Goal: Task Accomplishment & Management: Complete application form

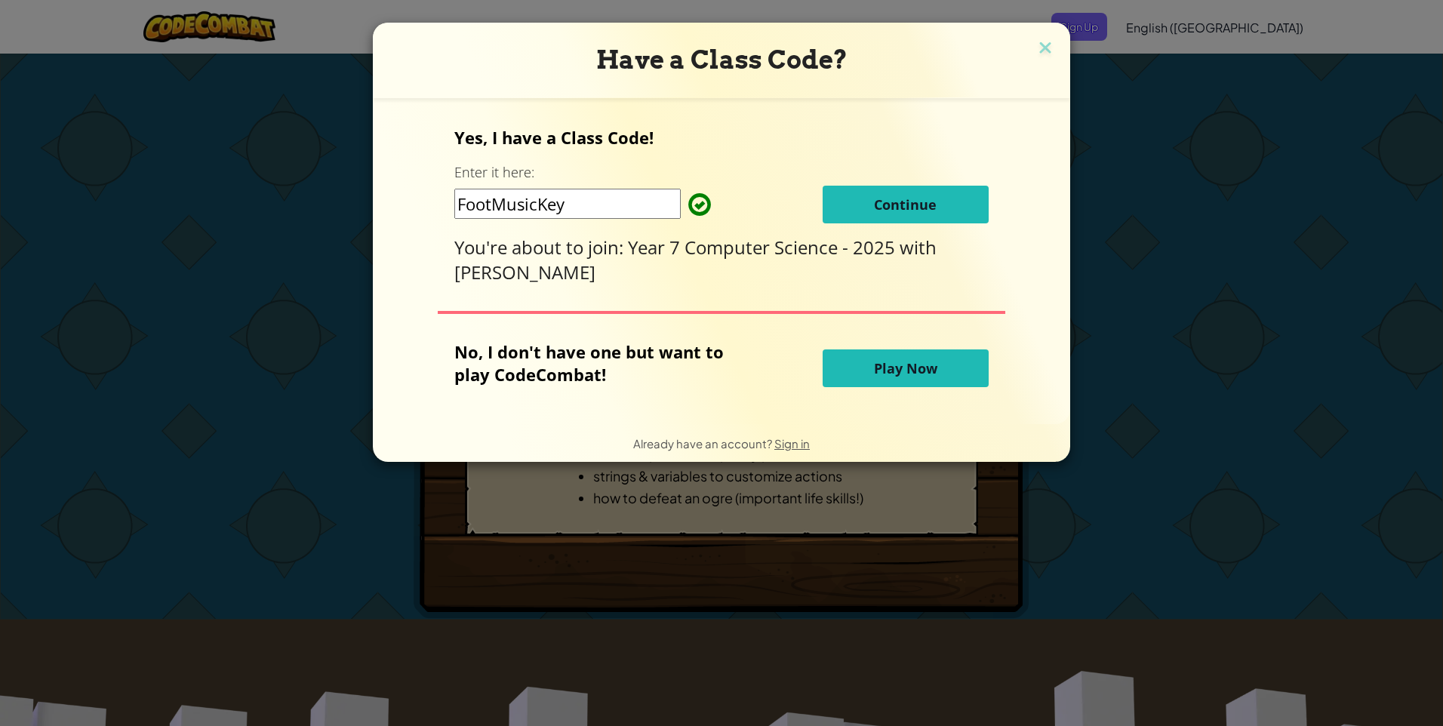
click at [894, 208] on span "Continue" at bounding box center [905, 204] width 63 height 18
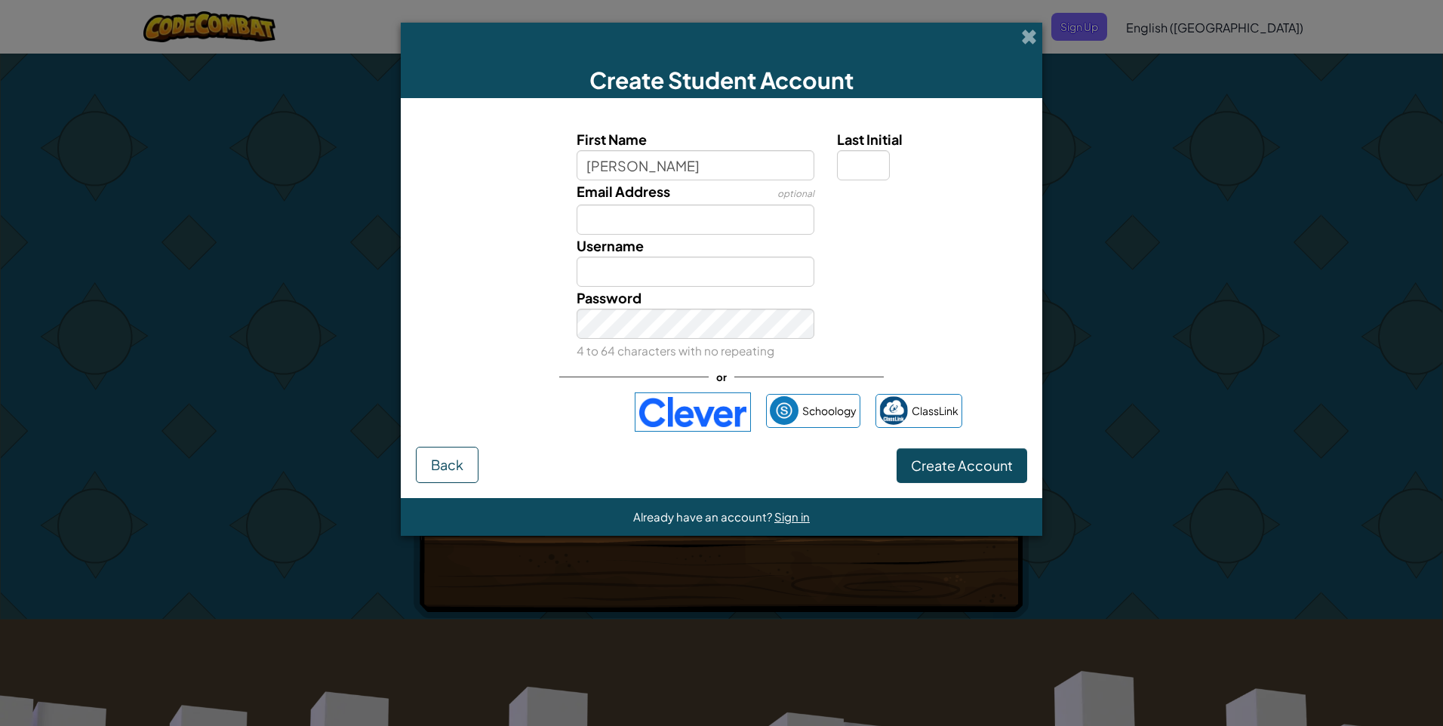
type input "Michael"
click at [875, 161] on input "Last Initial" at bounding box center [863, 165] width 53 height 30
type input "S"
type input "MichaelS"
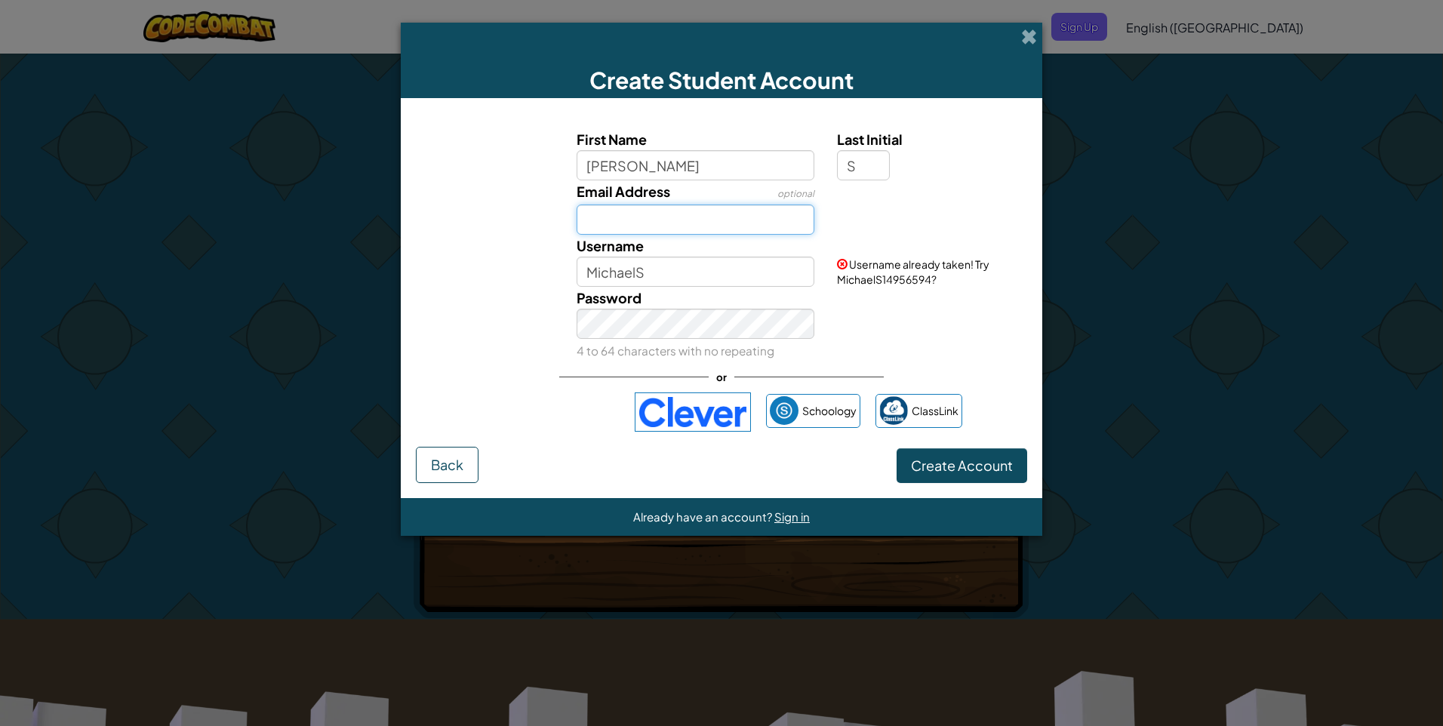
click at [707, 227] on input "Email Address" at bounding box center [696, 220] width 238 height 30
click at [646, 222] on input "Cayprep.edu.ky" at bounding box center [696, 220] width 238 height 30
click at [718, 229] on input "Cayprep@edu.ky" at bounding box center [696, 220] width 238 height 30
type input "C"
type input "Michael.smith"
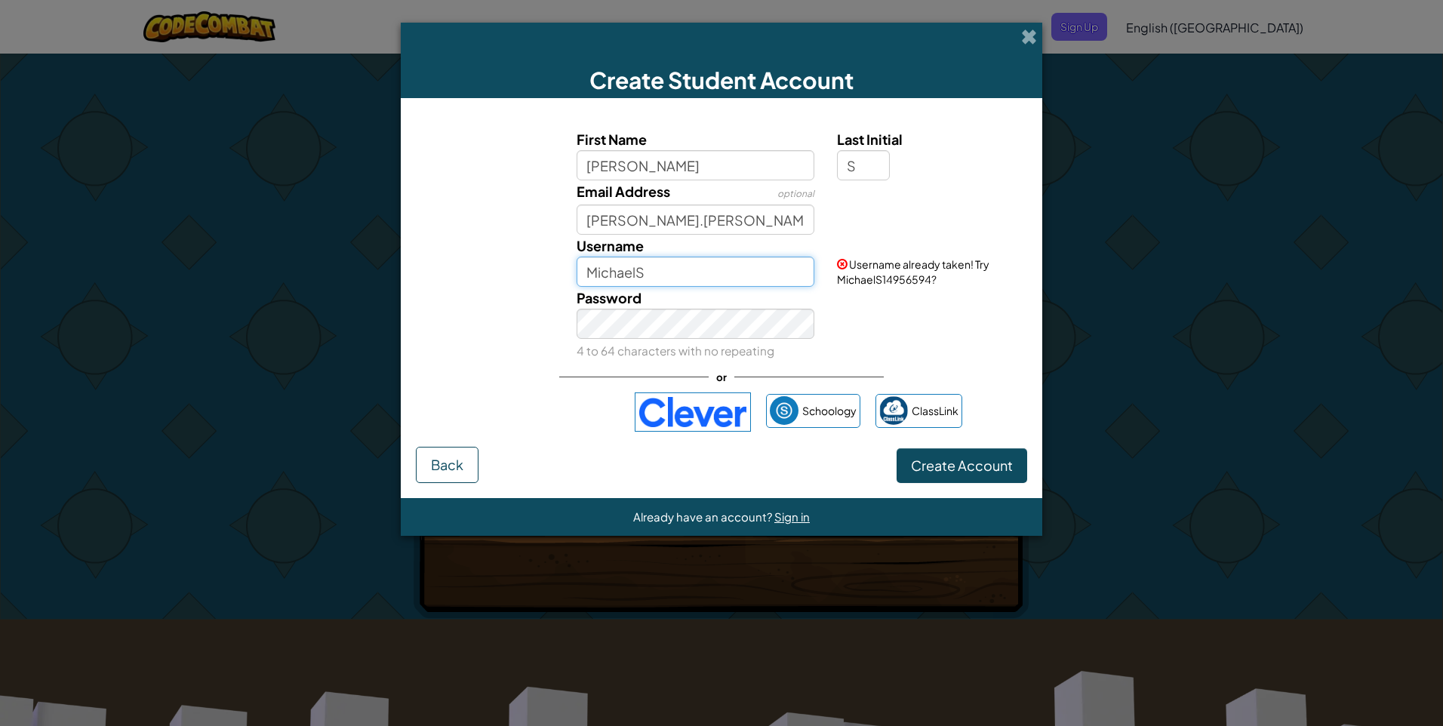
click at [638, 264] on input "MichaelS" at bounding box center [696, 272] width 238 height 30
click at [684, 269] on input "MichaelMichael.smithS" at bounding box center [696, 272] width 238 height 30
click at [686, 276] on input "Michael.smithS" at bounding box center [696, 272] width 238 height 30
type input "Michael.smith"
click at [896, 448] on button "Create Account" at bounding box center [961, 465] width 131 height 35
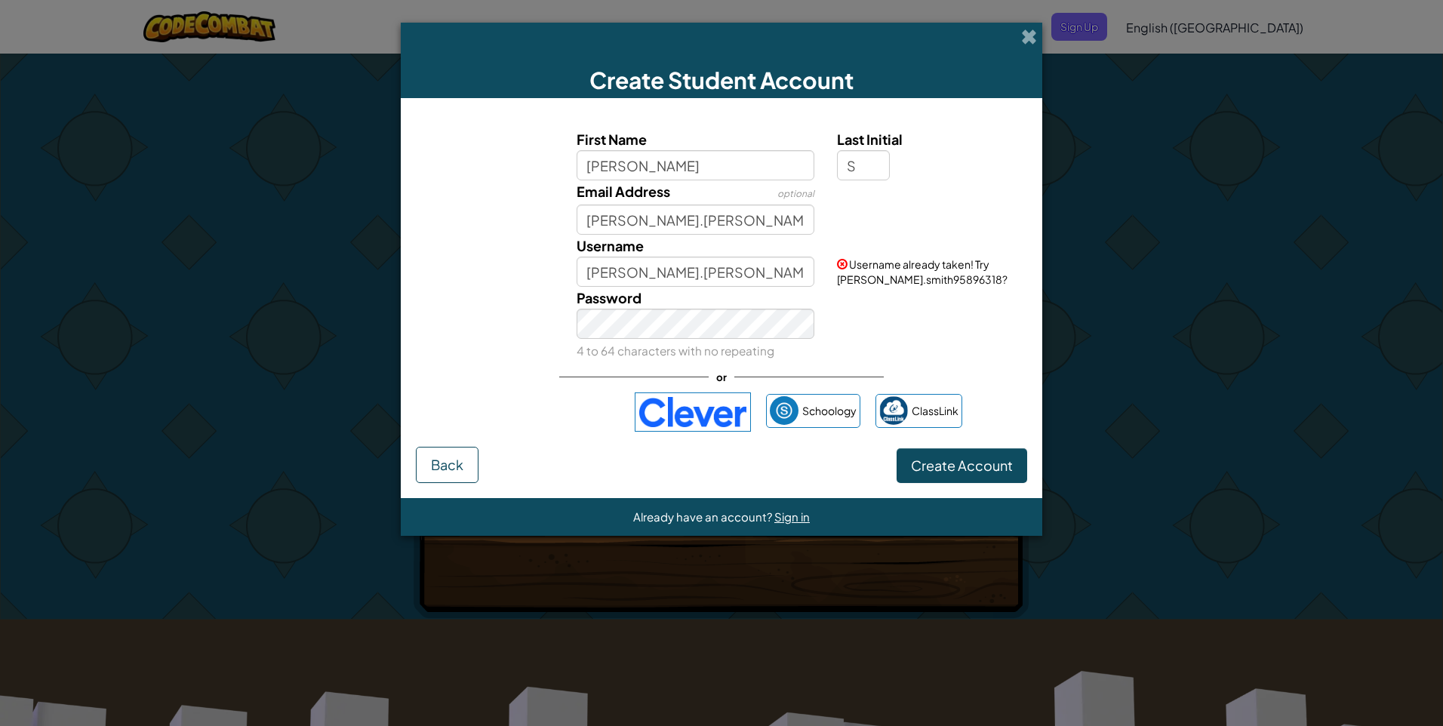
click at [678, 254] on div "Username Michael.smith" at bounding box center [695, 261] width 261 height 52
click at [685, 226] on input "Michael.smith" at bounding box center [696, 220] width 238 height 30
click at [949, 467] on span "Create Account" at bounding box center [962, 465] width 102 height 17
click at [718, 223] on input "Michael.smith@" at bounding box center [696, 220] width 238 height 30
type input "M"
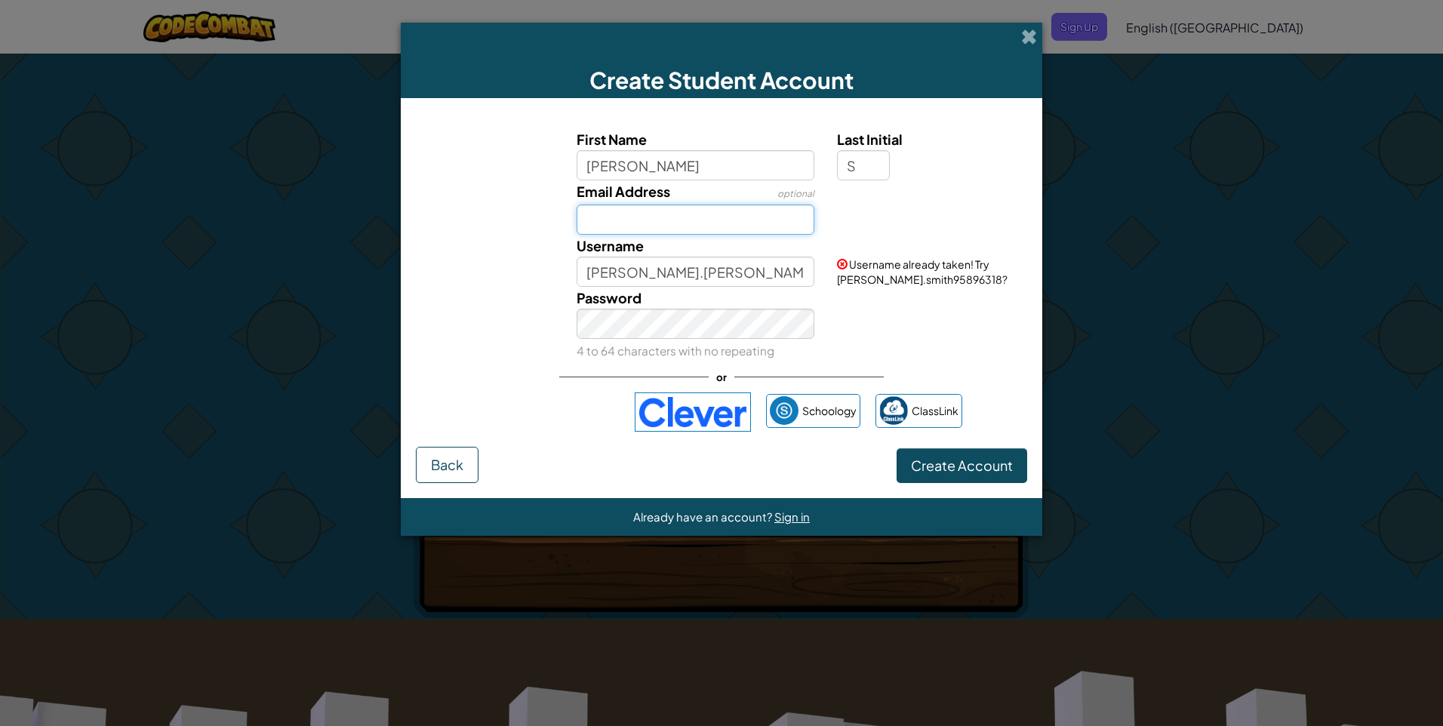
click at [697, 217] on input "Email Address" at bounding box center [696, 220] width 238 height 30
type input "Michael.smith@cayprep.edu.ky"
click at [769, 155] on input "Michael" at bounding box center [696, 165] width 238 height 30
click at [773, 255] on div "Username Michael.smith" at bounding box center [695, 261] width 261 height 52
click at [770, 275] on input "Michael.smith" at bounding box center [696, 272] width 238 height 30
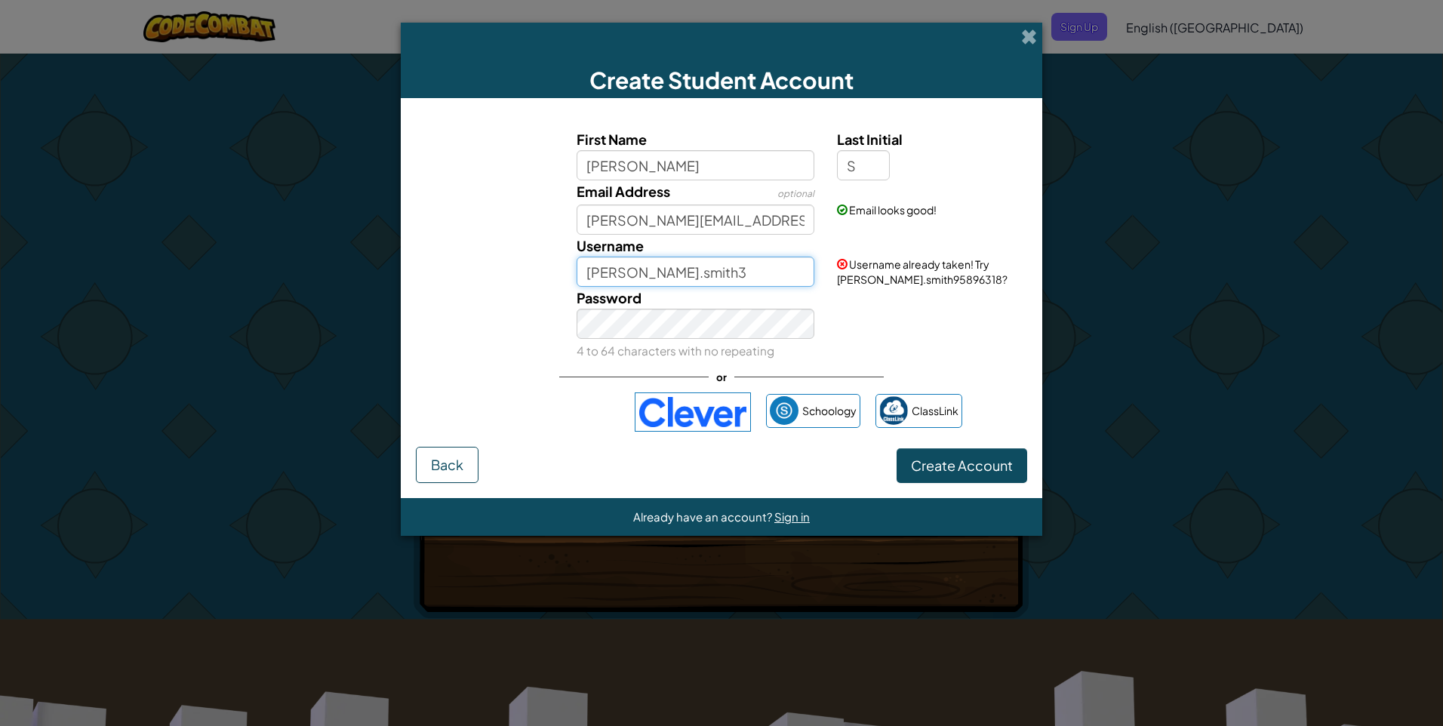
type input "[PERSON_NAME].smith3"
click at [931, 473] on span "Create Account" at bounding box center [962, 465] width 102 height 17
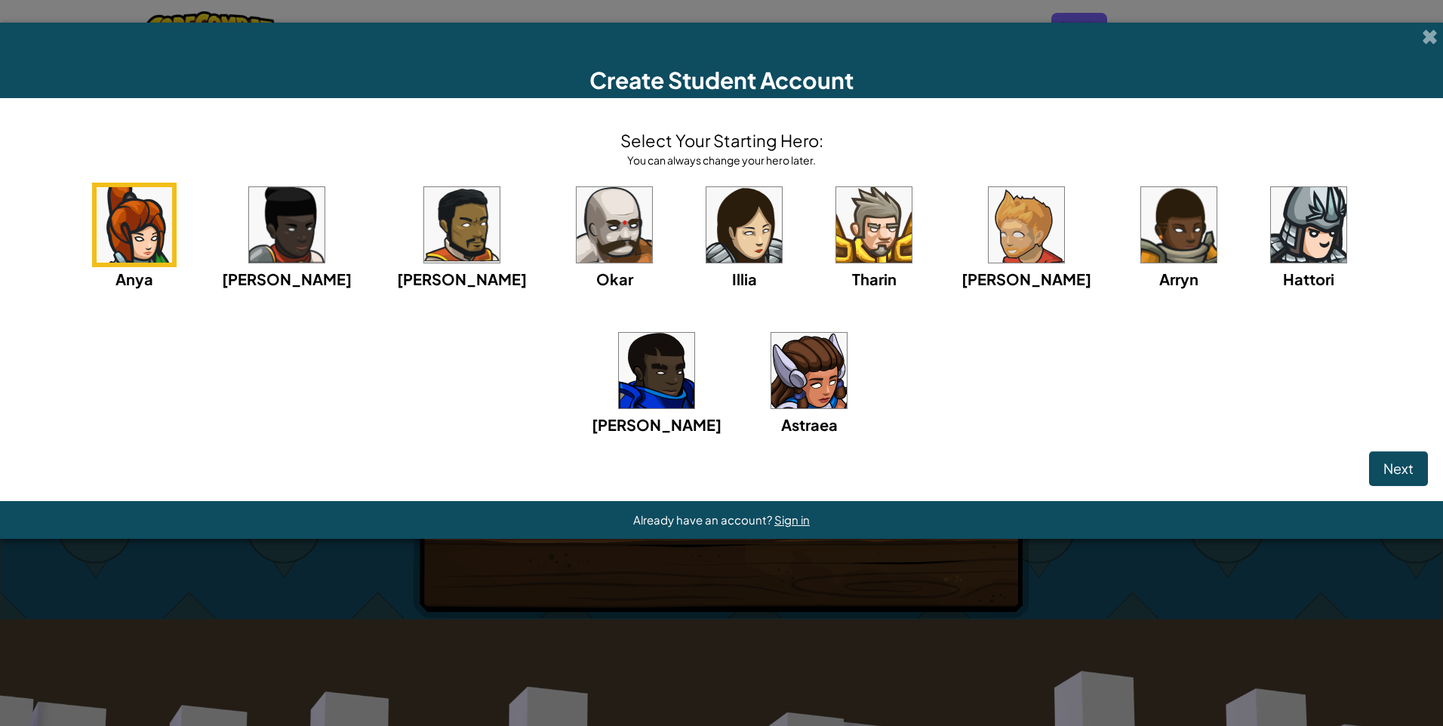
click at [836, 257] on img at bounding box center [873, 224] width 75 height 75
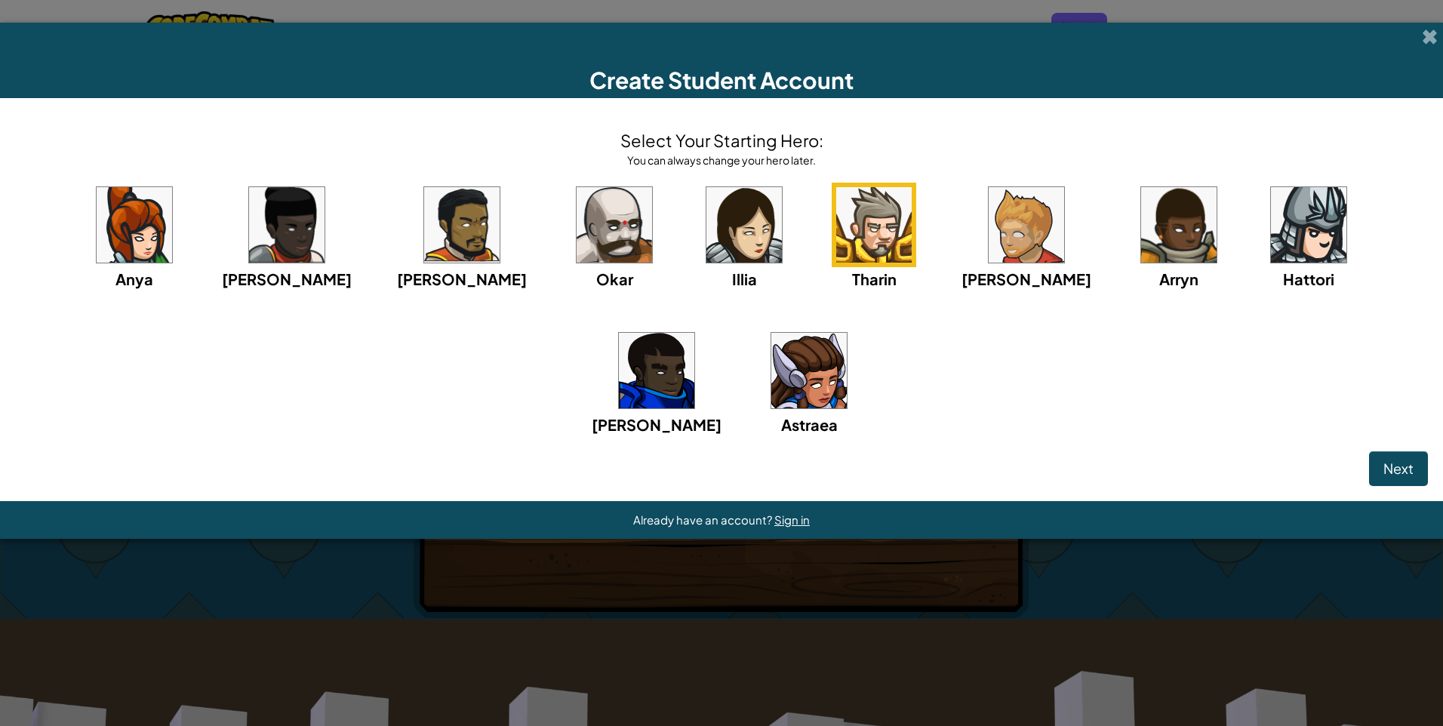
click at [826, 558] on div "Create Student Account Select Your Starting Hero: You can always change your he…" at bounding box center [721, 363] width 1443 height 726
click at [1385, 475] on span "Next" at bounding box center [1398, 468] width 30 height 17
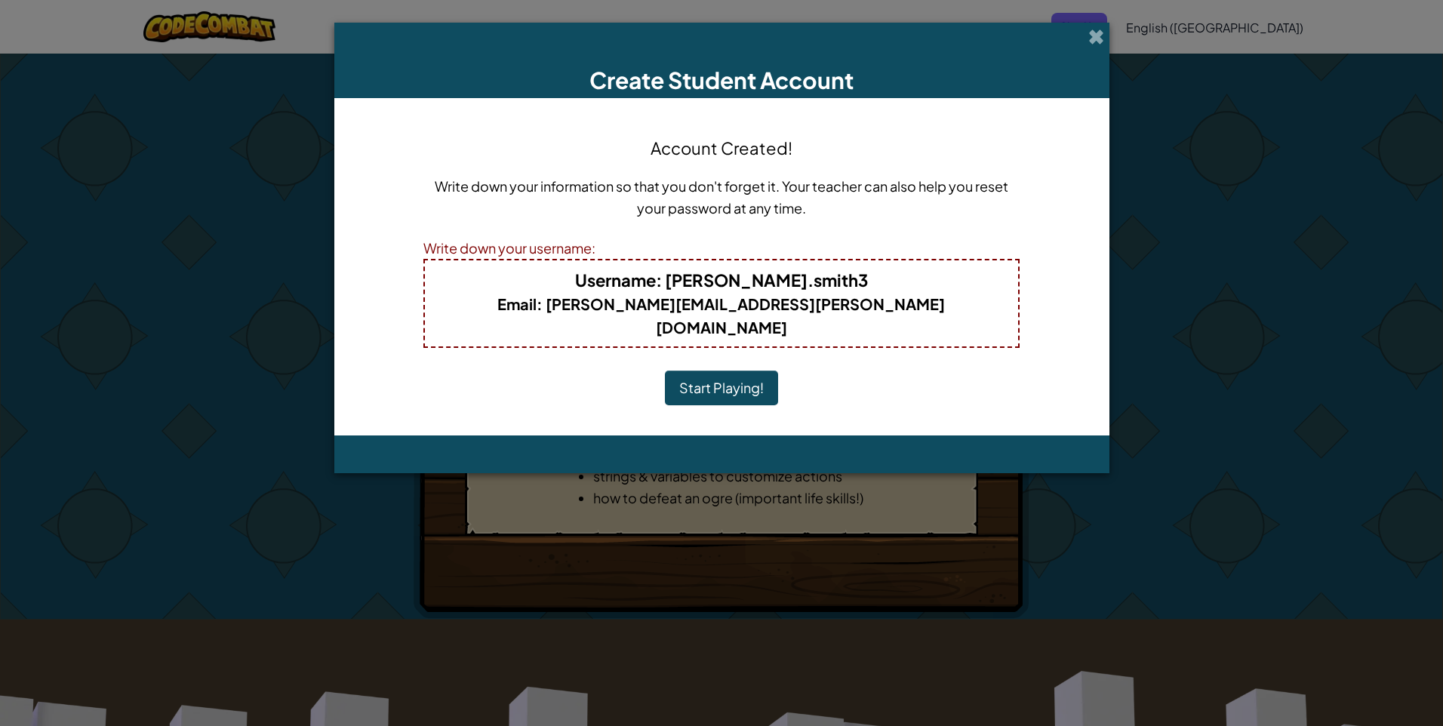
click at [731, 371] on button "Start Playing!" at bounding box center [721, 388] width 113 height 35
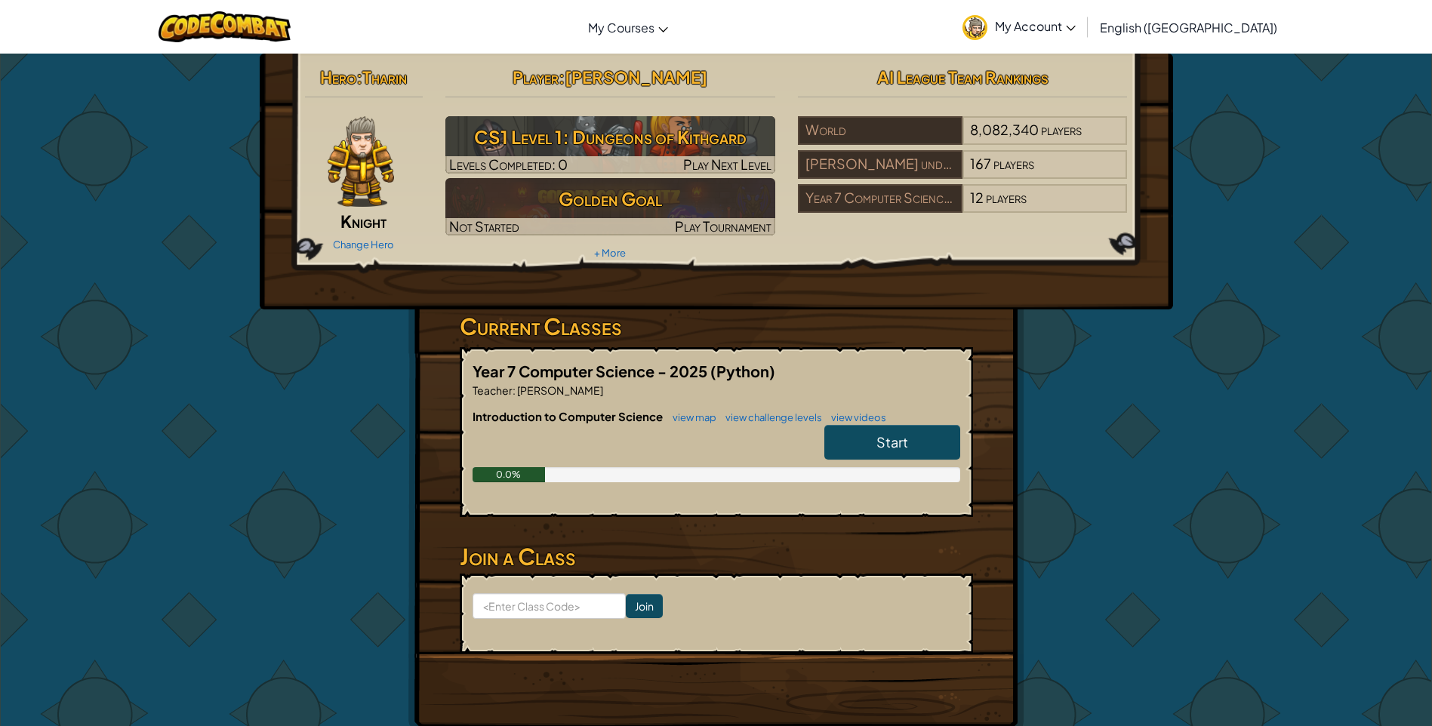
click at [878, 438] on span "Start" at bounding box center [892, 441] width 32 height 17
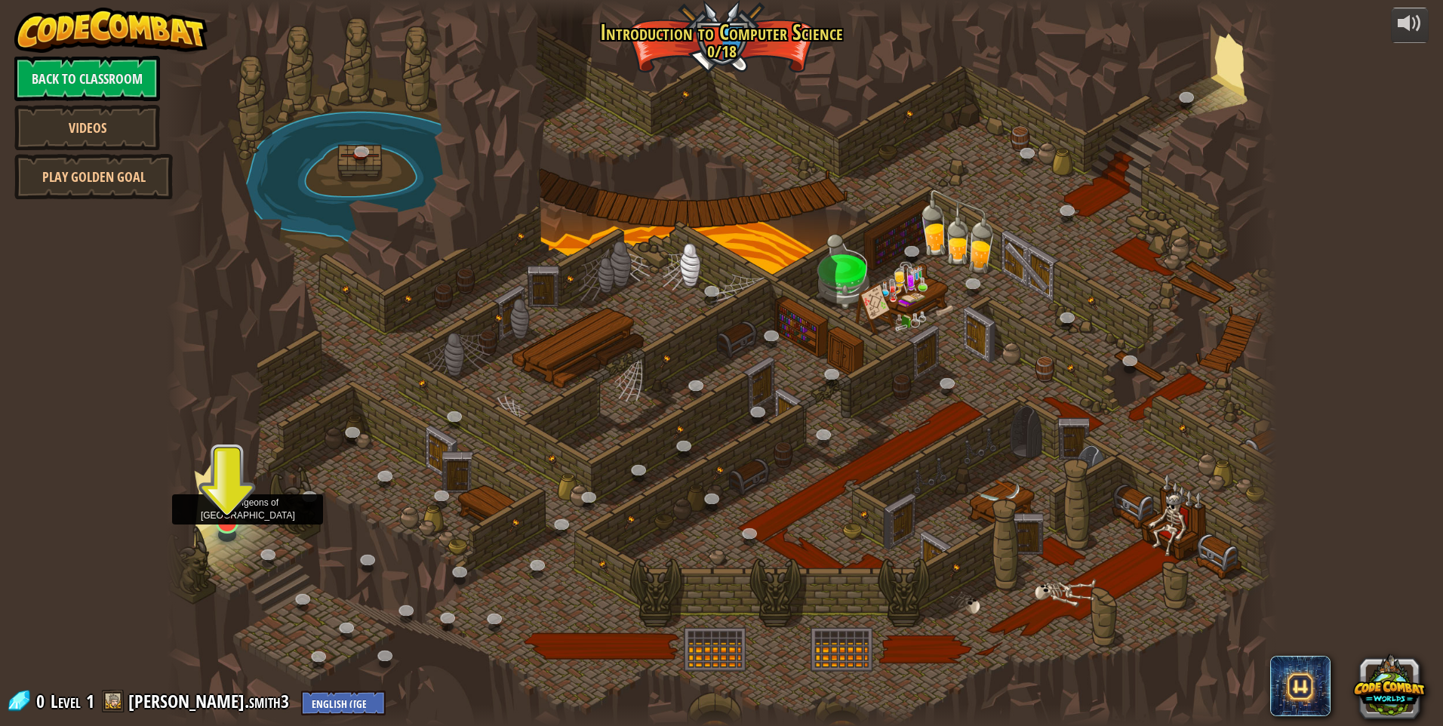
drag, startPoint x: 235, startPoint y: 516, endPoint x: 266, endPoint y: 517, distance: 30.9
click at [236, 517] on img at bounding box center [227, 489] width 30 height 69
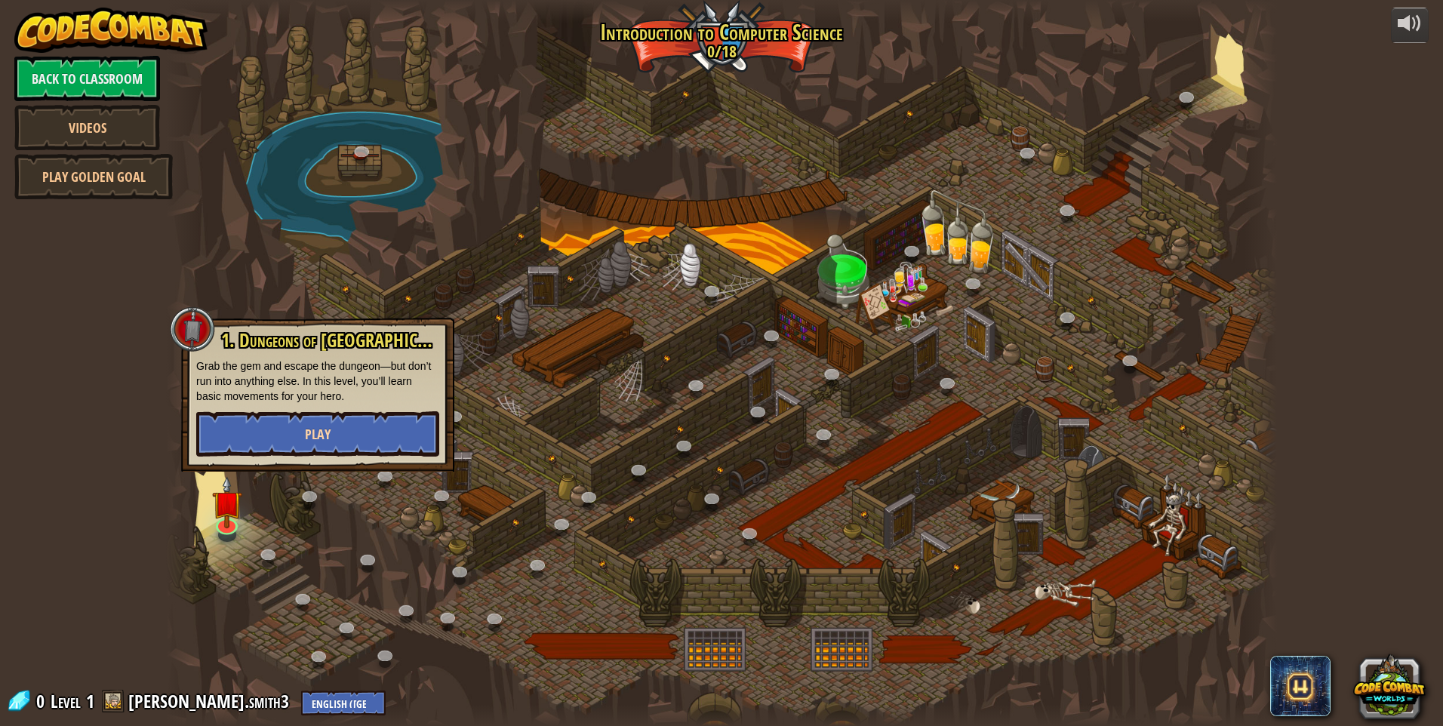
drag, startPoint x: 289, startPoint y: 466, endPoint x: 288, endPoint y: 444, distance: 21.2
click at [289, 458] on div "1. Dungeons of [PERSON_NAME] Grab the gem and escape the dungeon—but don’t run …" at bounding box center [317, 395] width 273 height 154
click at [288, 441] on button "Play" at bounding box center [317, 433] width 243 height 45
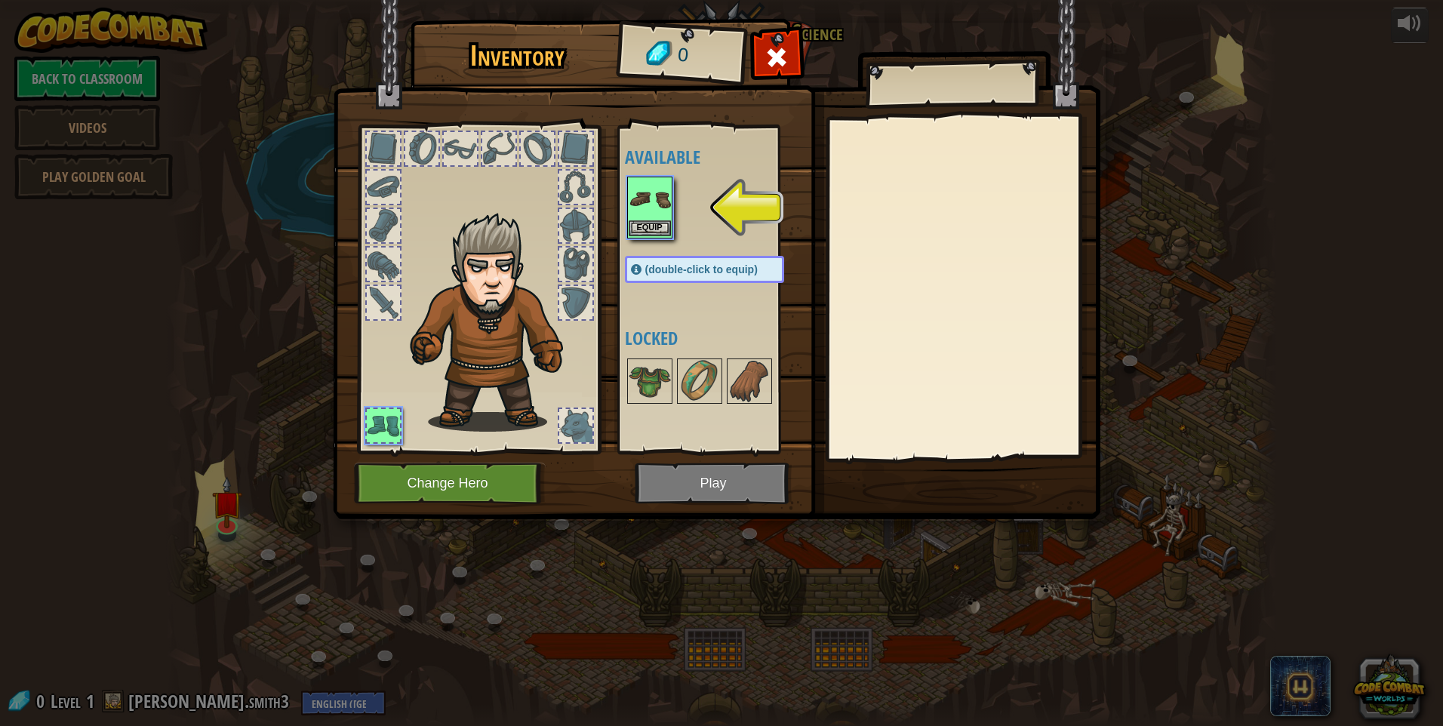
click at [641, 216] on img at bounding box center [650, 199] width 42 height 42
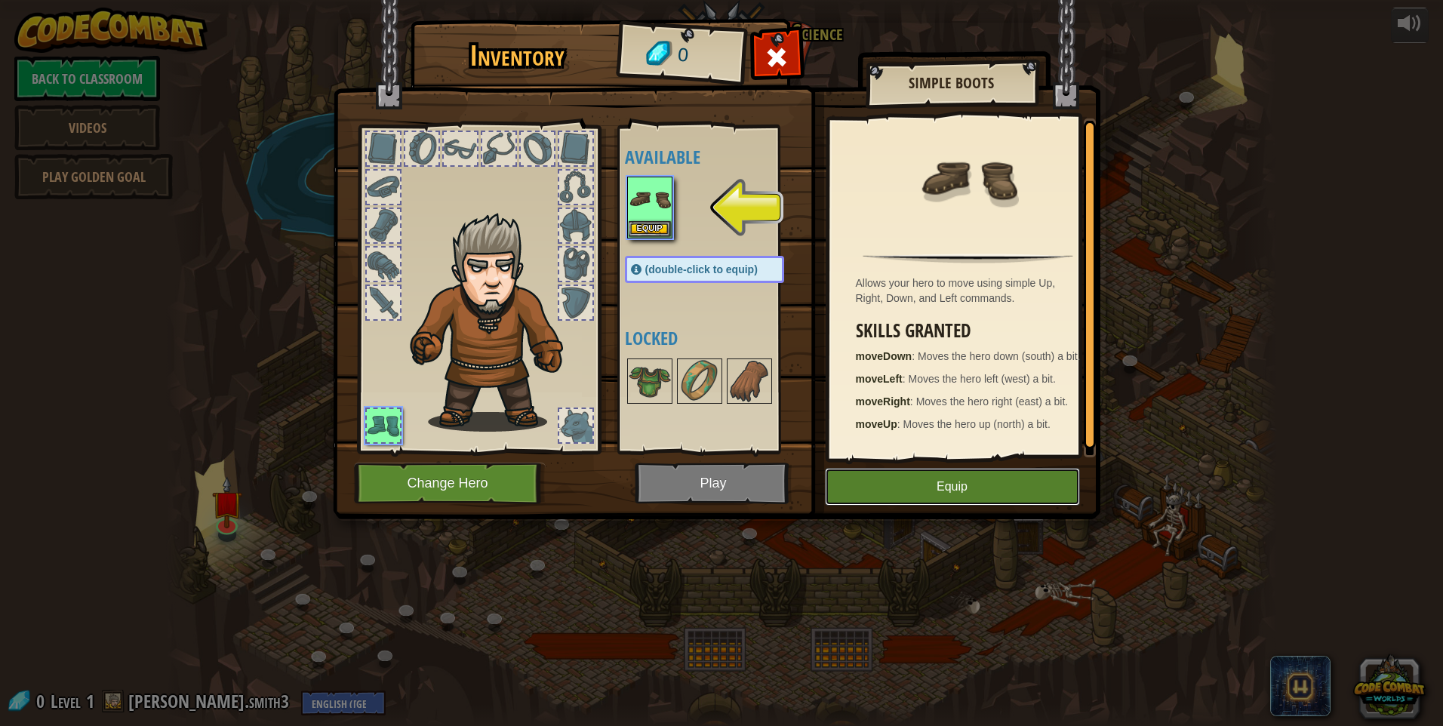
click at [974, 475] on button "Equip" at bounding box center [952, 487] width 255 height 38
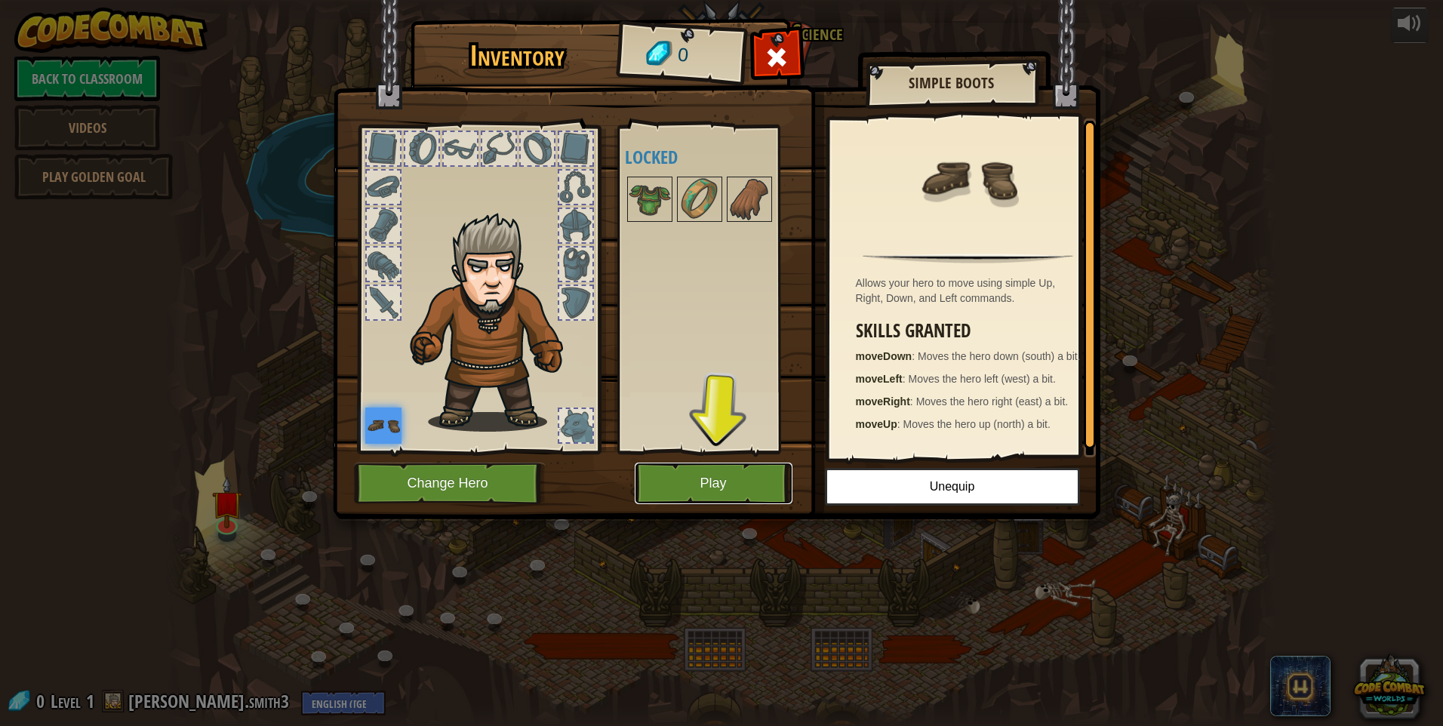
click at [759, 481] on button "Play" at bounding box center [714, 484] width 158 height 42
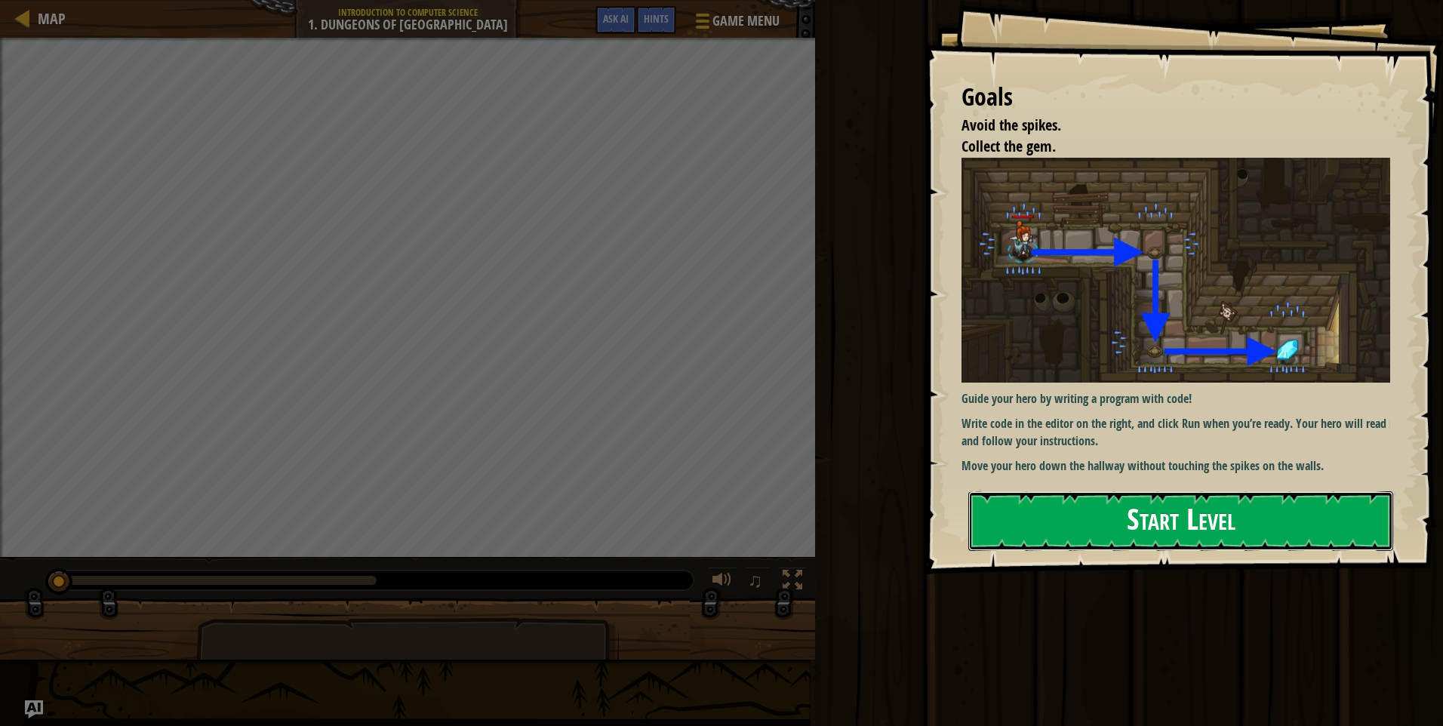
click at [1132, 520] on button "Start Level" at bounding box center [1180, 521] width 425 height 60
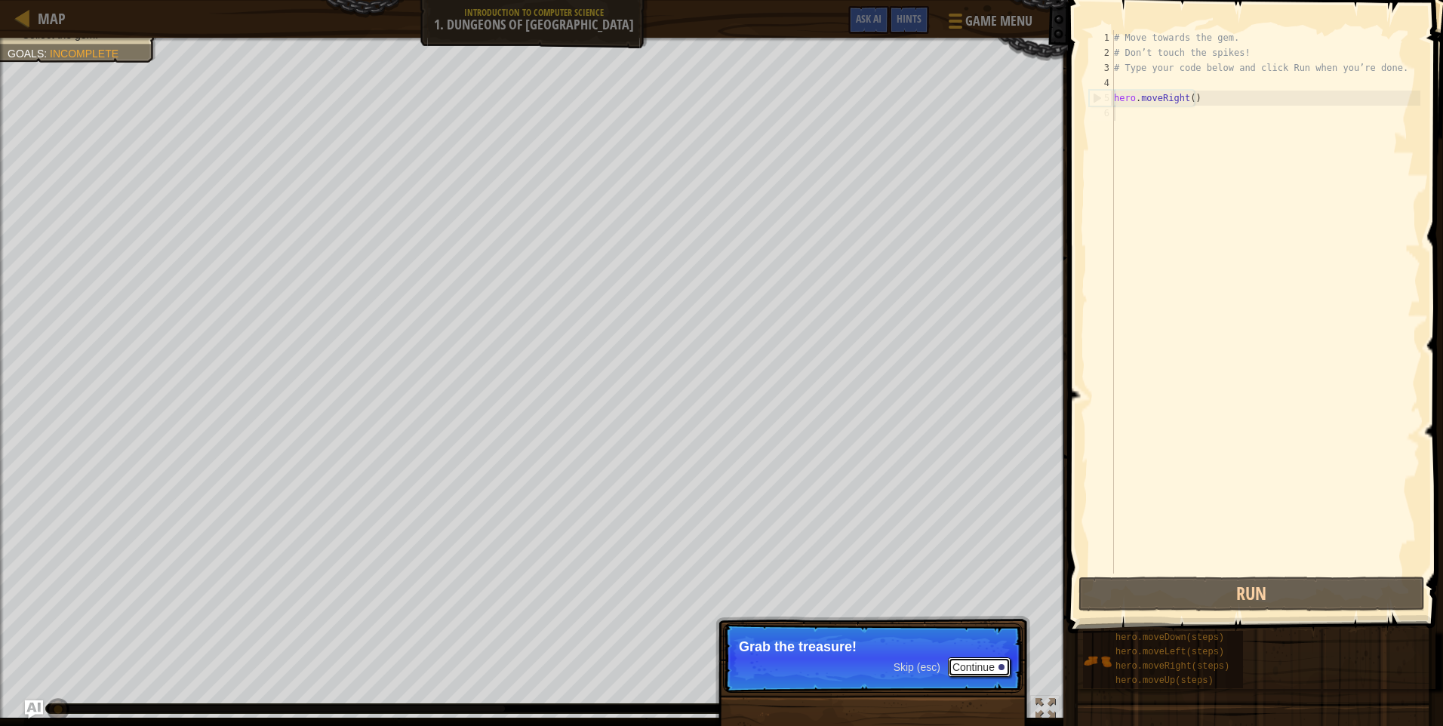
click at [969, 658] on button "Continue" at bounding box center [979, 667] width 63 height 20
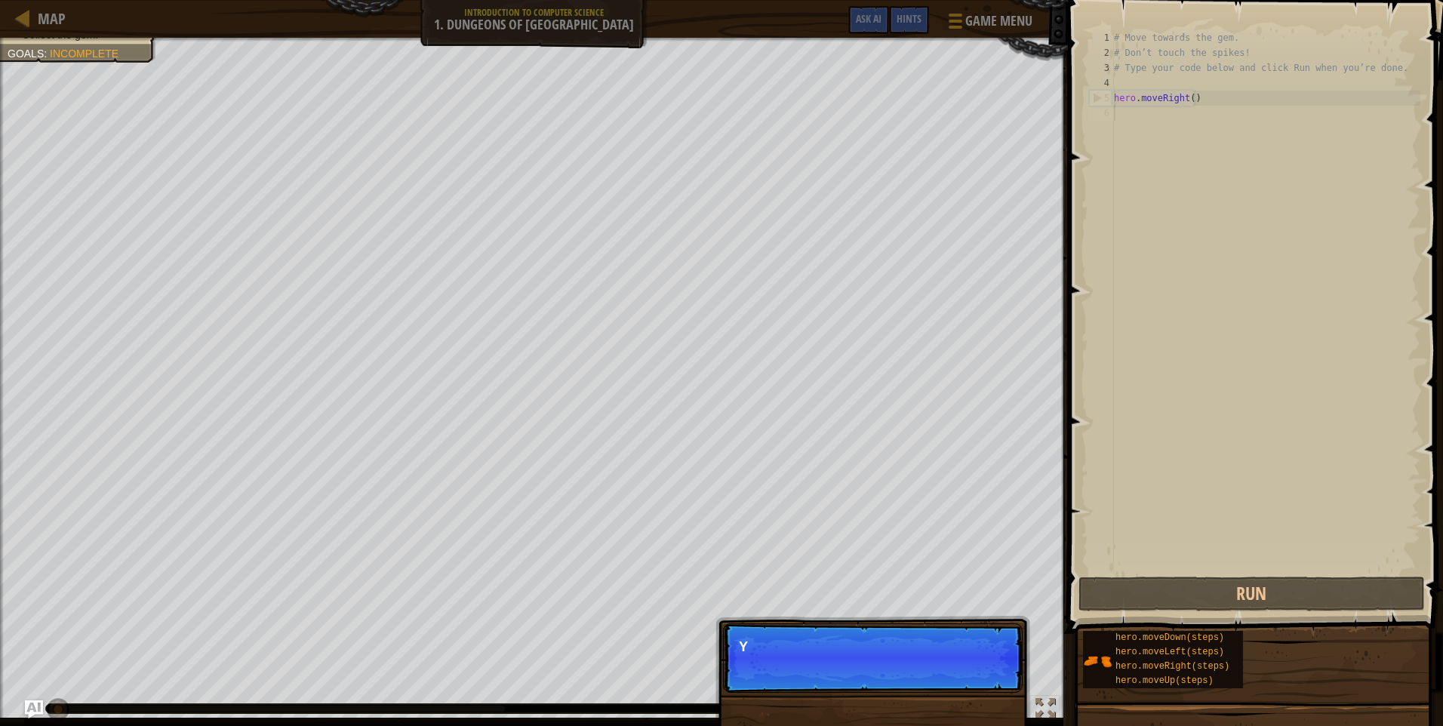
scroll to position [7, 0]
drag, startPoint x: 989, startPoint y: 680, endPoint x: 1072, endPoint y: 628, distance: 98.6
click at [993, 671] on p "Skip (esc) Continue You can use these methods." at bounding box center [873, 657] width 300 height 69
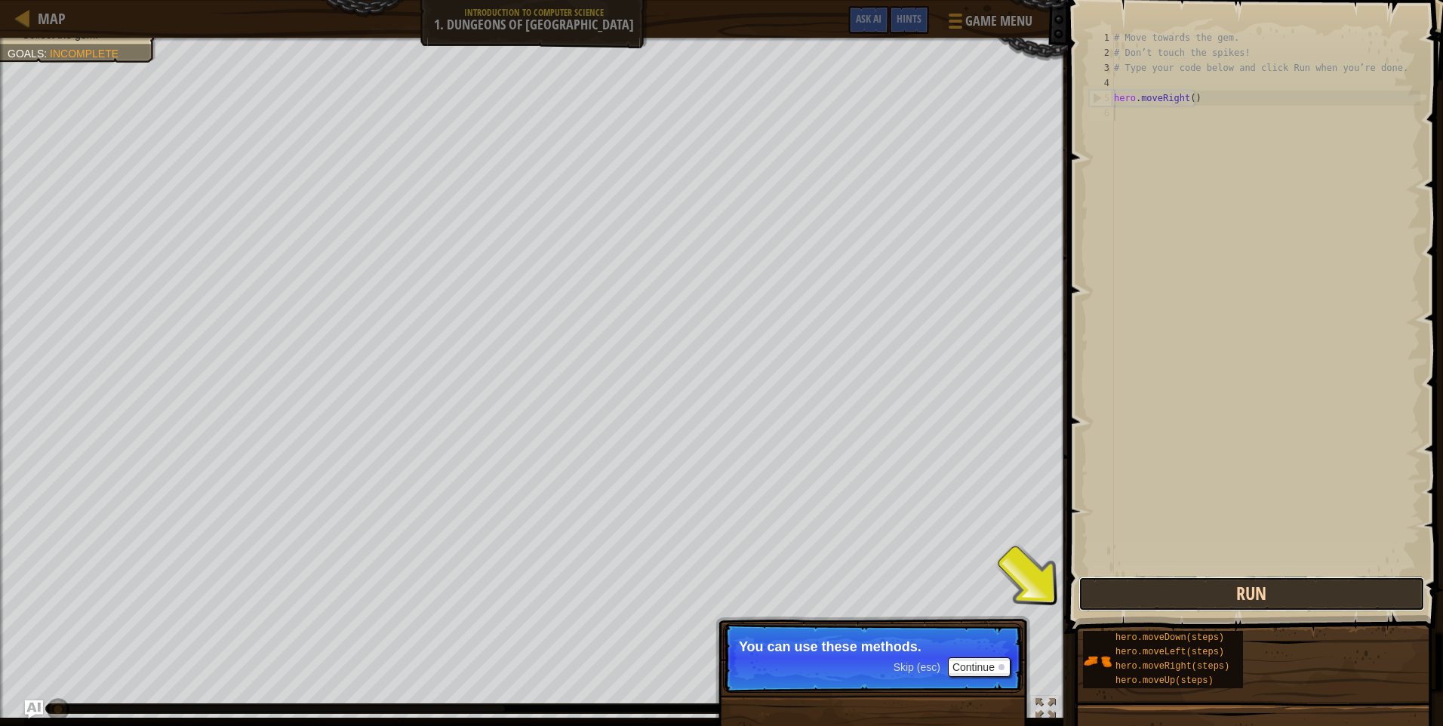
click at [1186, 598] on button "Run" at bounding box center [1251, 594] width 346 height 35
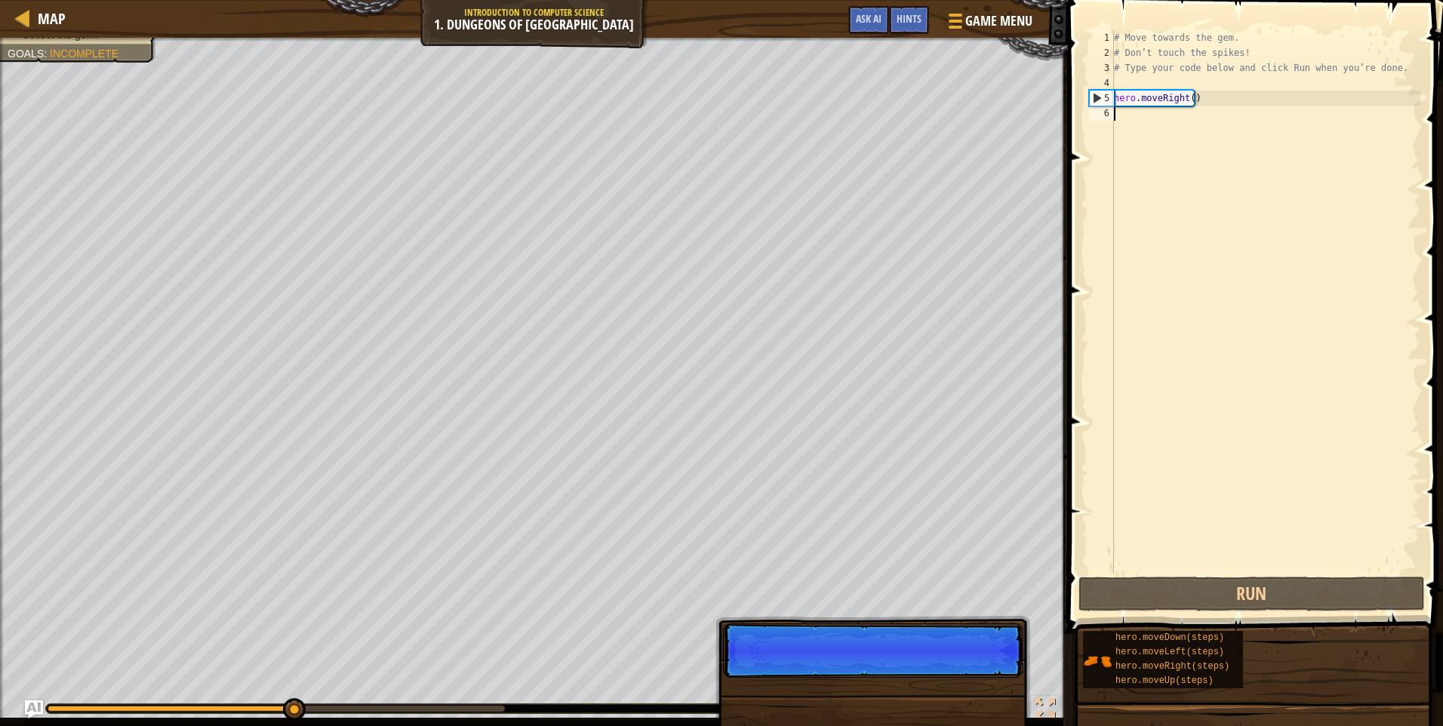
click at [1117, 118] on div "# Move towards the gem. # Don’t touch the spikes! # Type your code below and cl…" at bounding box center [1265, 317] width 309 height 574
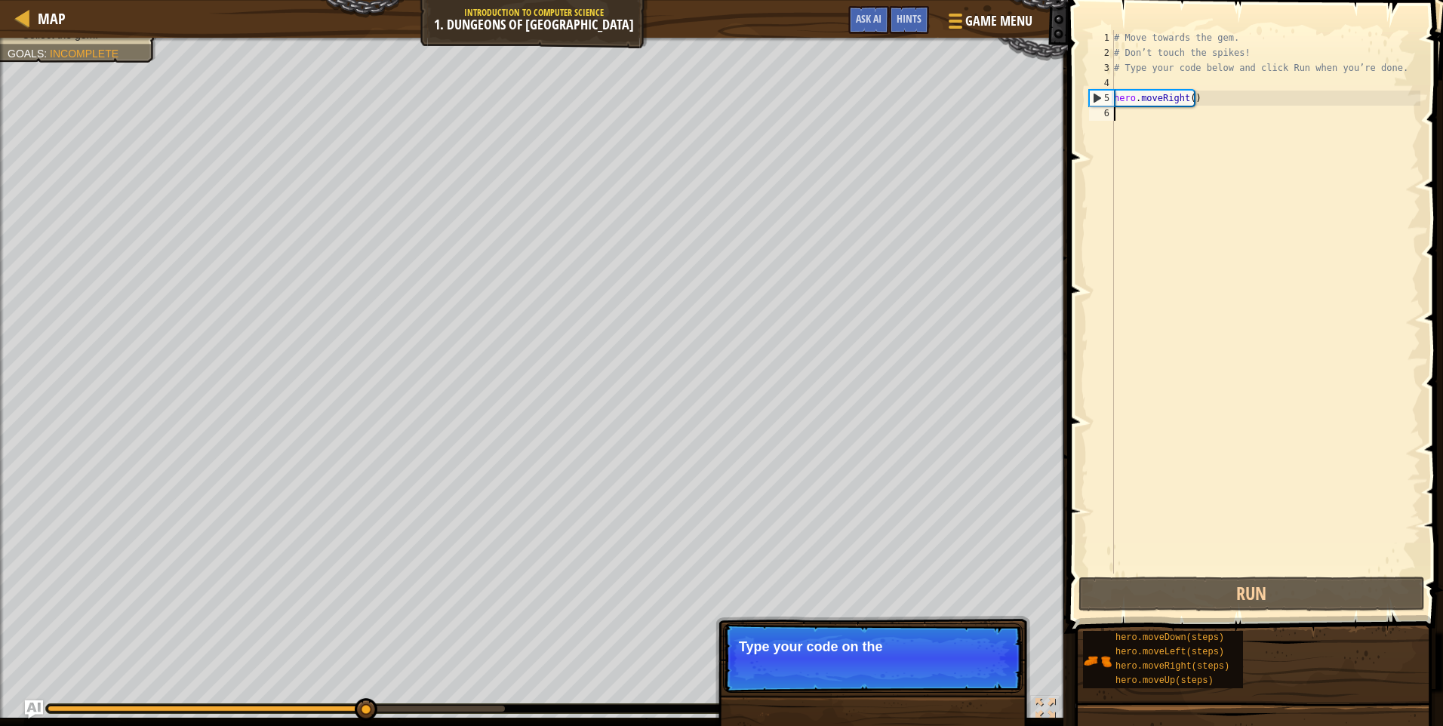
click at [1104, 115] on div "6" at bounding box center [1101, 113] width 25 height 15
click at [1103, 108] on div "6" at bounding box center [1101, 113] width 25 height 15
click at [1115, 112] on div "# Move towards the gem. # Don’t touch the spikes! # Type your code below and cl…" at bounding box center [1265, 317] width 309 height 574
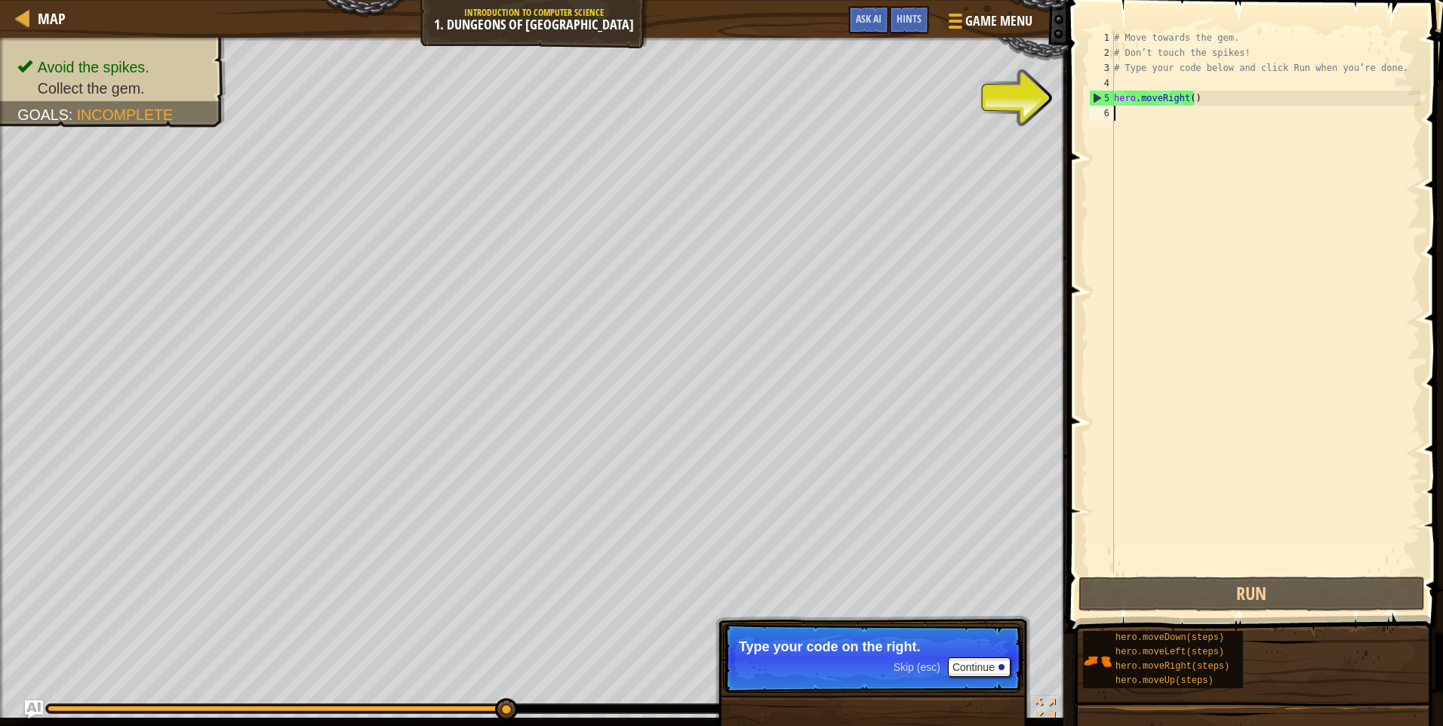
click at [1103, 115] on div "6" at bounding box center [1101, 113] width 25 height 15
click at [1100, 94] on div "5" at bounding box center [1102, 98] width 24 height 15
type textarea "hero.moveRight()"
click at [1106, 109] on div "6" at bounding box center [1101, 113] width 25 height 15
click at [1112, 111] on div "6" at bounding box center [1101, 113] width 25 height 15
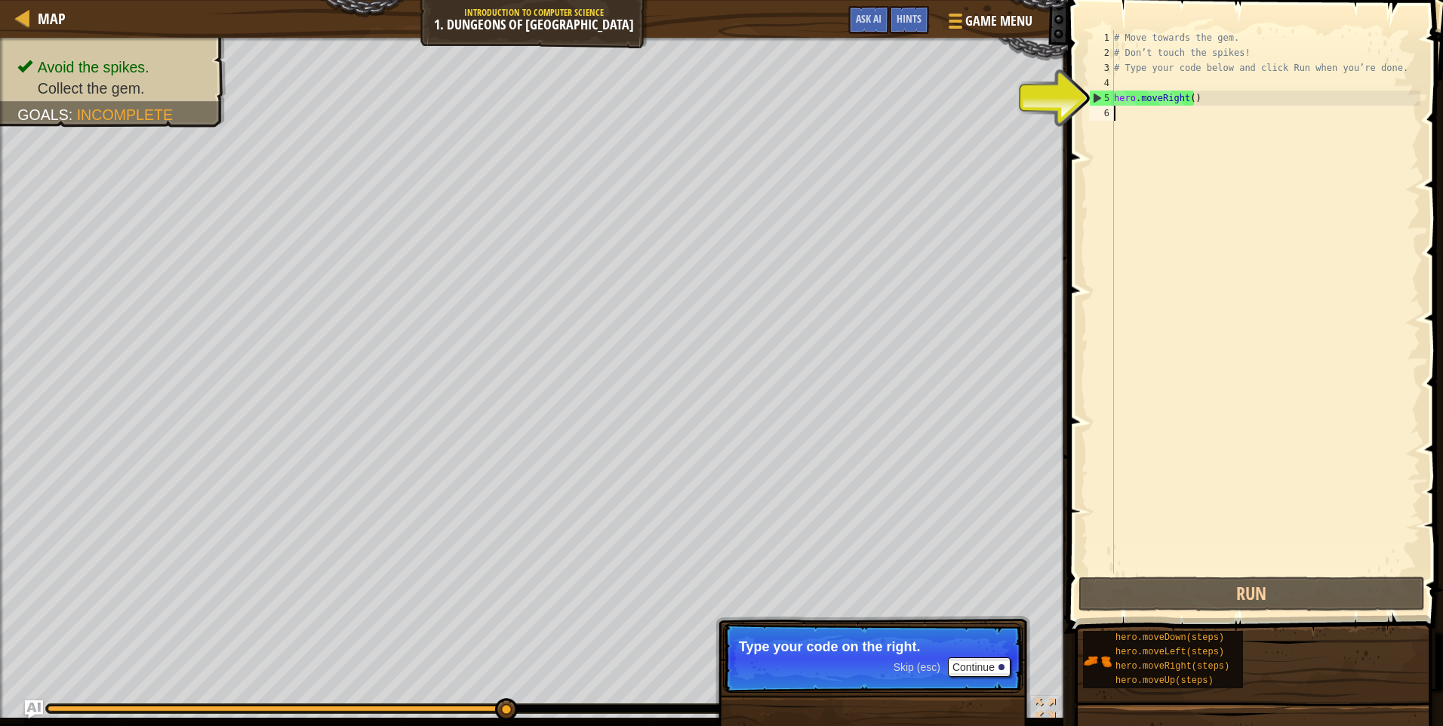
type textarea "h"
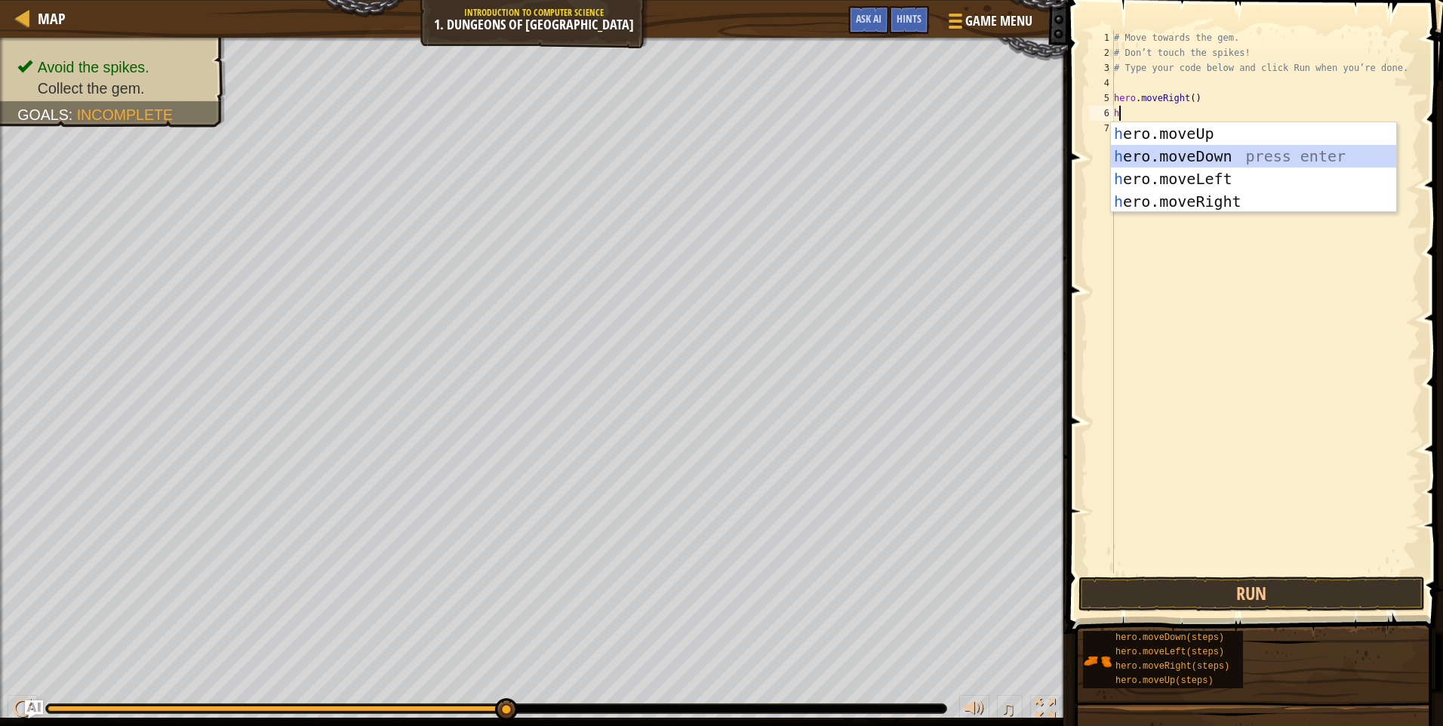
click at [1160, 161] on div "h ero.moveUp press enter h ero.moveDown press enter h ero.moveLeft press enter …" at bounding box center [1253, 190] width 285 height 136
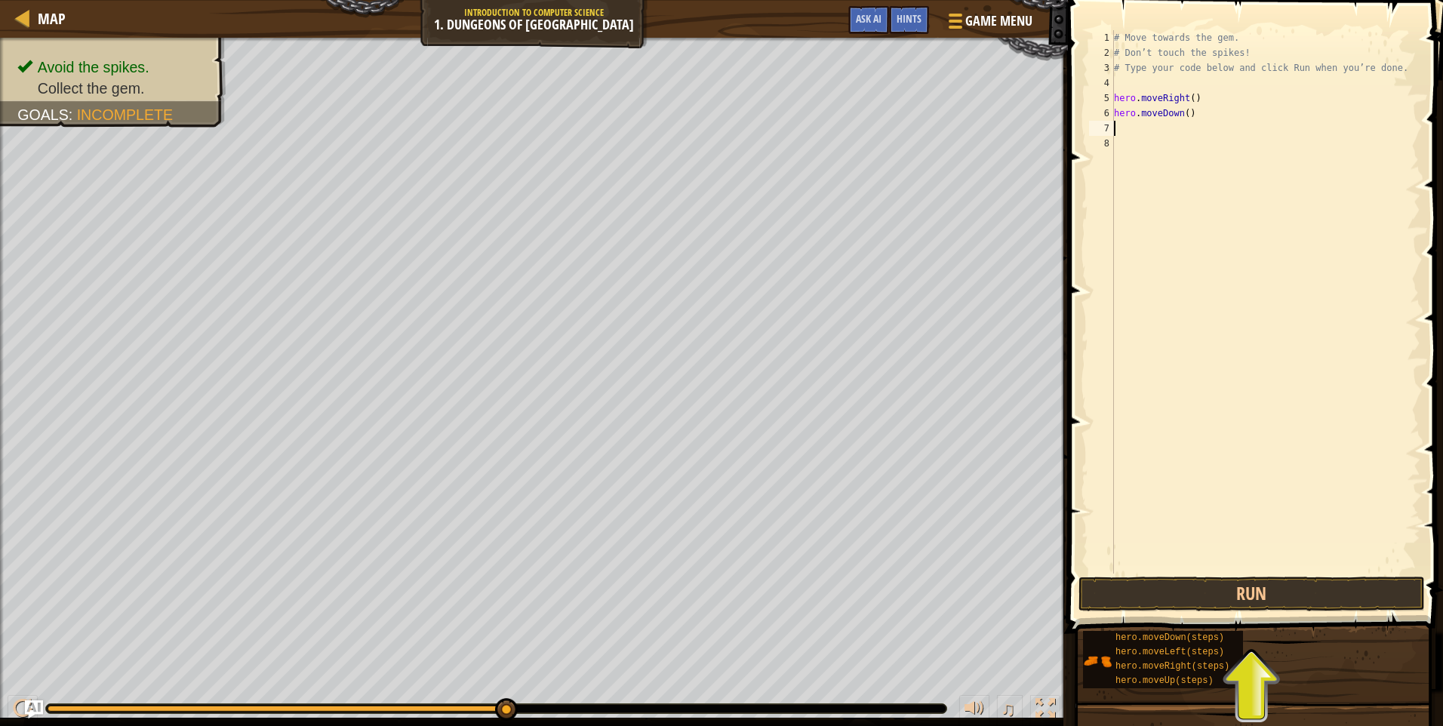
type textarea "h"
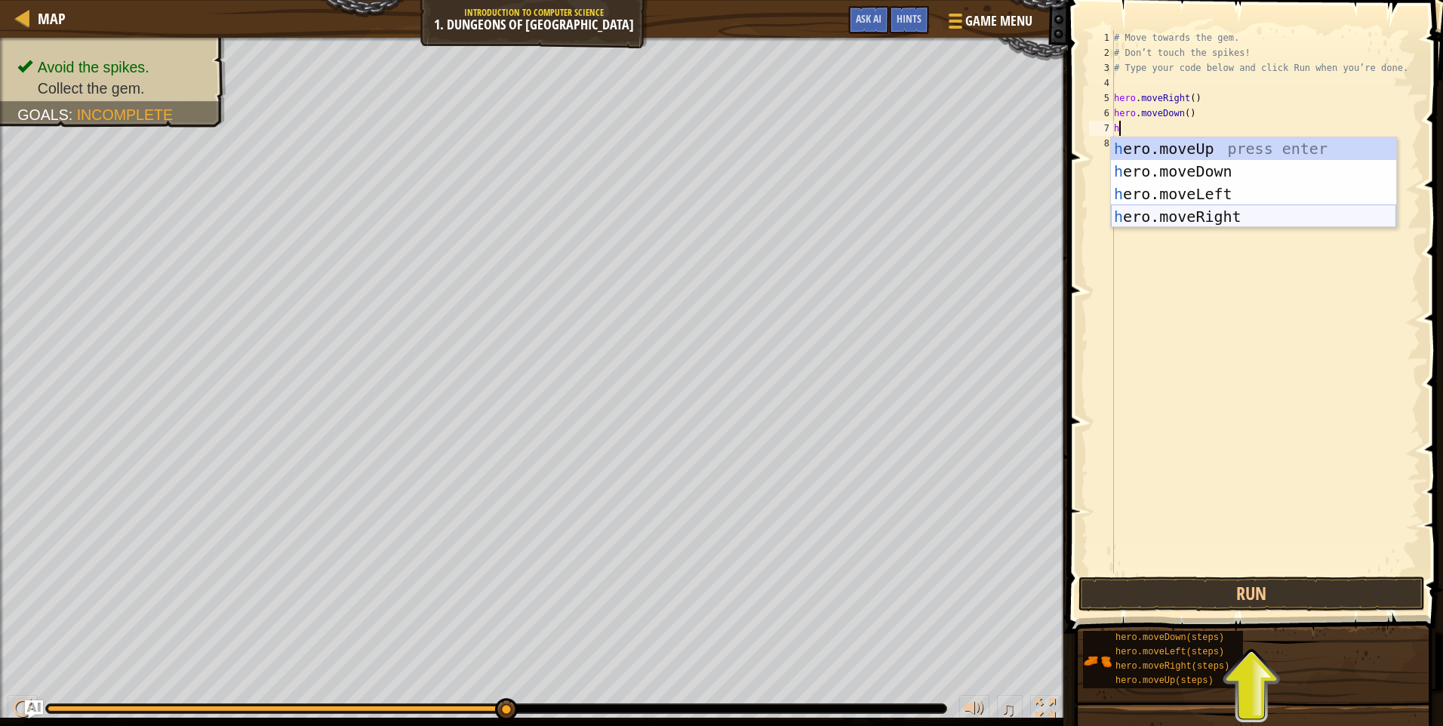
click at [1161, 212] on div "h ero.moveUp press enter h ero.moveDown press enter h ero.moveLeft press enter …" at bounding box center [1253, 205] width 285 height 136
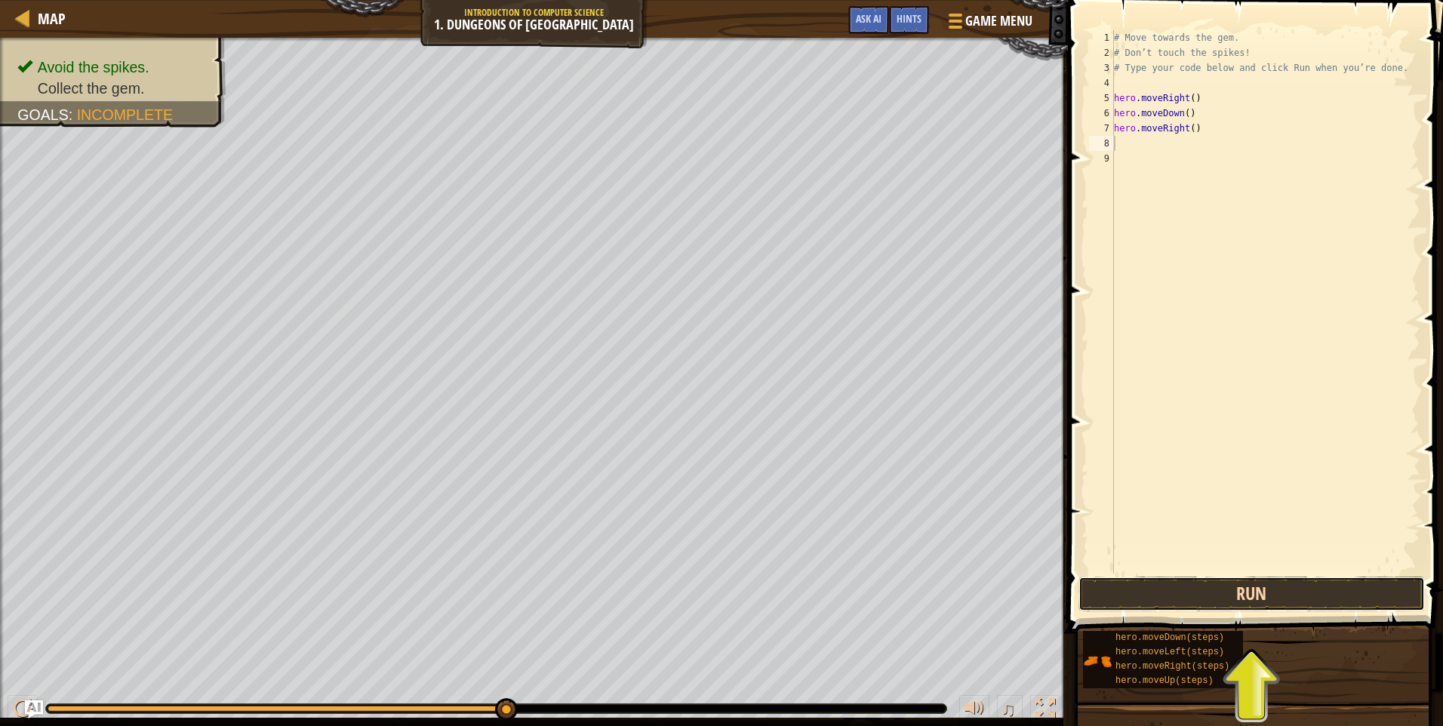
click at [1214, 592] on button "Run" at bounding box center [1251, 594] width 346 height 35
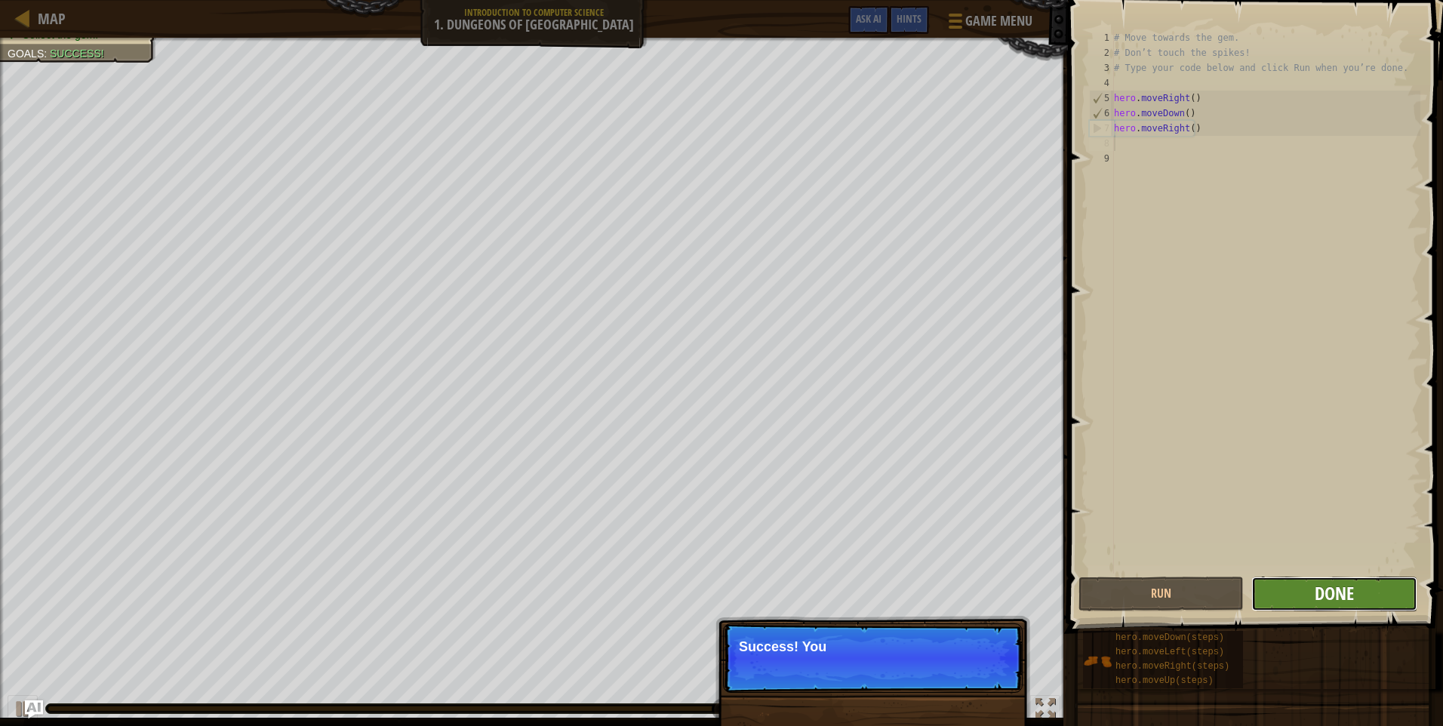
click at [1314, 600] on button "Done" at bounding box center [1333, 594] width 165 height 35
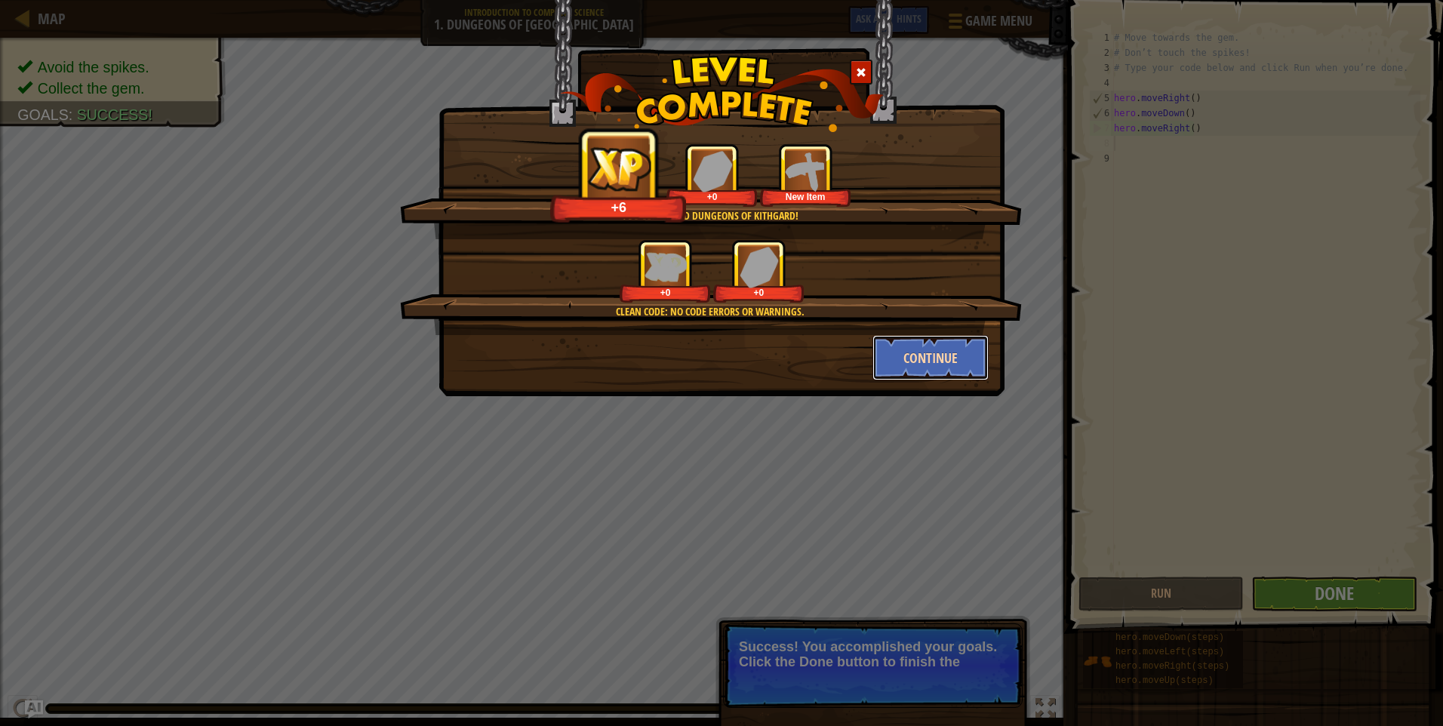
click at [930, 352] on button "Continue" at bounding box center [930, 357] width 117 height 45
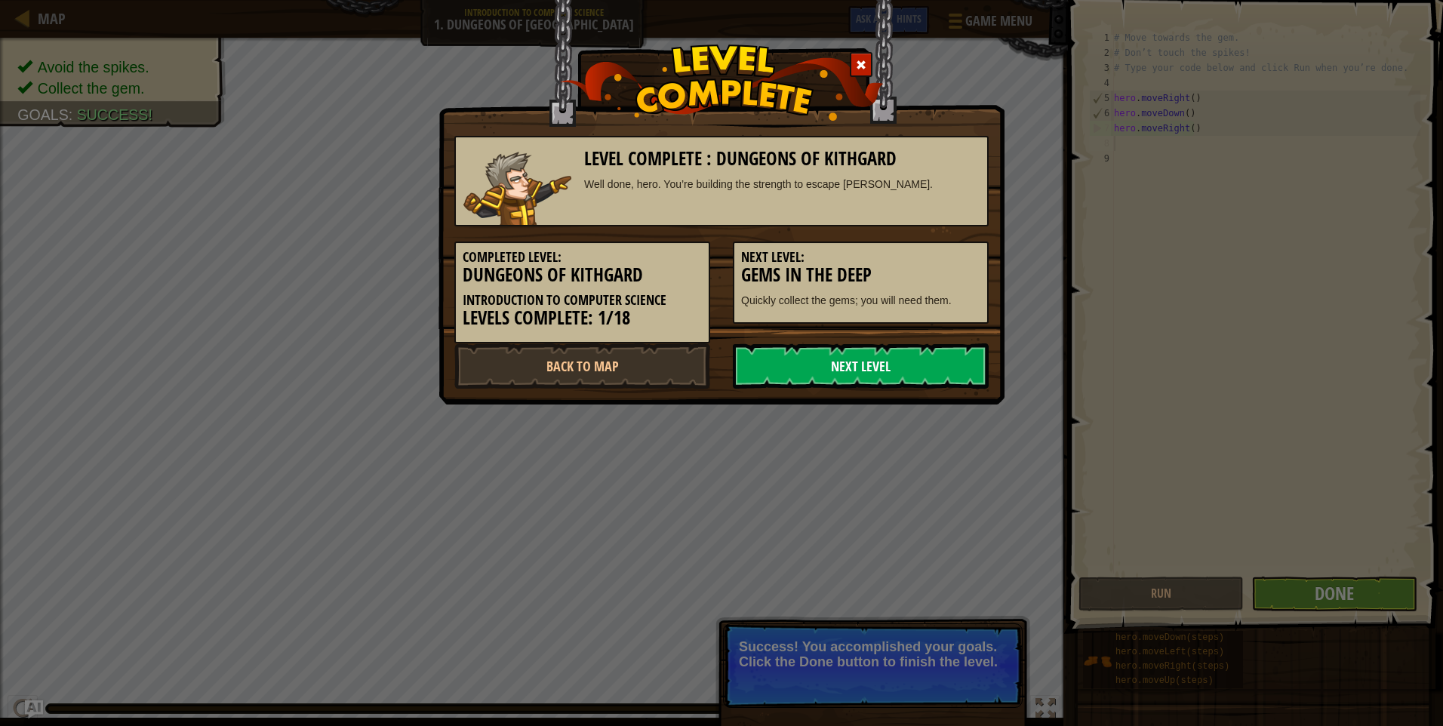
click at [898, 368] on link "Next Level" at bounding box center [861, 365] width 256 height 45
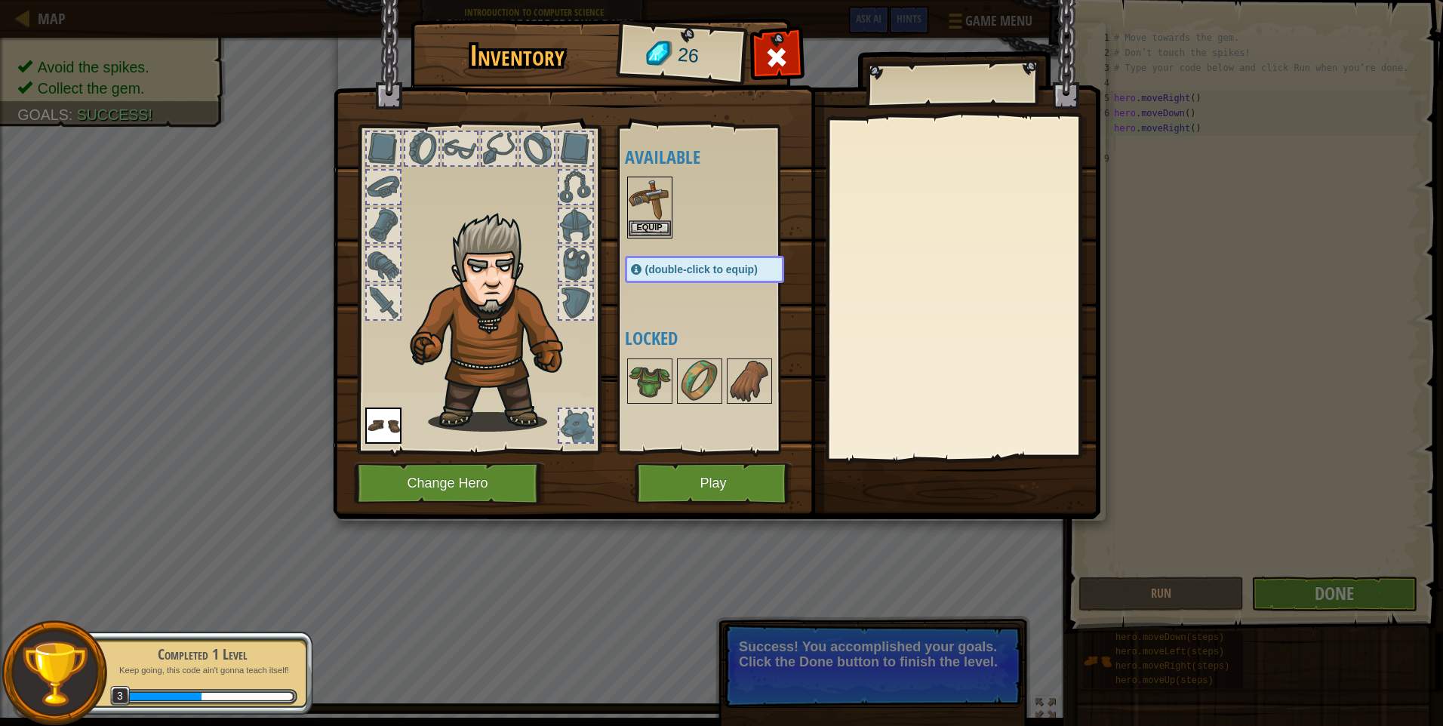
click at [645, 205] on img at bounding box center [650, 199] width 42 height 42
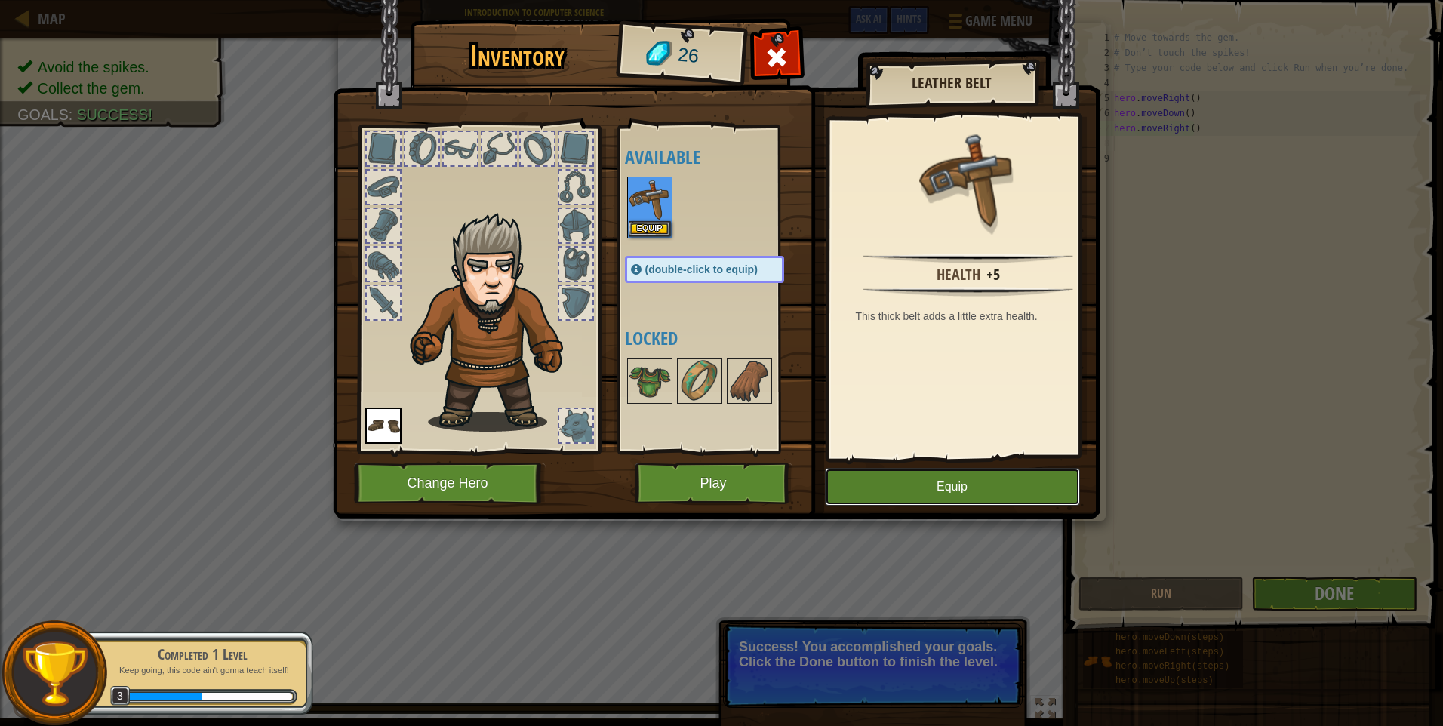
drag, startPoint x: 969, startPoint y: 487, endPoint x: 926, endPoint y: 487, distance: 43.0
click at [967, 488] on button "Equip" at bounding box center [952, 487] width 255 height 38
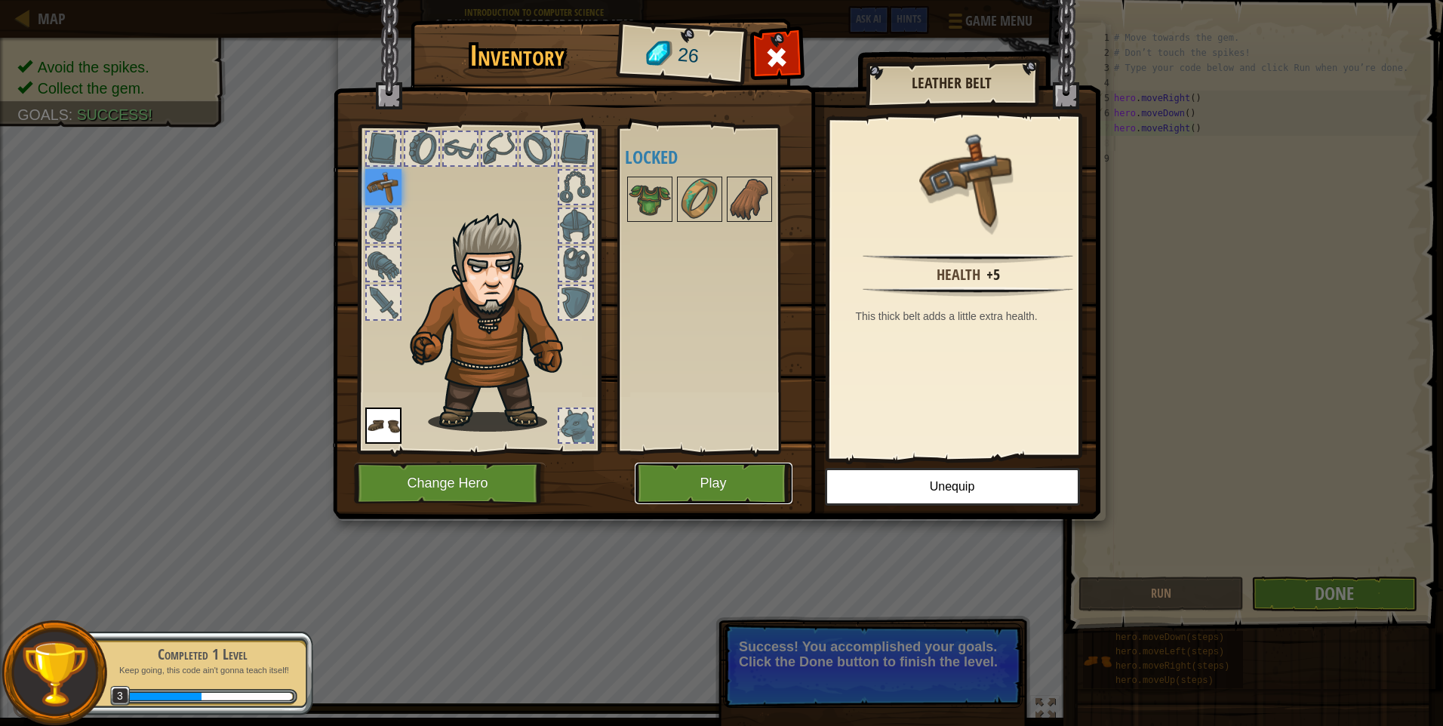
click at [697, 469] on button "Play" at bounding box center [714, 484] width 158 height 42
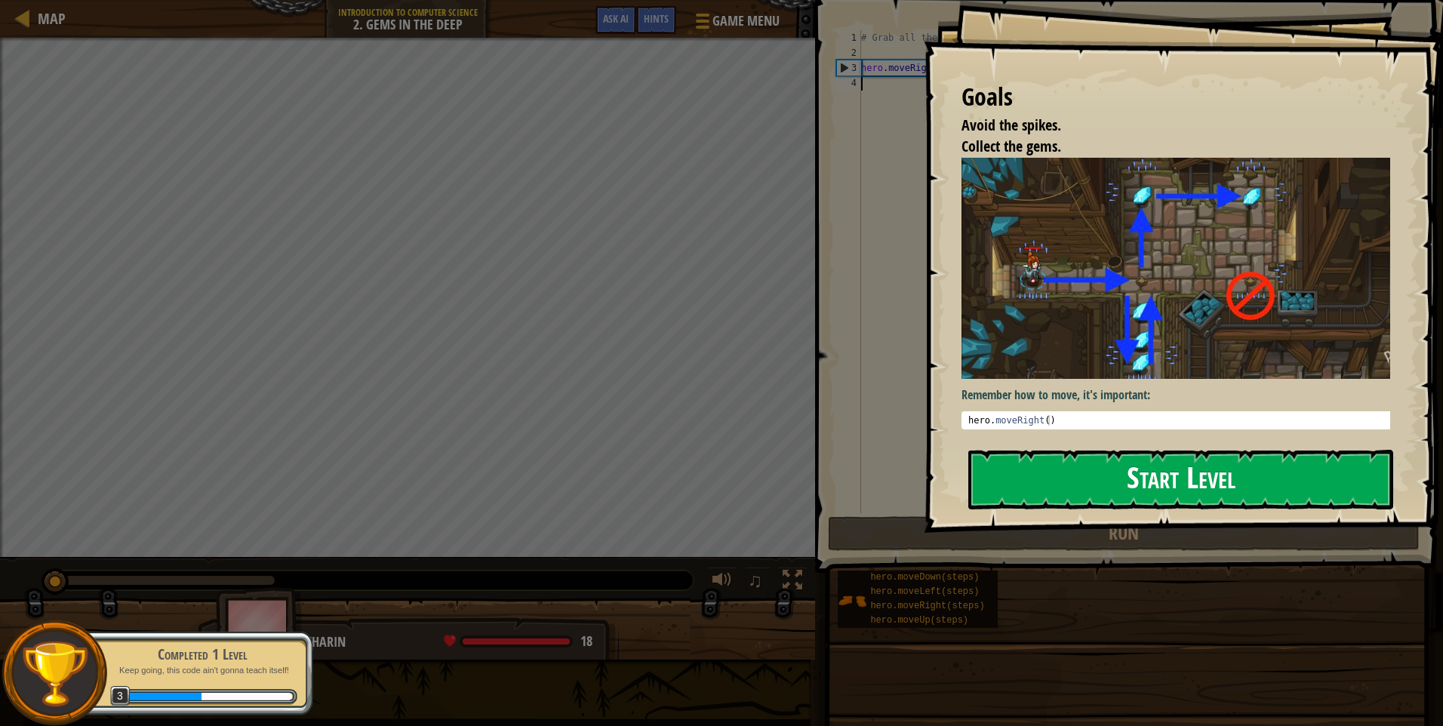
click at [1124, 477] on button "Start Level" at bounding box center [1180, 480] width 425 height 60
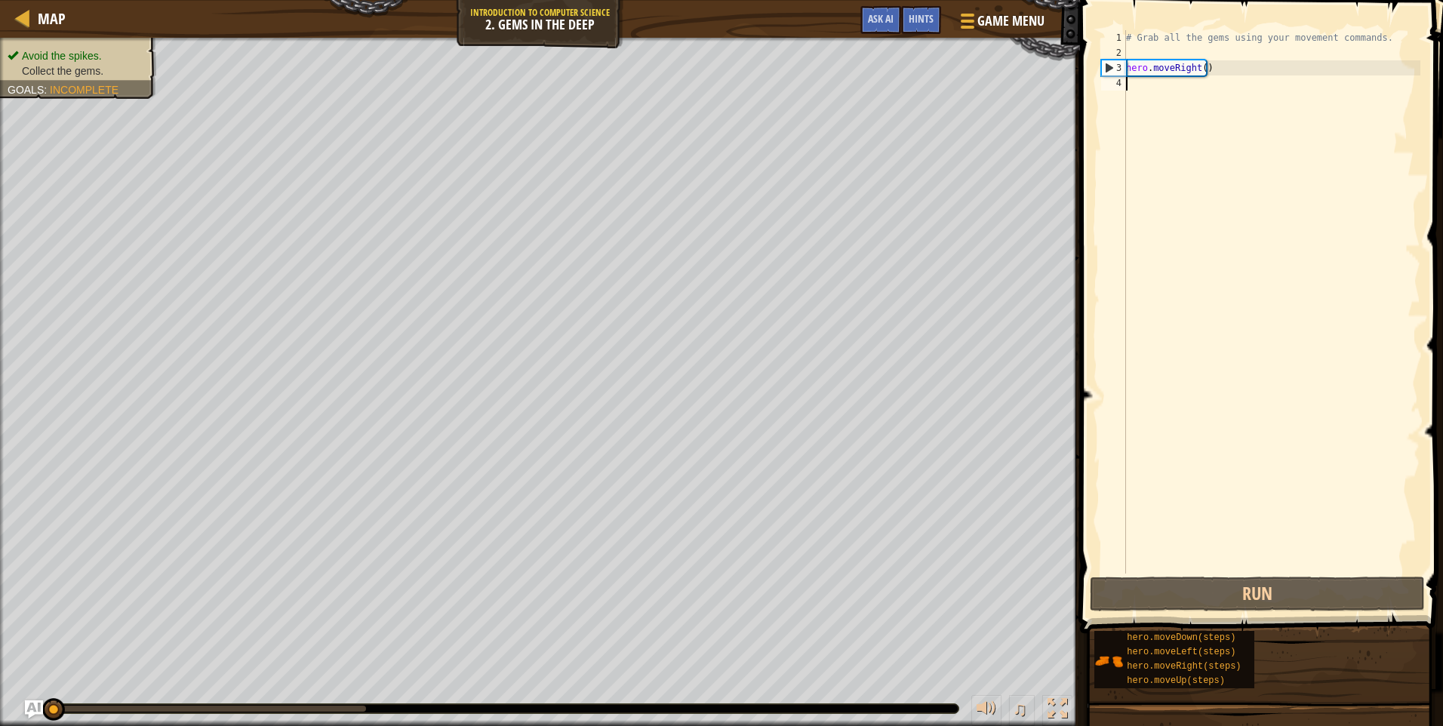
type textarea "h"
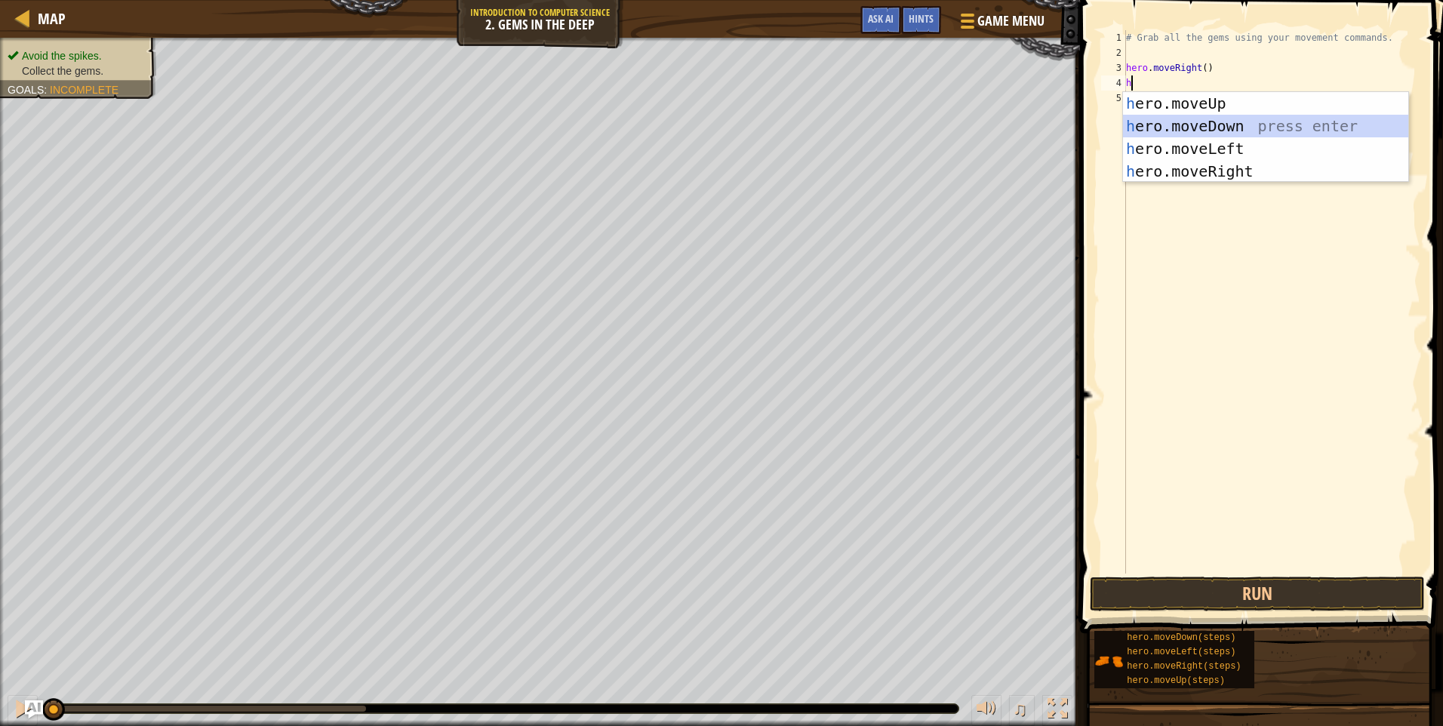
click at [1176, 121] on div "h ero.moveUp press enter h ero.moveDown press enter h ero.moveLeft press enter …" at bounding box center [1265, 160] width 285 height 136
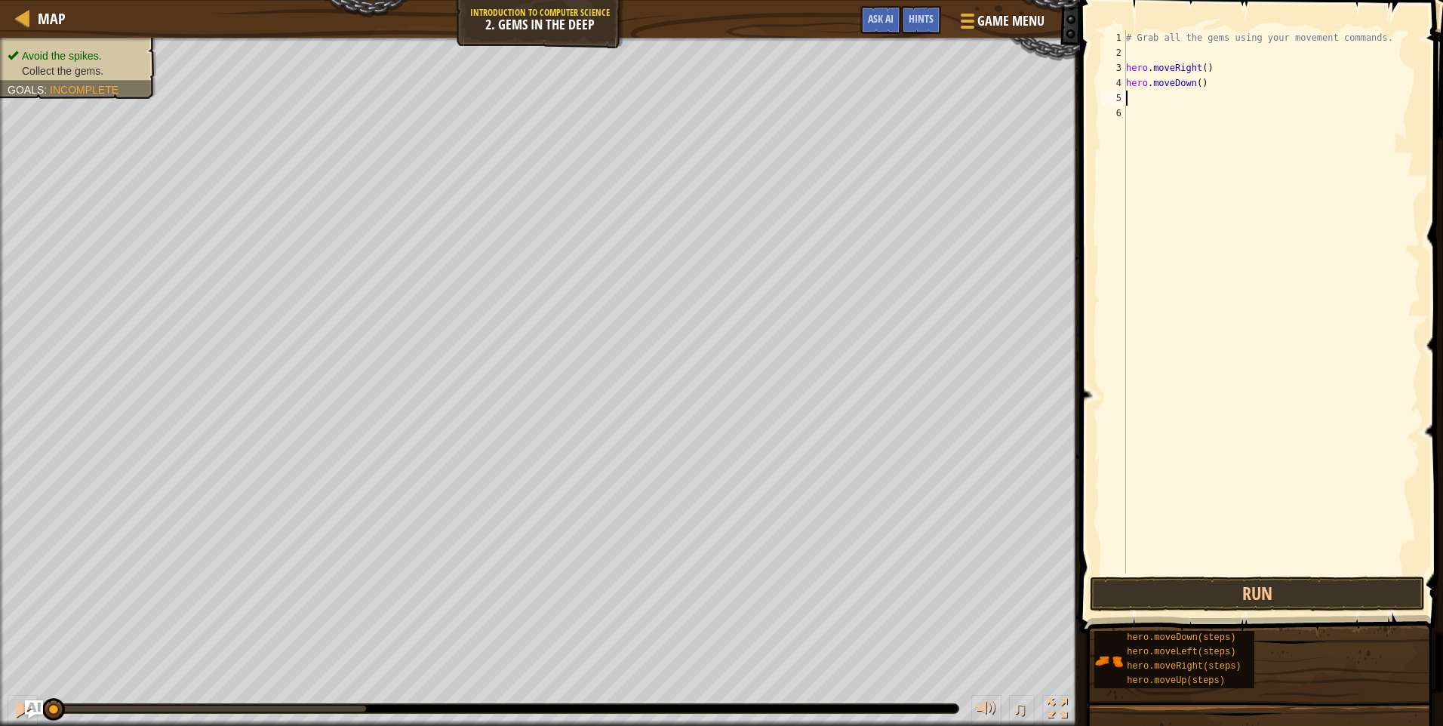
type textarea "h"
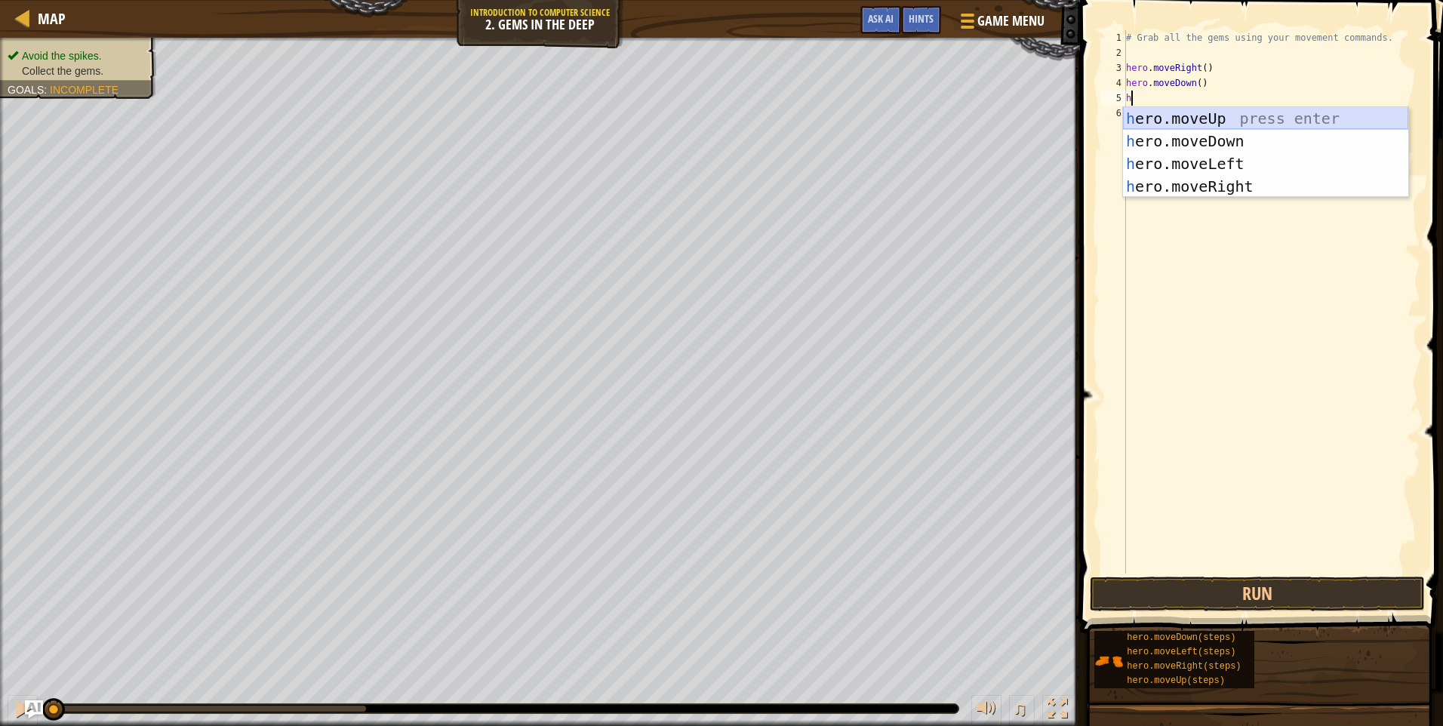
click at [1218, 112] on div "h ero.moveUp press enter h ero.moveDown press enter h ero.moveLeft press enter …" at bounding box center [1265, 175] width 285 height 136
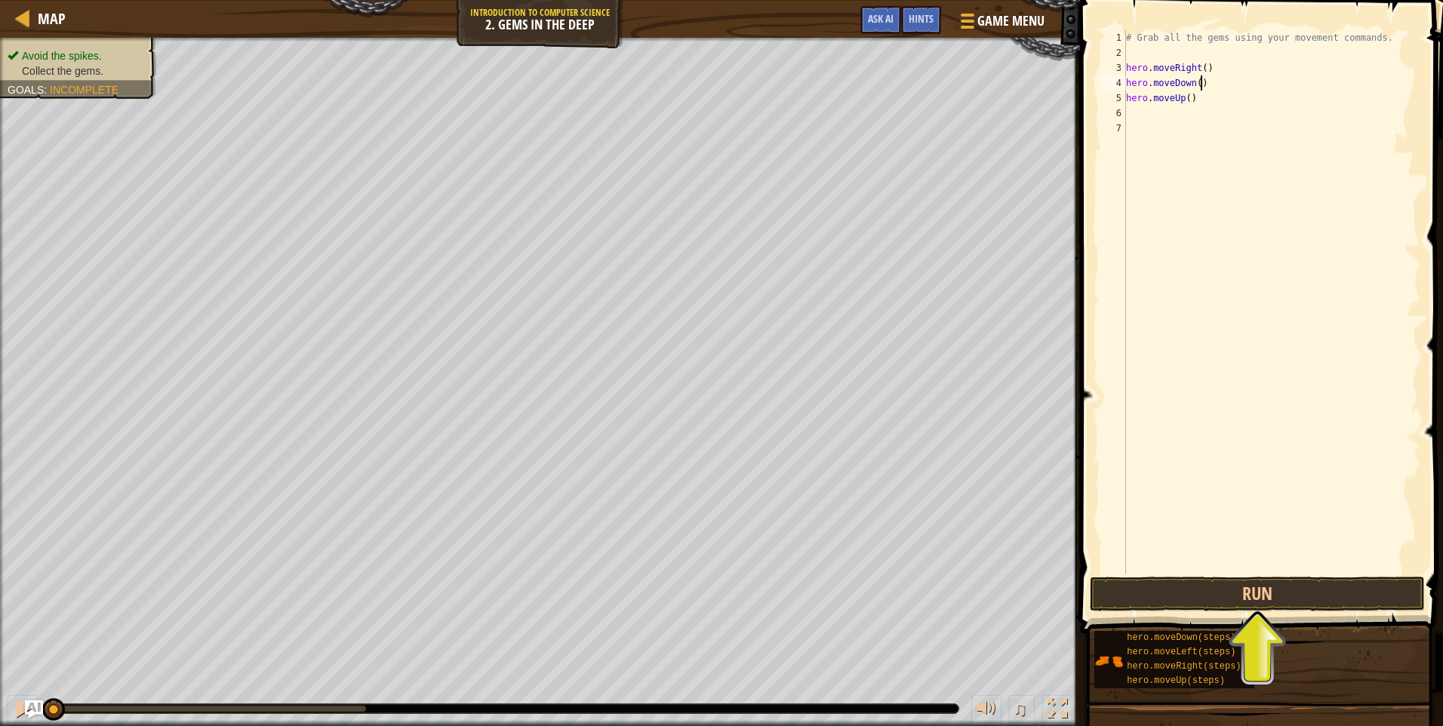
click at [1207, 88] on div "# Grab all the gems using your movement commands. hero . moveRight ( ) hero . m…" at bounding box center [1271, 317] width 297 height 574
type textarea "hero.moveDown()"
click at [1236, 589] on button "Run" at bounding box center [1257, 594] width 335 height 35
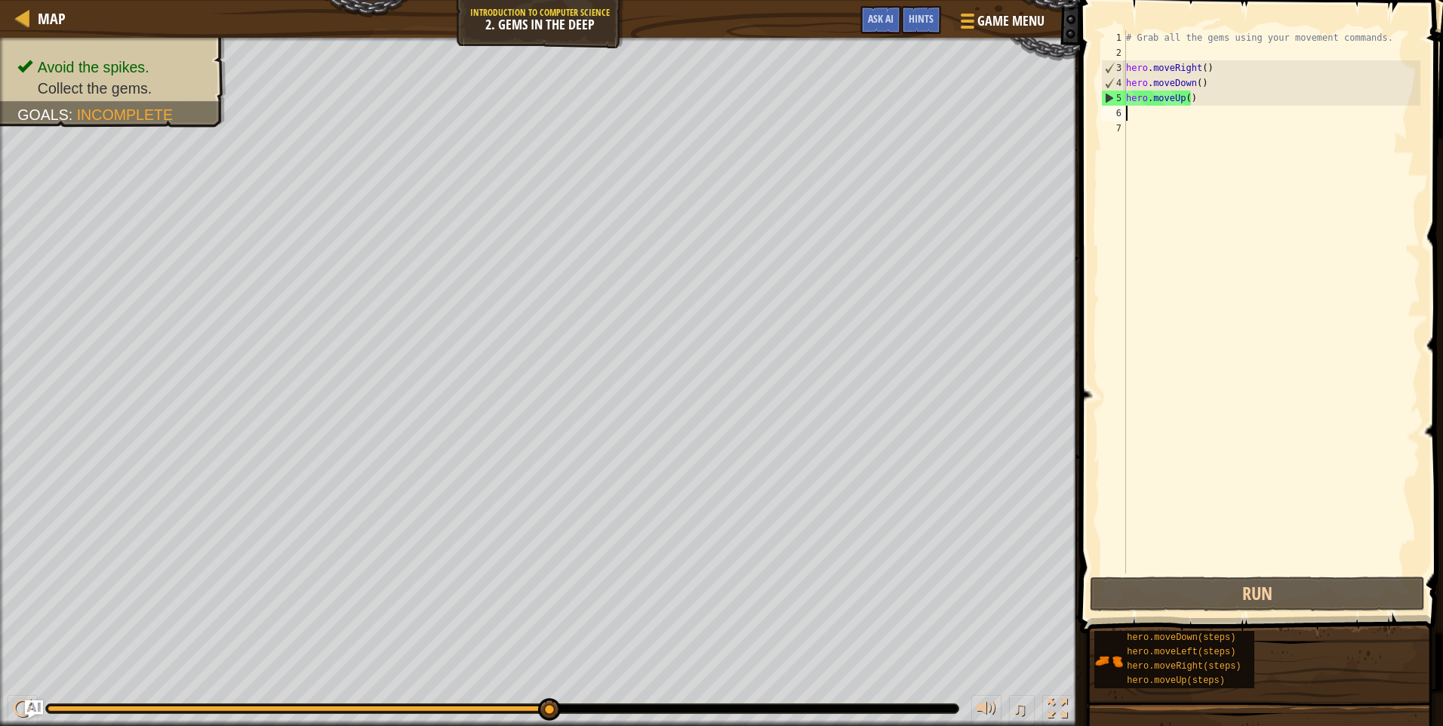
click at [1129, 106] on div "# Grab all the gems using your movement commands. hero . moveRight ( ) hero . m…" at bounding box center [1271, 317] width 297 height 574
click at [1130, 116] on div "# Grab all the gems using your movement commands. hero . moveRight ( ) hero . m…" at bounding box center [1271, 317] width 297 height 574
click at [1225, 81] on div "# Grab all the gems using your movement commands. hero . moveRight ( ) hero . m…" at bounding box center [1271, 317] width 297 height 574
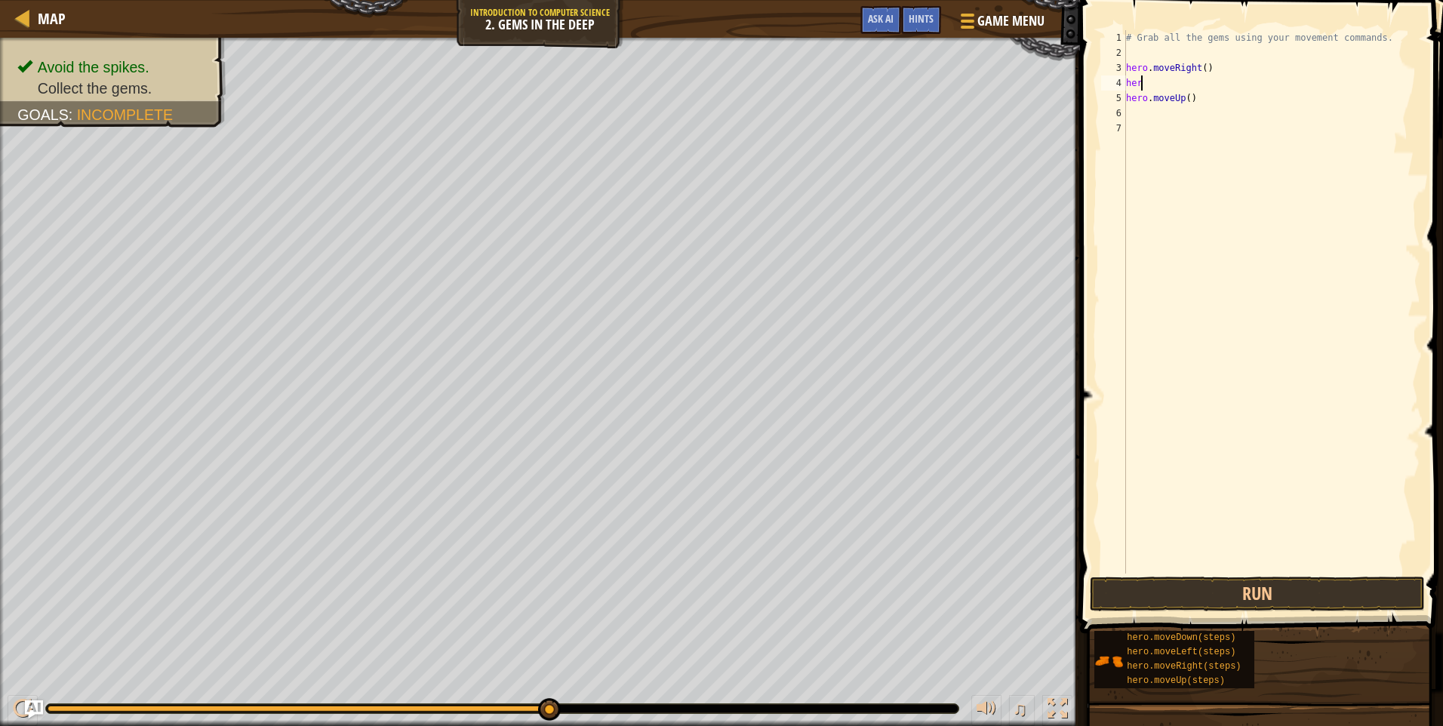
type textarea "hero"
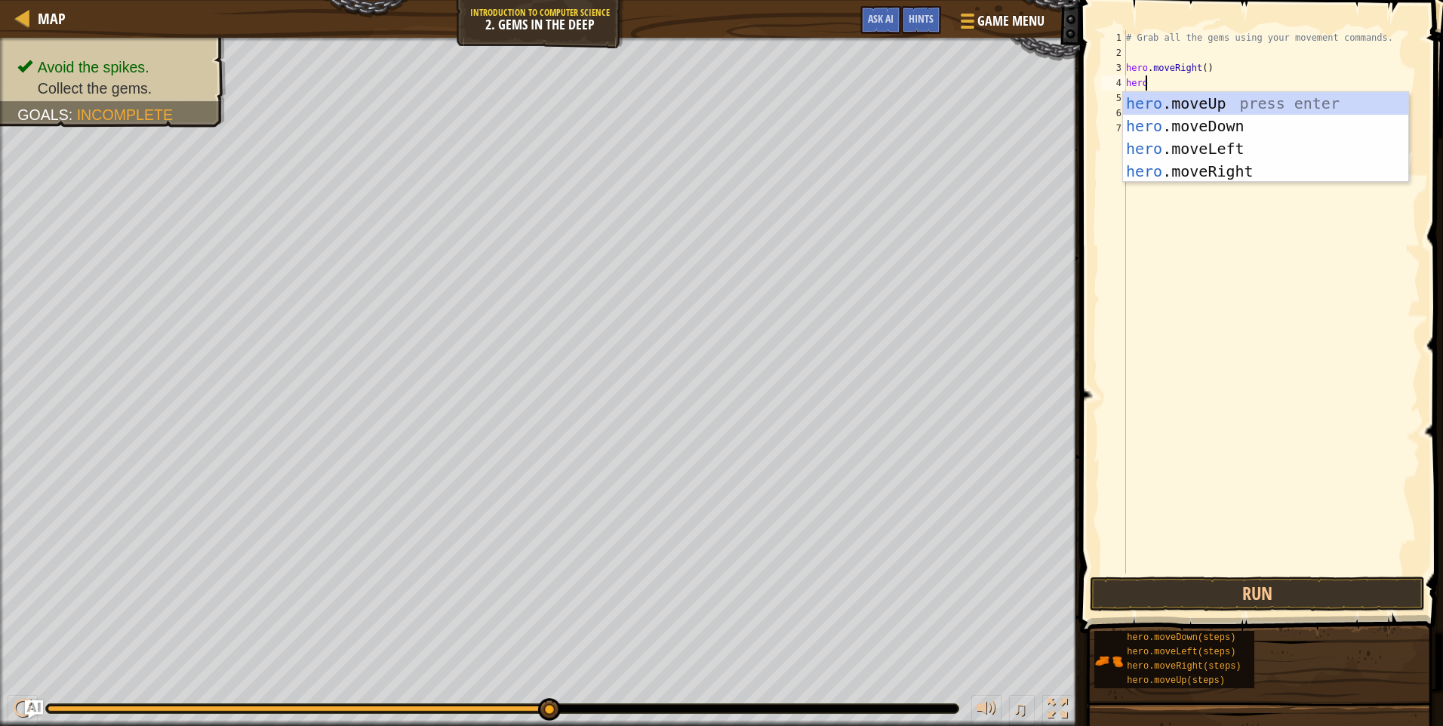
scroll to position [7, 1]
click at [1220, 97] on div "hero .moveUp press enter hero .moveDown press enter hero .moveLeft press enter …" at bounding box center [1265, 160] width 285 height 136
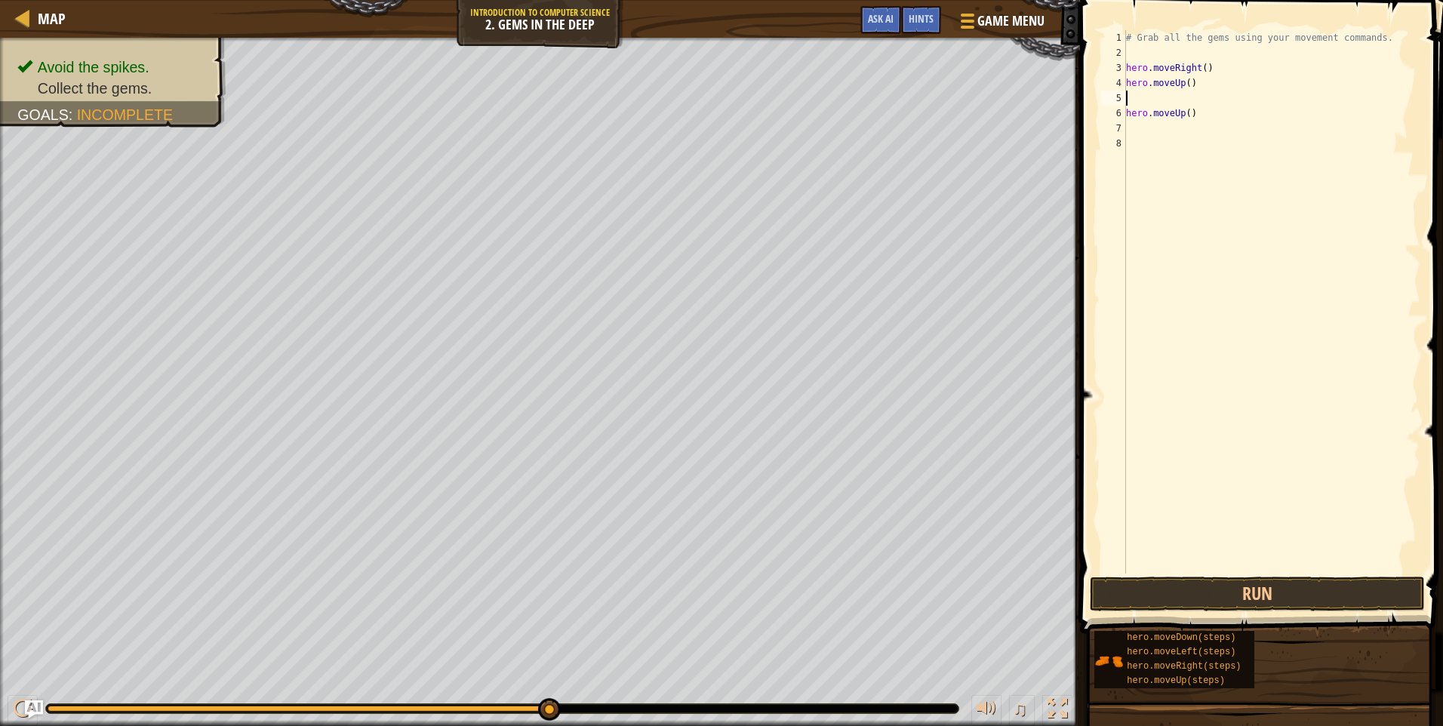
scroll to position [7, 0]
click at [1195, 115] on div "# Grab all the gems using your movement commands. hero . moveRight ( ) hero . m…" at bounding box center [1271, 317] width 297 height 574
type textarea "h"
click at [1136, 106] on div "# Grab all the gems using your movement commands. hero . moveRight ( ) hero . m…" at bounding box center [1271, 317] width 297 height 574
click at [1153, 95] on div "# Grab all the gems using your movement commands. hero . moveRight ( ) hero . m…" at bounding box center [1271, 301] width 297 height 543
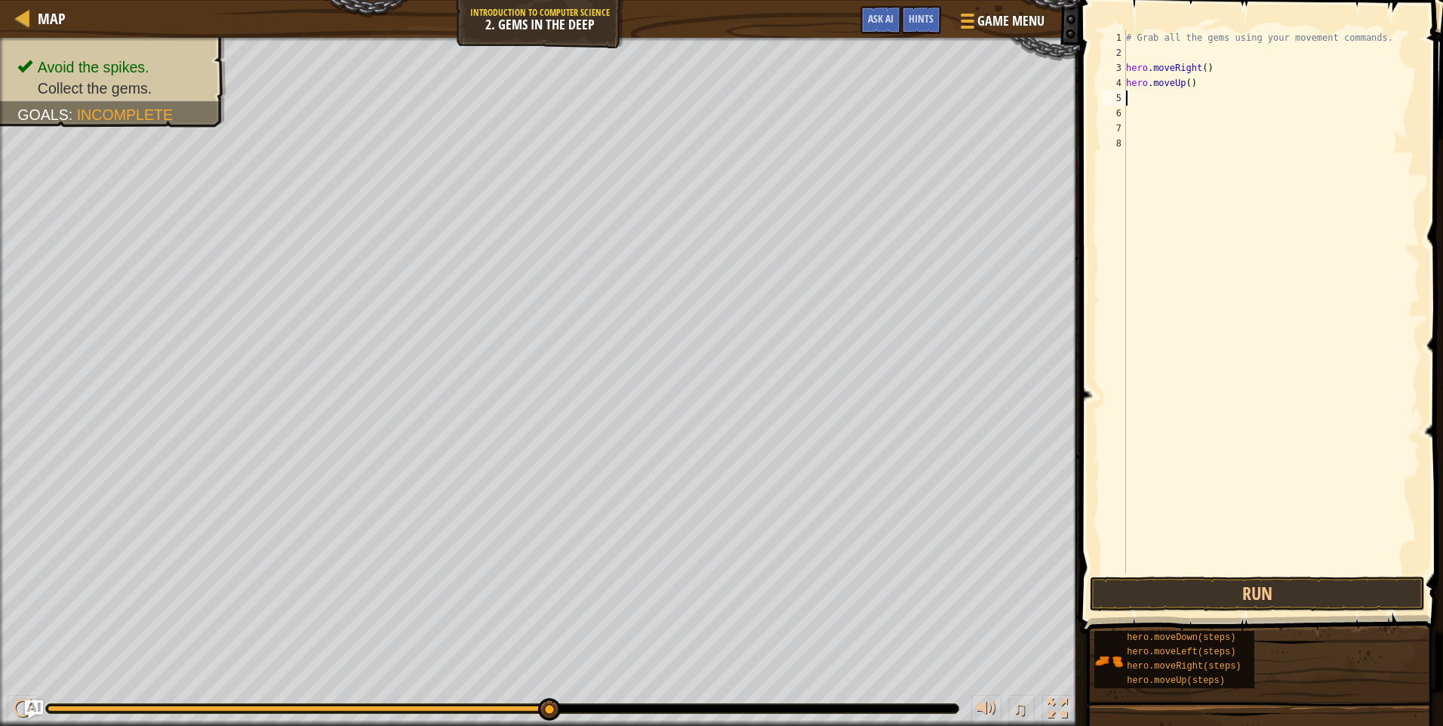
type textarea "h"
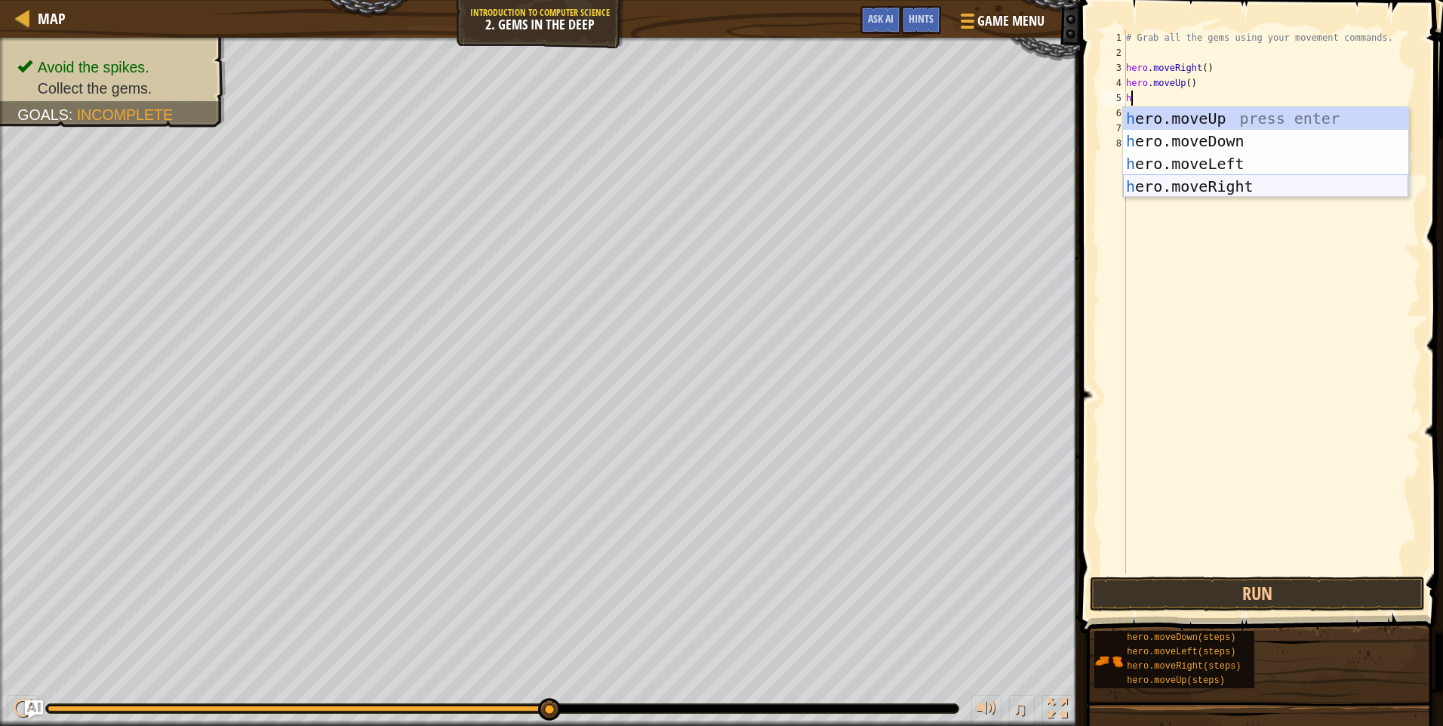
click at [1246, 180] on div "h ero.moveUp press enter h ero.moveDown press enter h ero.moveLeft press enter …" at bounding box center [1265, 175] width 285 height 136
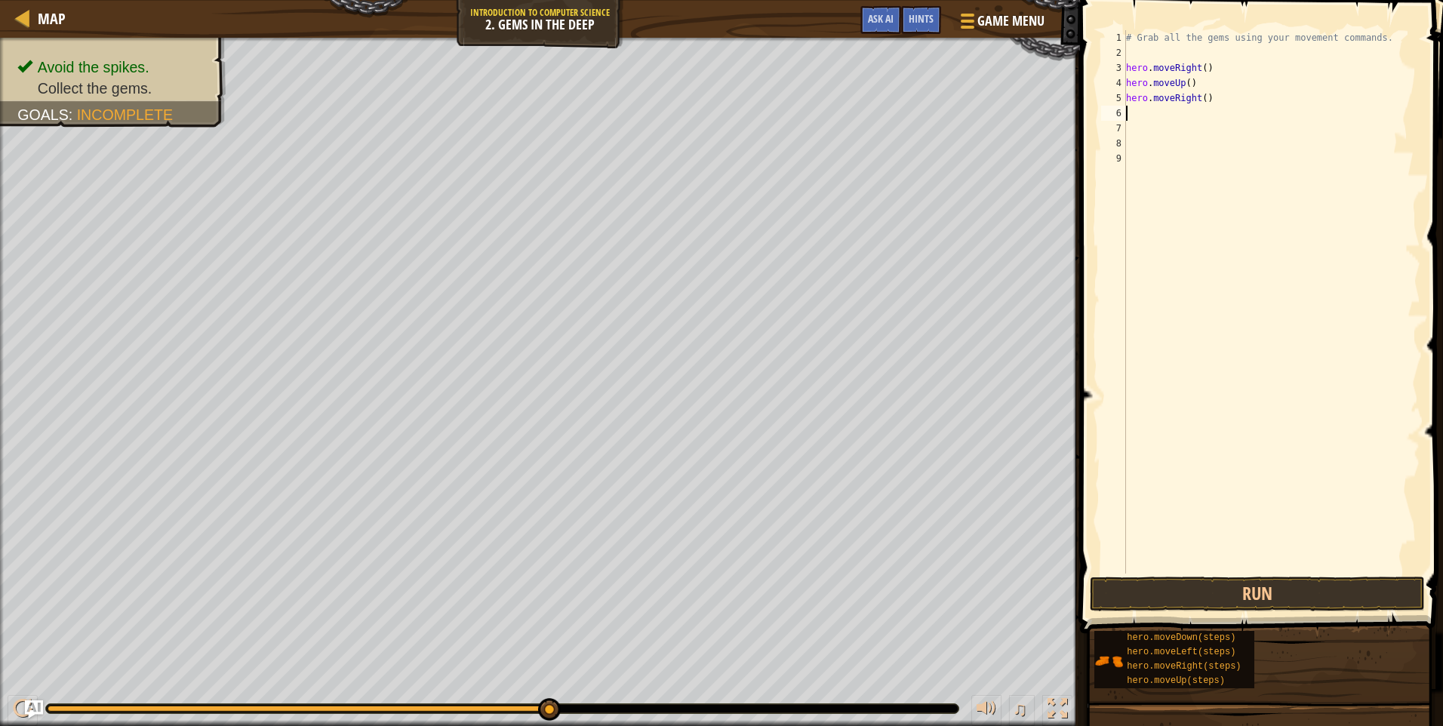
type textarea "h"
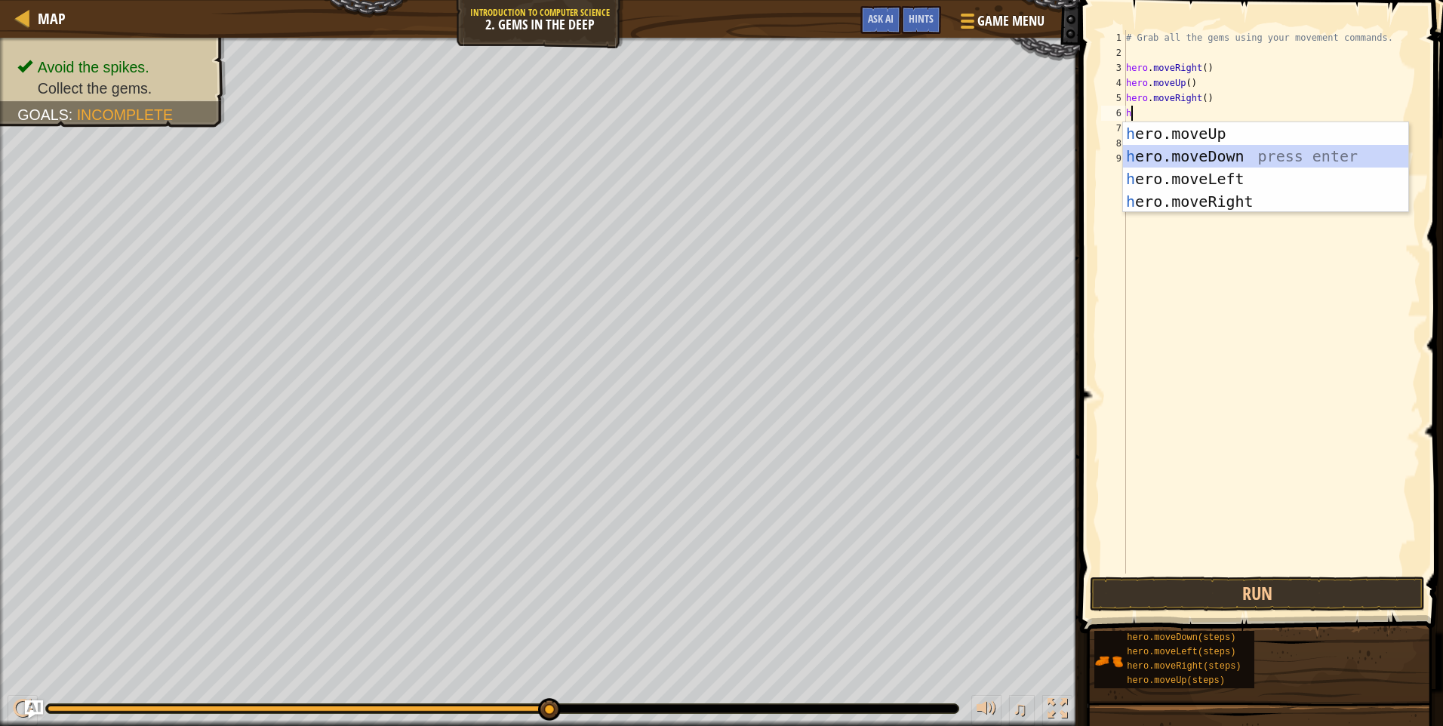
click at [1174, 150] on div "h ero.moveUp press enter h ero.moveDown press enter h ero.moveLeft press enter …" at bounding box center [1265, 190] width 285 height 136
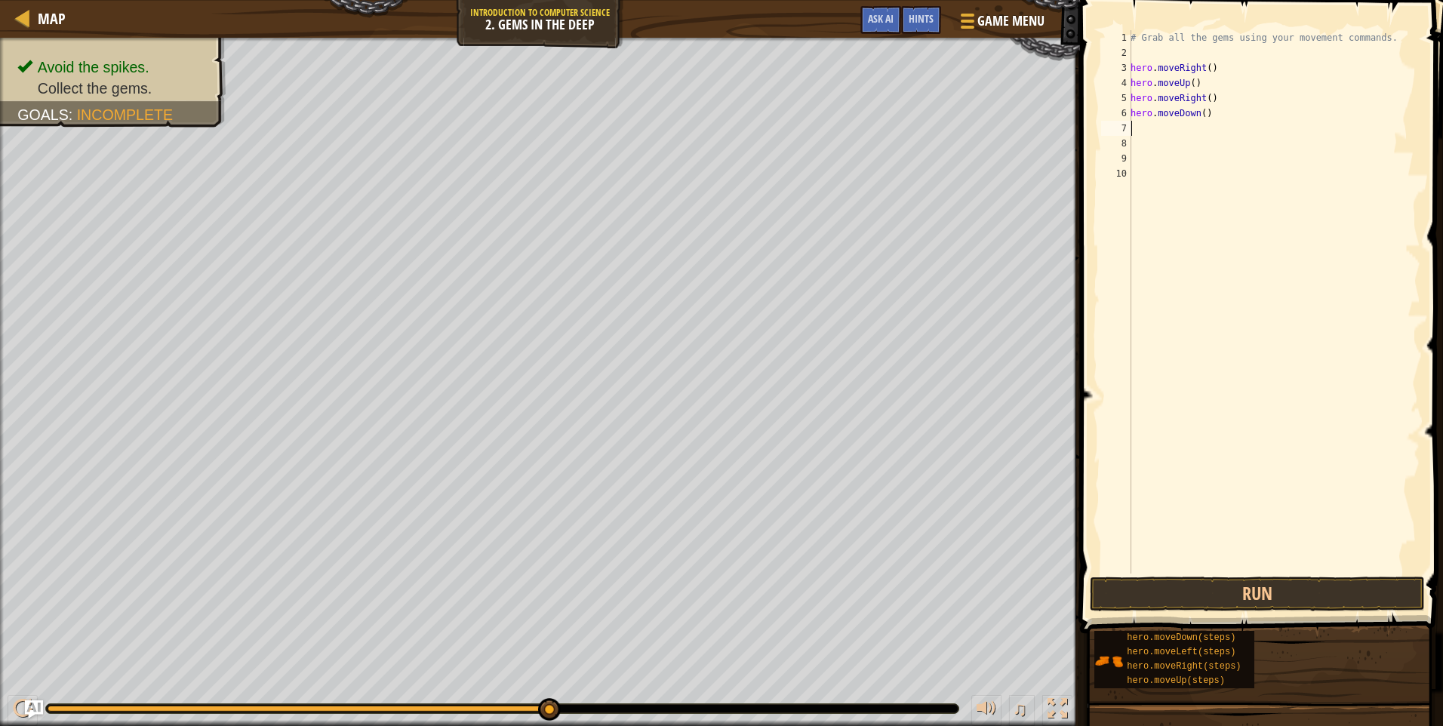
click at [1144, 135] on div "# Grab all the gems using your movement commands. hero . moveRight ( ) hero . m…" at bounding box center [1273, 317] width 293 height 574
type textarea "h"
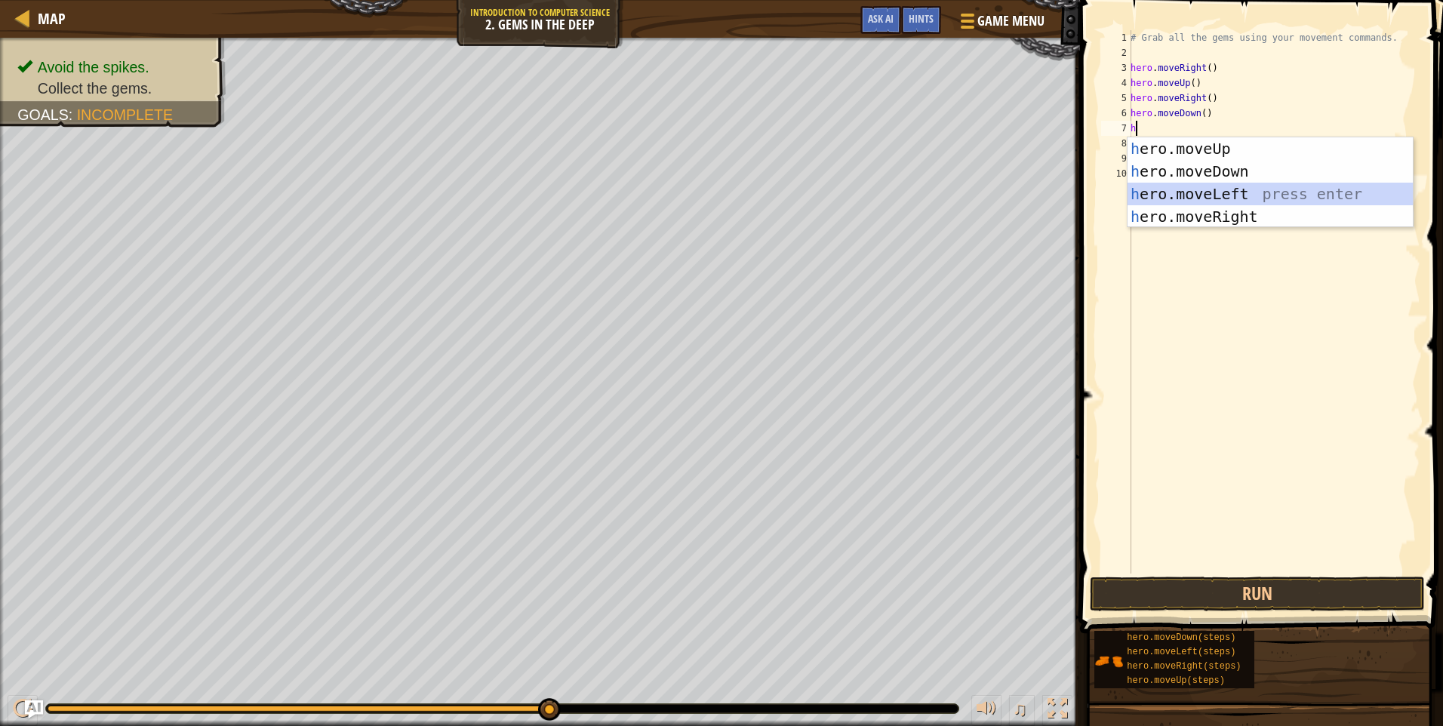
click at [1185, 195] on div "h ero.moveUp press enter h ero.moveDown press enter h ero.moveLeft press enter …" at bounding box center [1269, 205] width 285 height 136
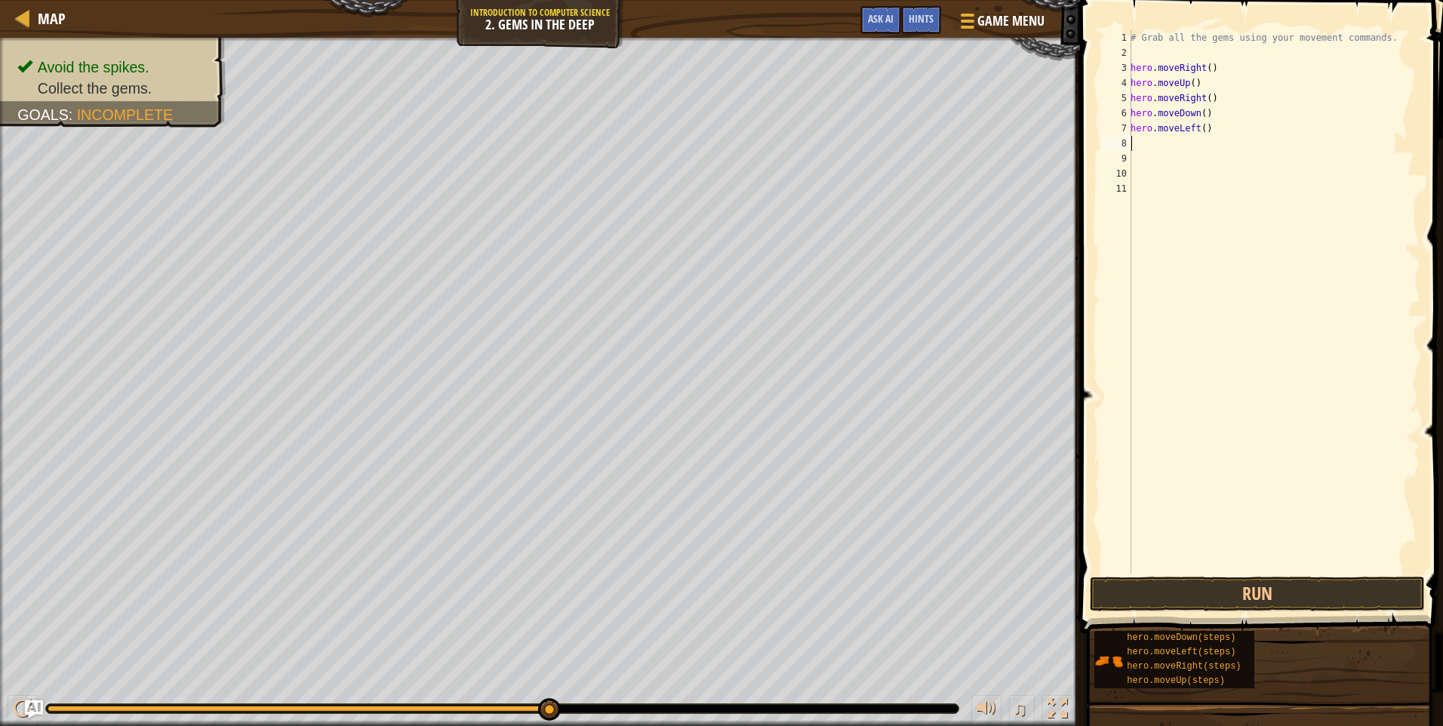
type textarea "h"
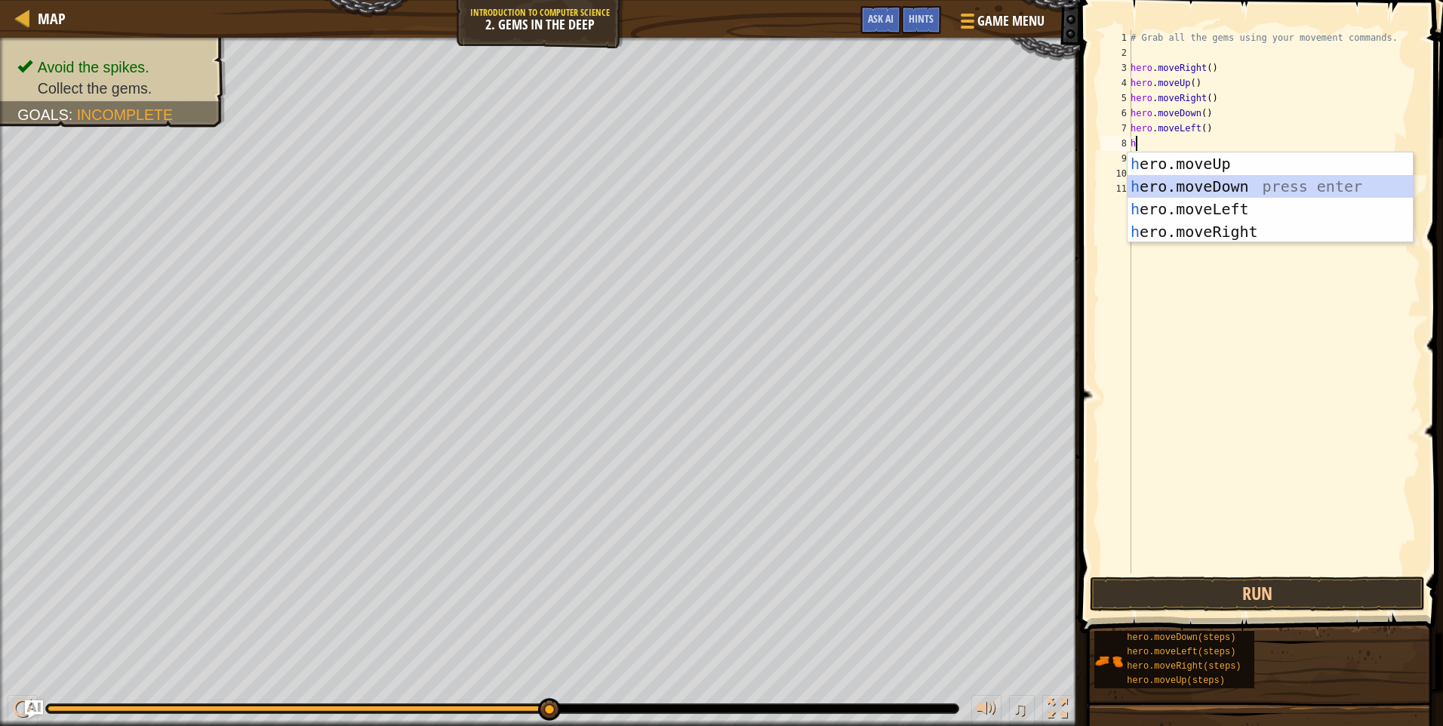
drag, startPoint x: 1201, startPoint y: 188, endPoint x: 1199, endPoint y: 180, distance: 8.6
click at [1199, 180] on div "h ero.moveUp press enter h ero.moveDown press enter h ero.moveLeft press enter …" at bounding box center [1269, 220] width 285 height 136
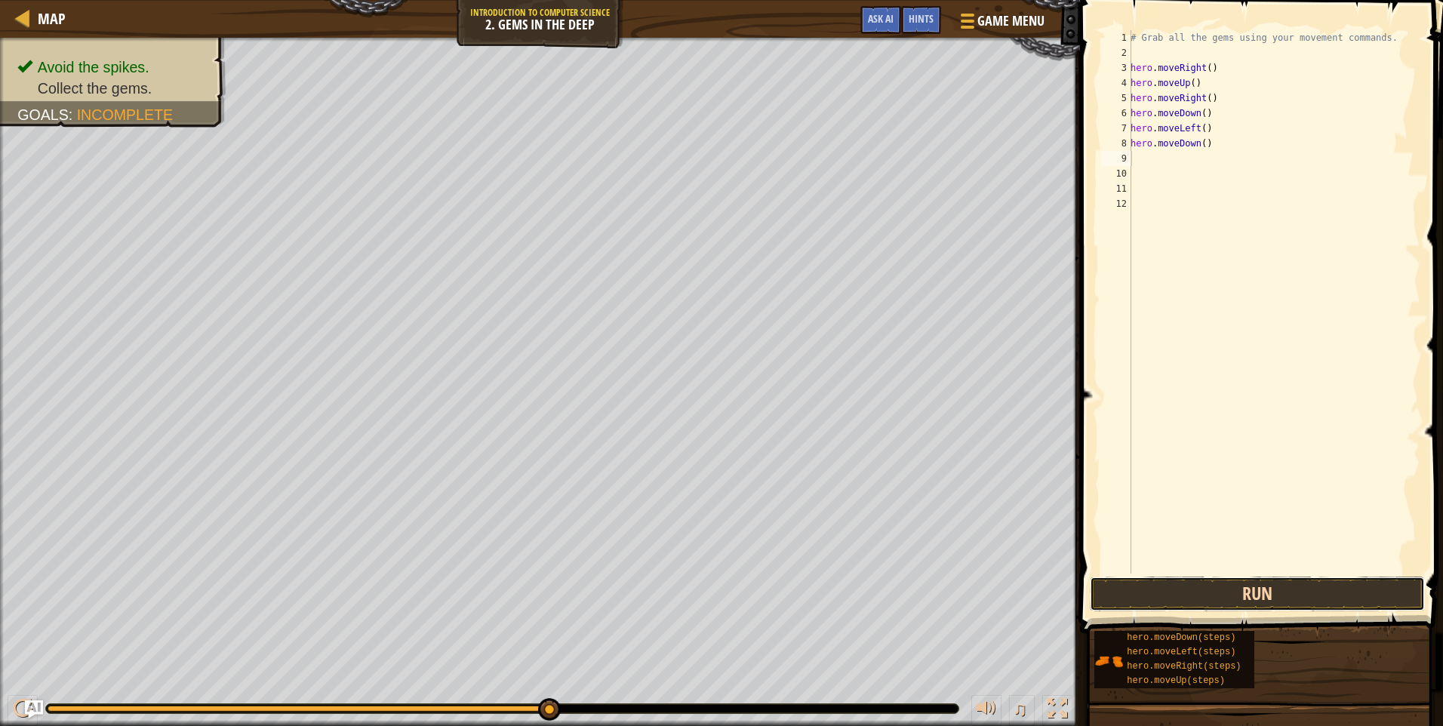
click at [1227, 587] on button "Run" at bounding box center [1257, 594] width 335 height 35
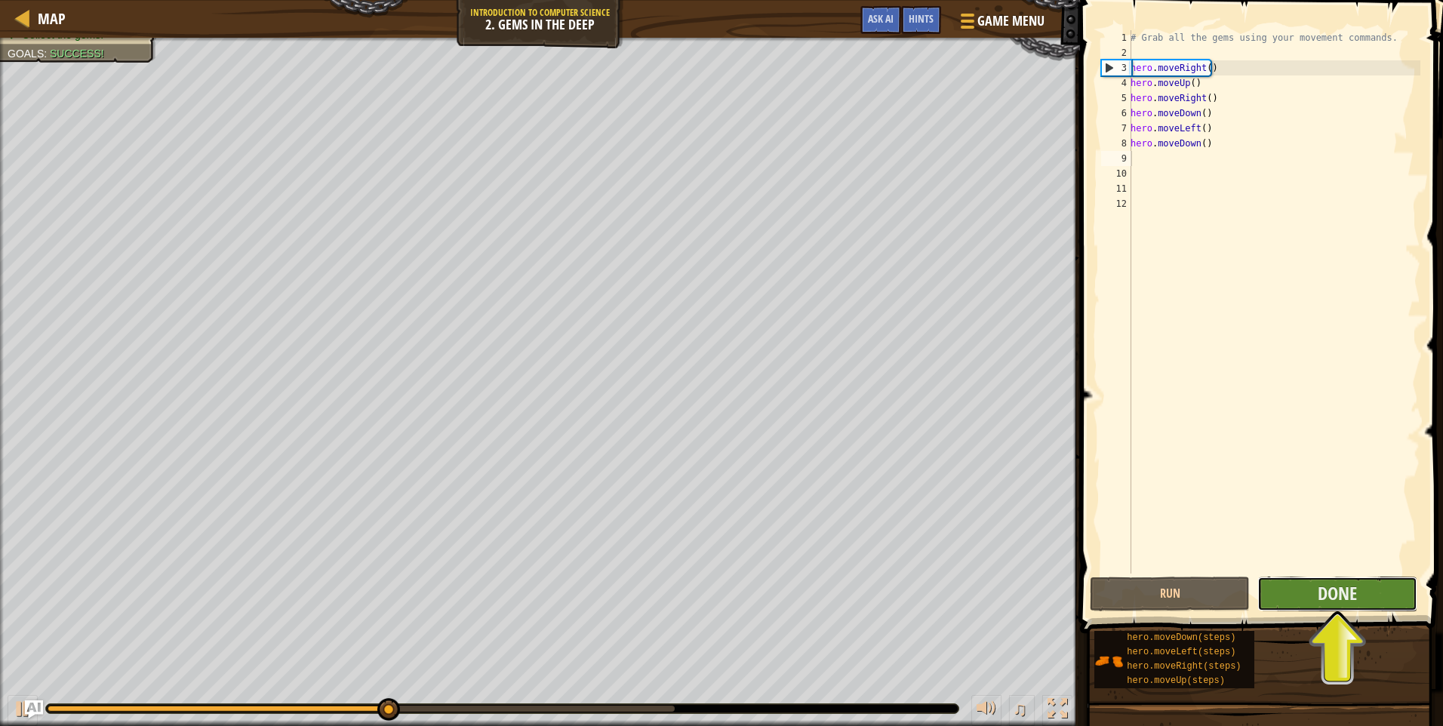
click at [1300, 594] on button "Done" at bounding box center [1337, 594] width 160 height 35
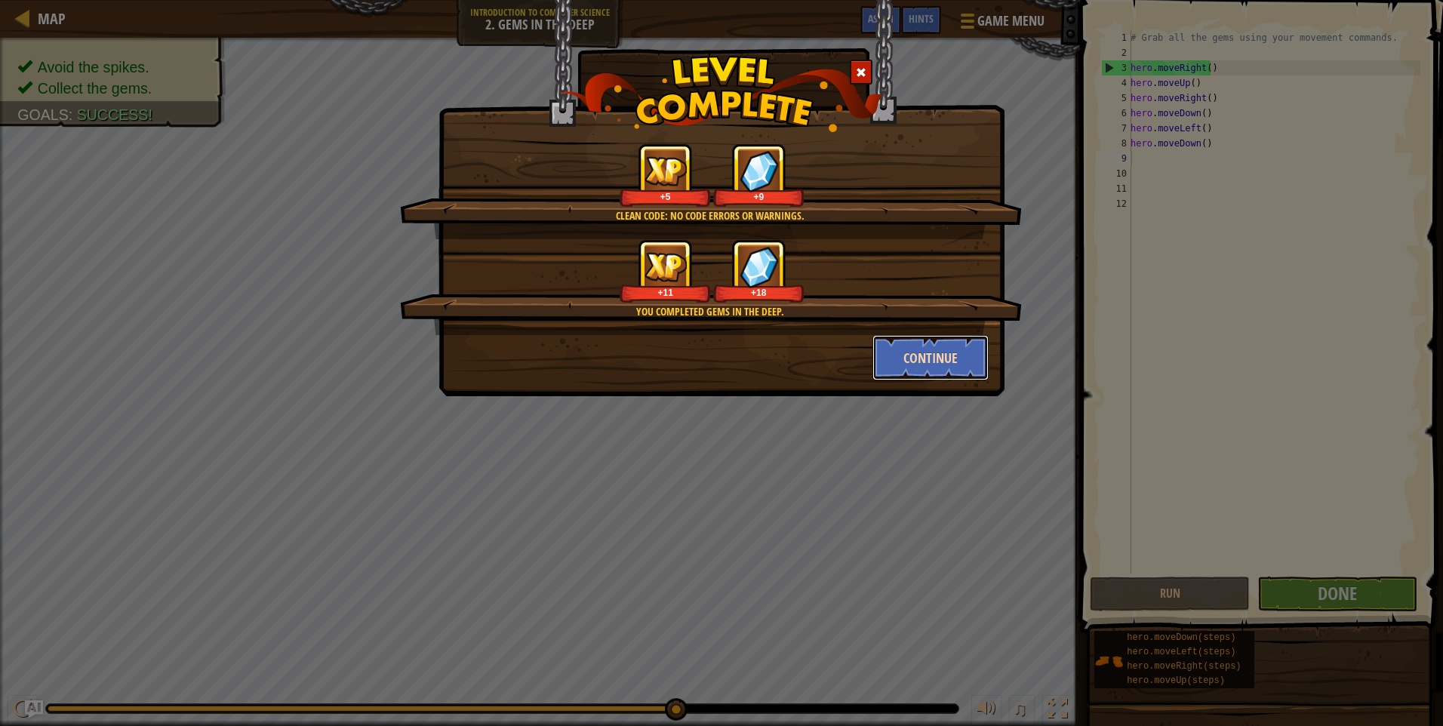
click at [924, 356] on button "Continue" at bounding box center [930, 357] width 117 height 45
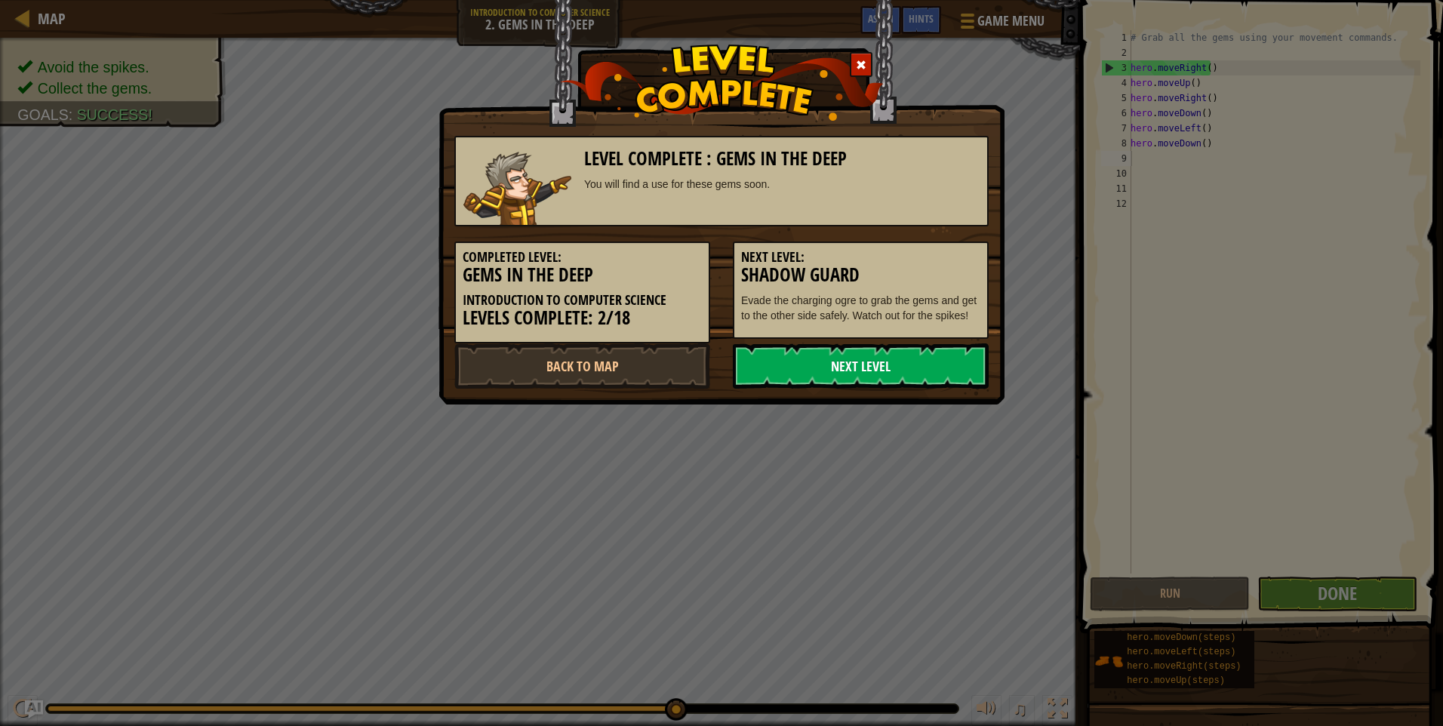
click at [903, 365] on link "Next Level" at bounding box center [861, 365] width 256 height 45
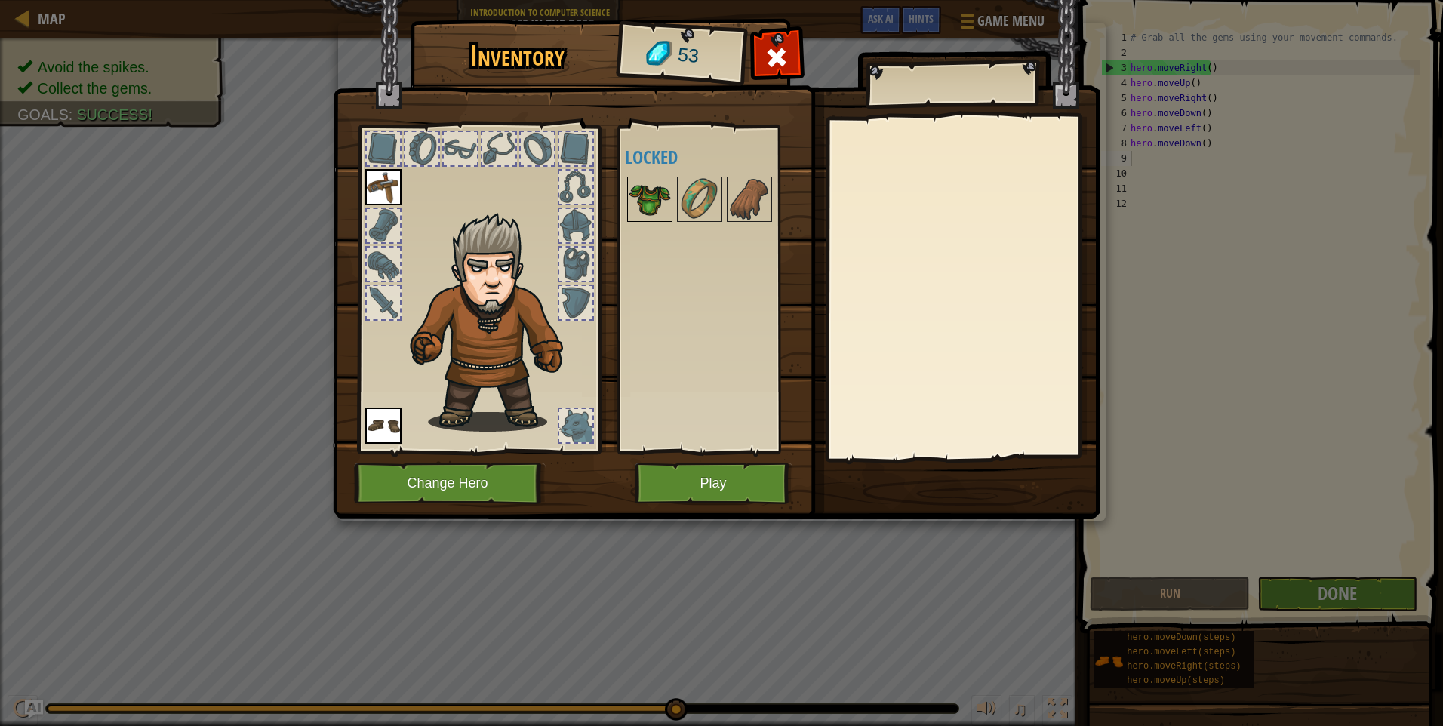
click at [644, 190] on img at bounding box center [650, 199] width 42 height 42
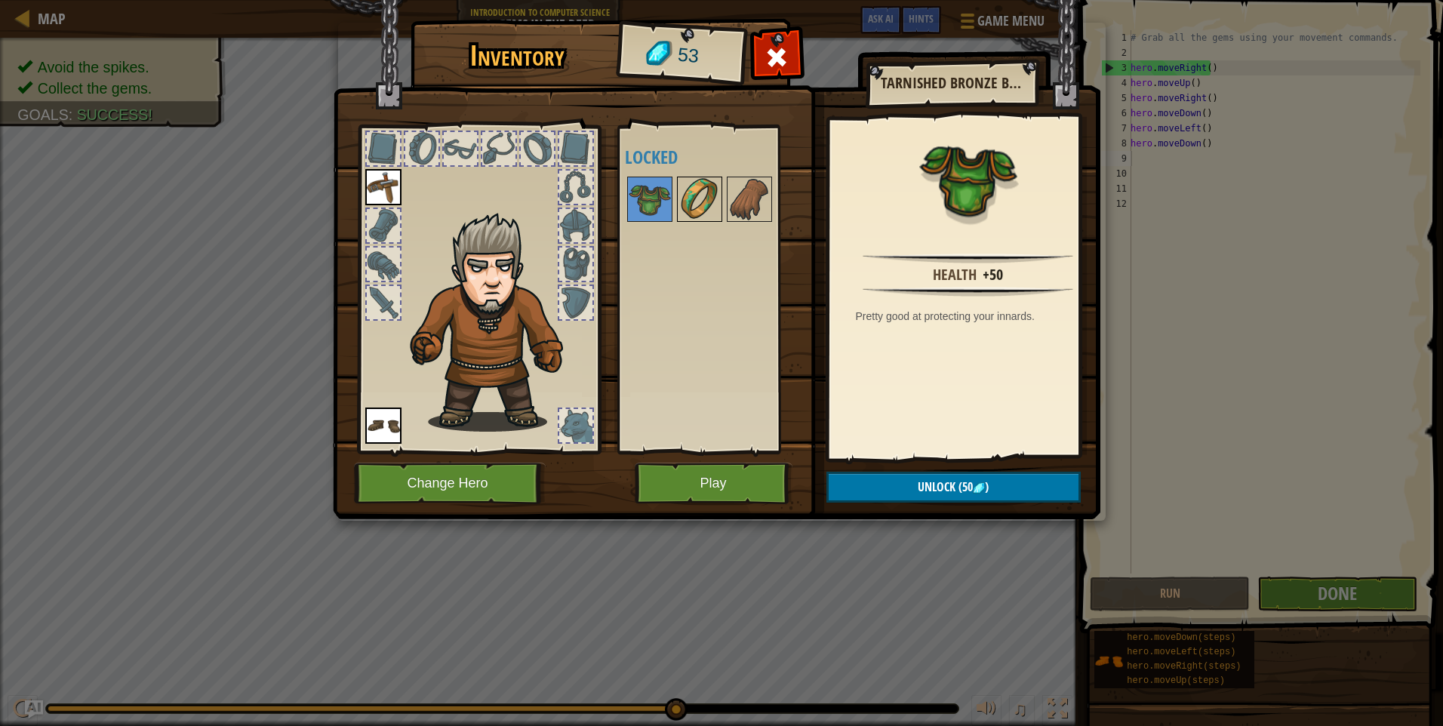
click at [703, 214] on img at bounding box center [699, 199] width 42 height 42
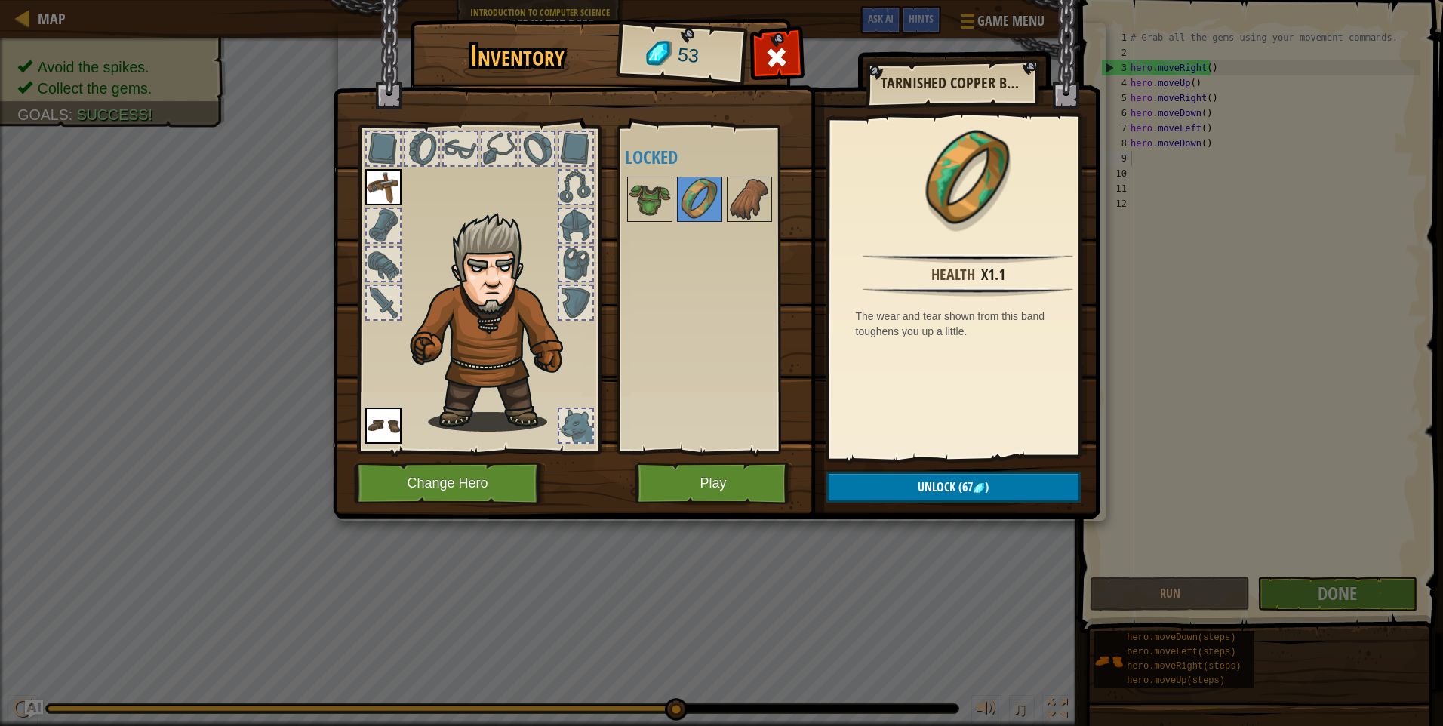
click at [772, 209] on div at bounding box center [719, 199] width 189 height 50
click at [745, 207] on img at bounding box center [749, 199] width 42 height 42
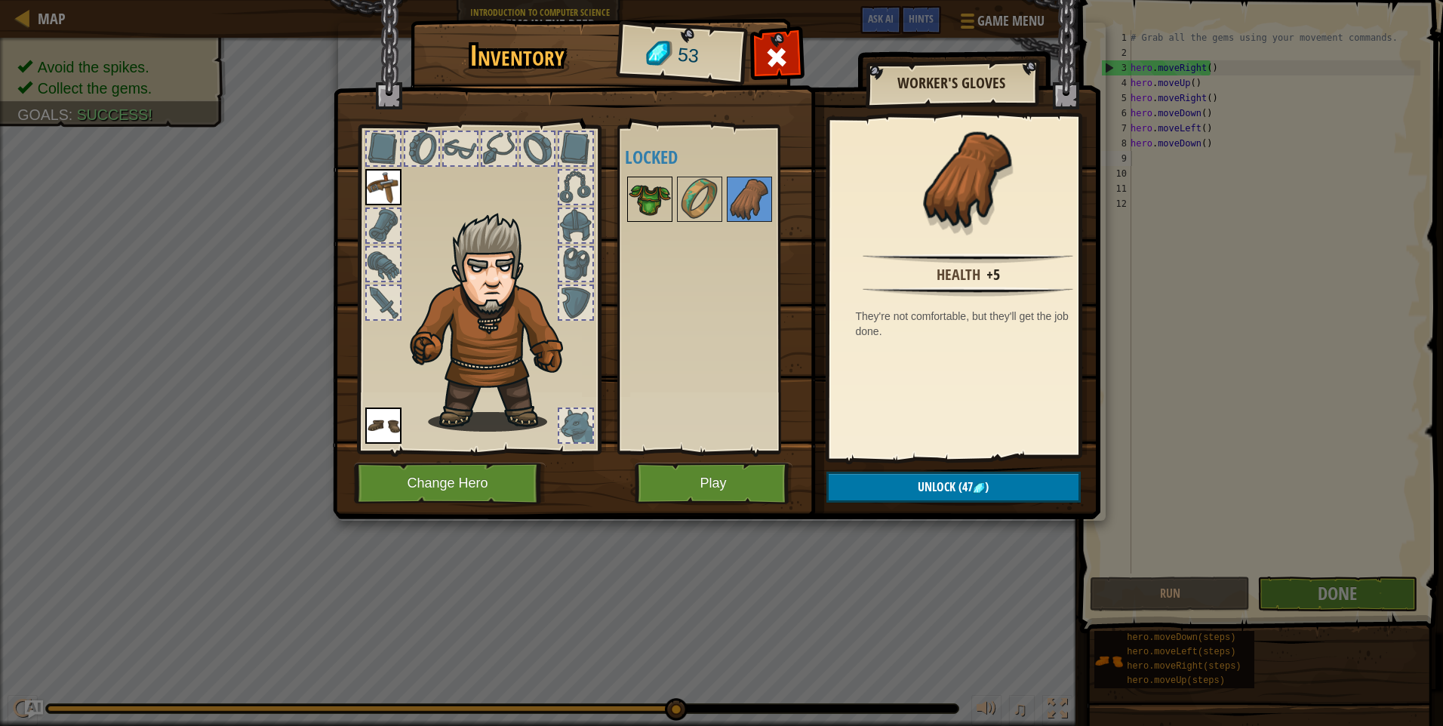
click at [660, 191] on img at bounding box center [650, 199] width 42 height 42
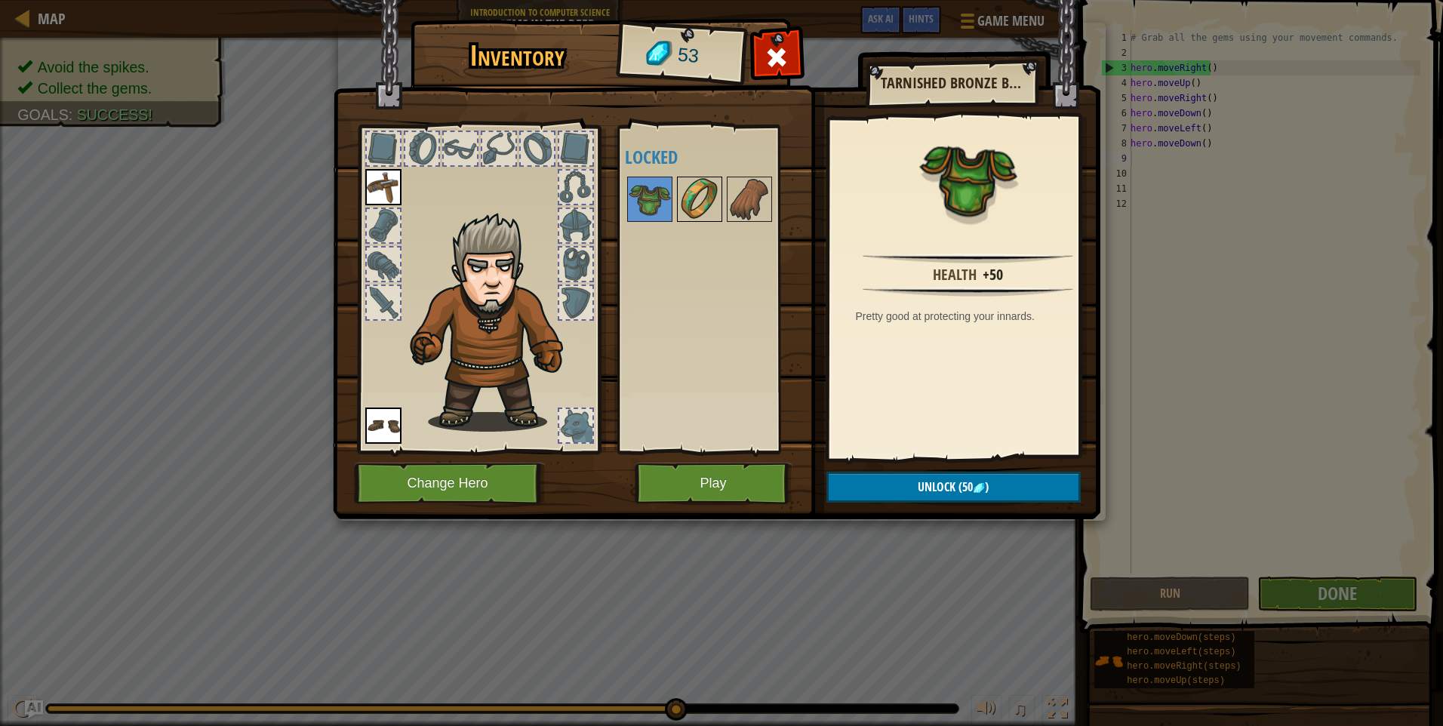
click at [697, 195] on img at bounding box center [699, 199] width 42 height 42
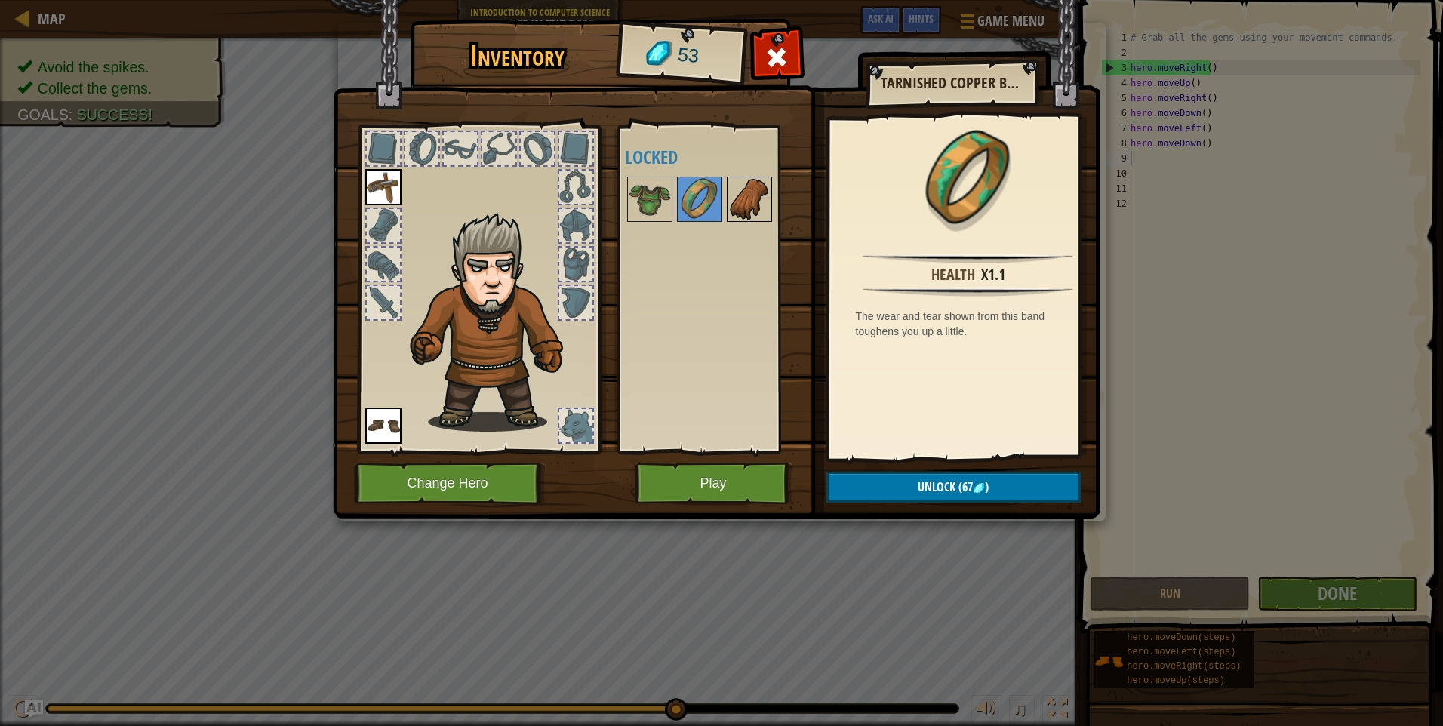
click at [746, 189] on img at bounding box center [749, 199] width 42 height 42
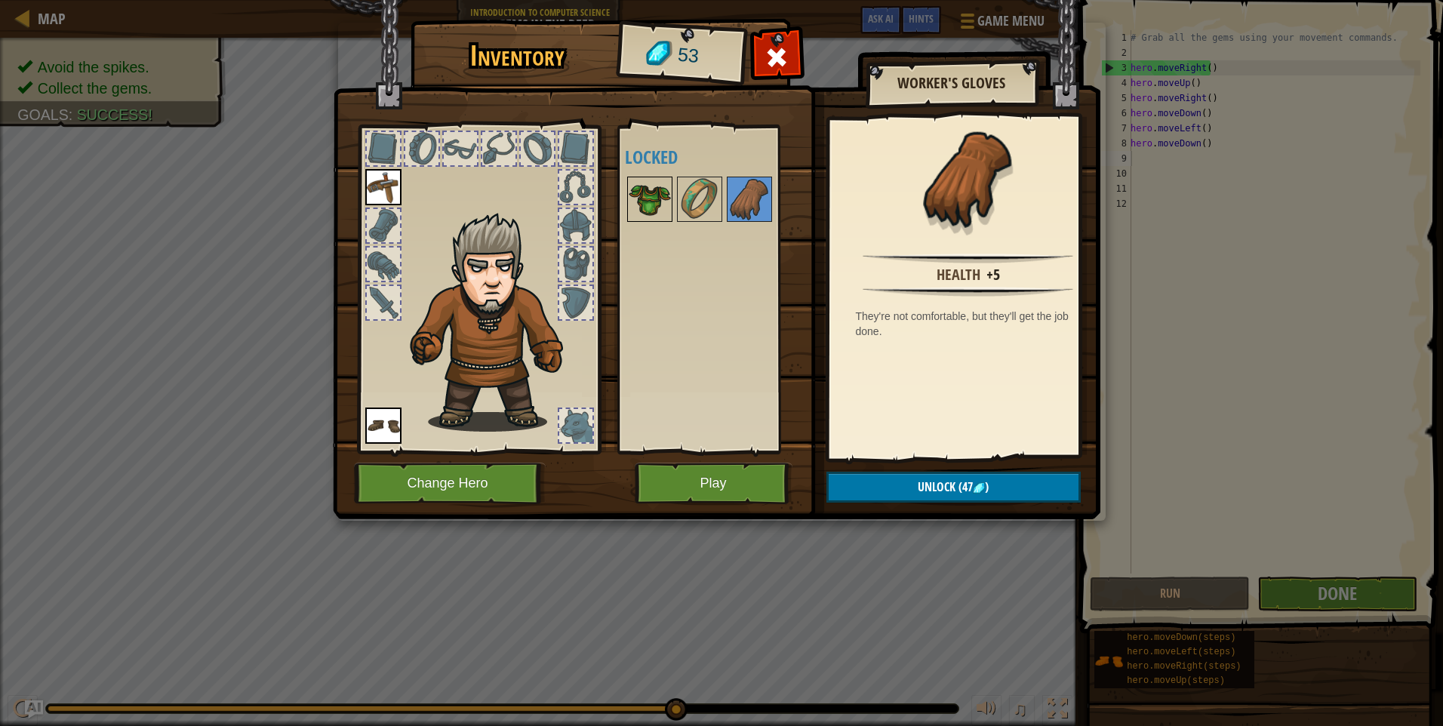
click at [640, 196] on img at bounding box center [650, 199] width 42 height 42
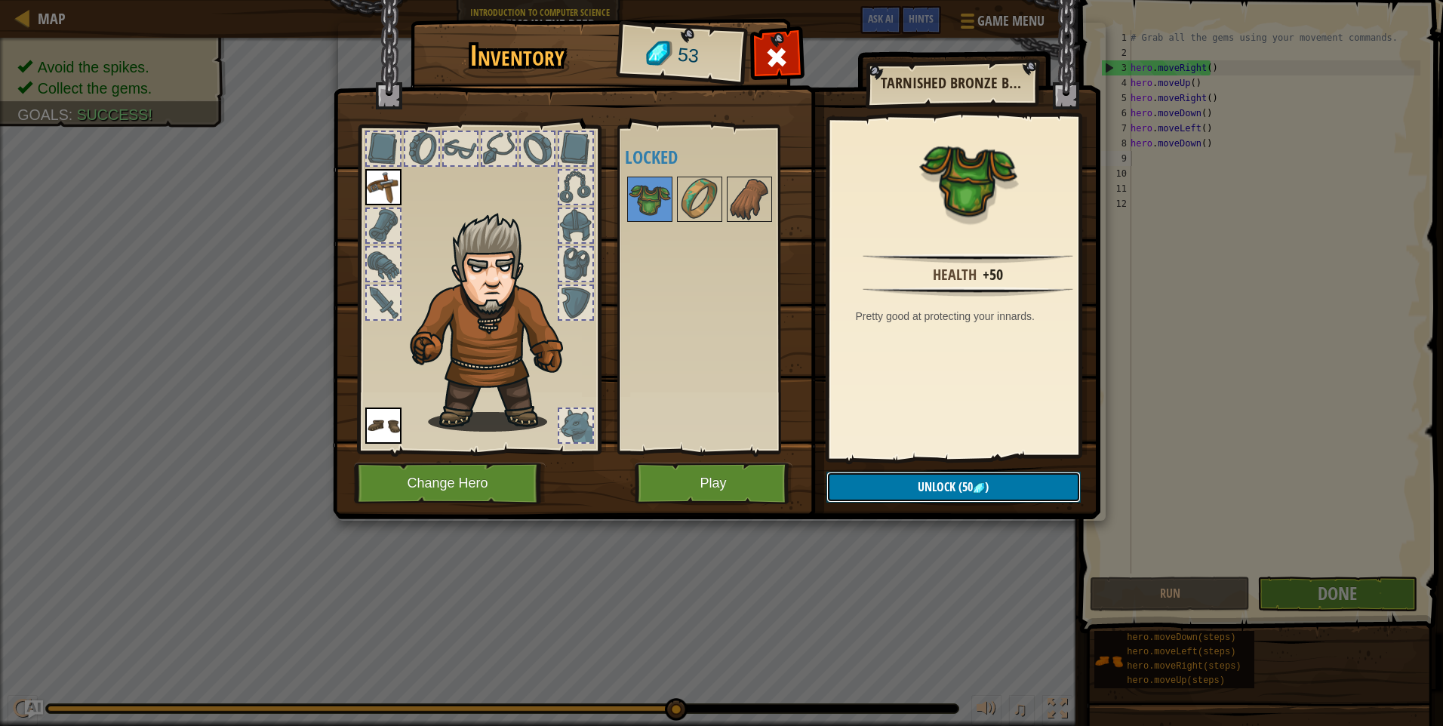
click at [935, 485] on span "Unlock" at bounding box center [937, 486] width 38 height 17
click at [958, 474] on button "Confirm" at bounding box center [953, 487] width 254 height 31
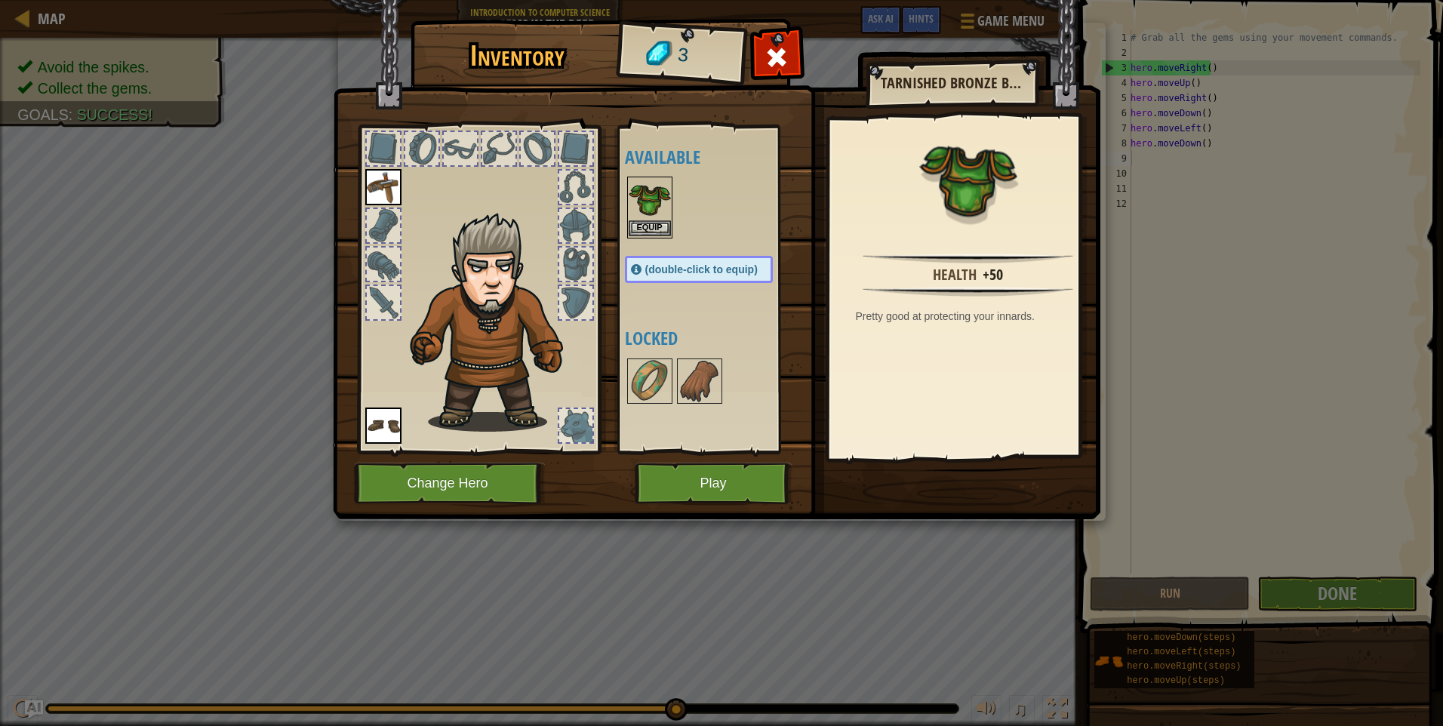
click at [641, 192] on img at bounding box center [650, 199] width 42 height 42
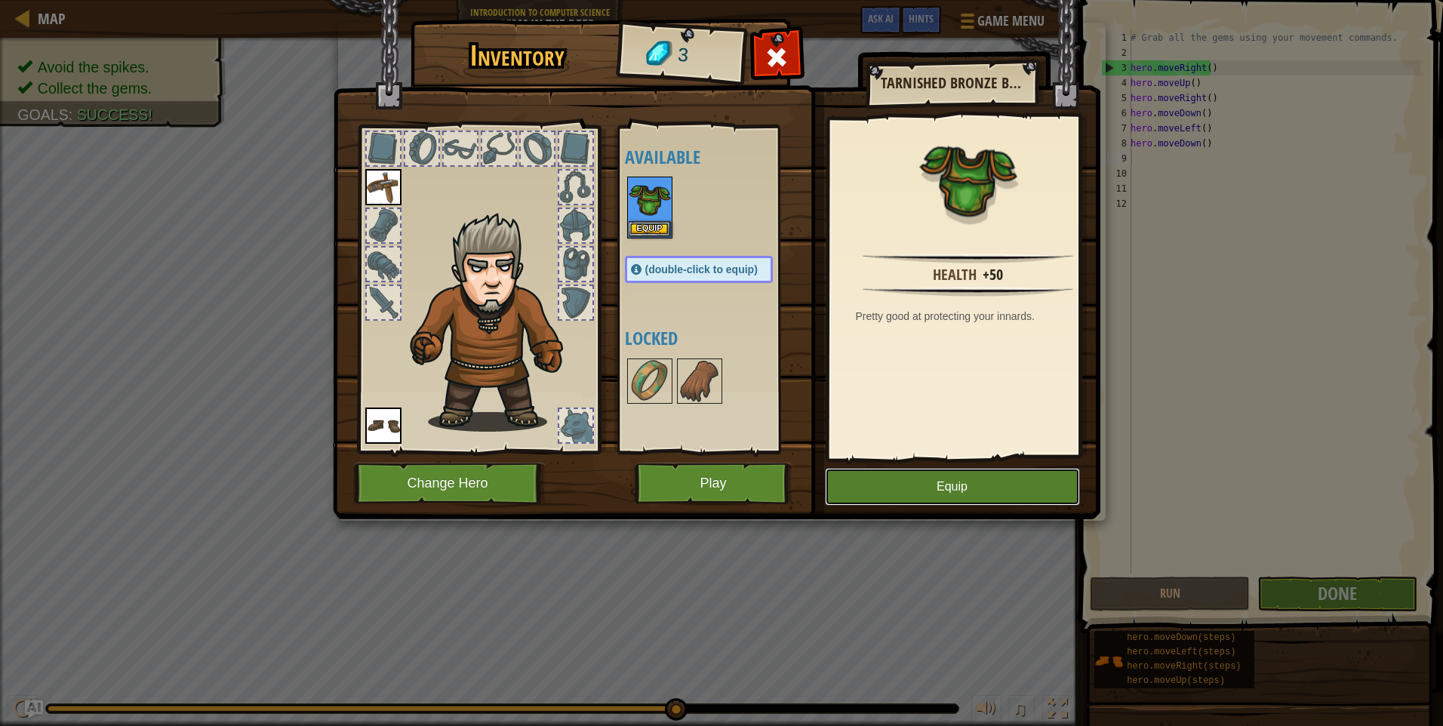
click at [937, 475] on button "Equip" at bounding box center [952, 487] width 255 height 38
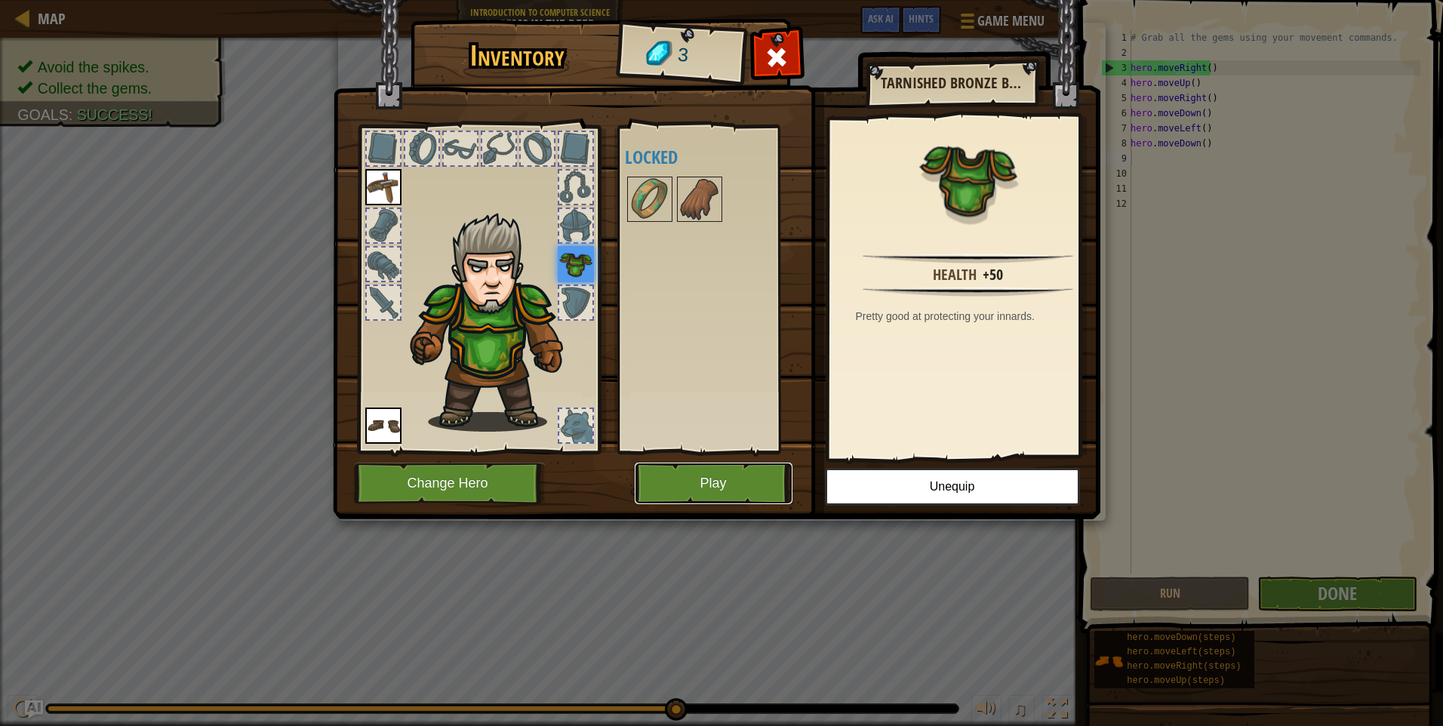
click at [721, 483] on button "Play" at bounding box center [714, 484] width 158 height 42
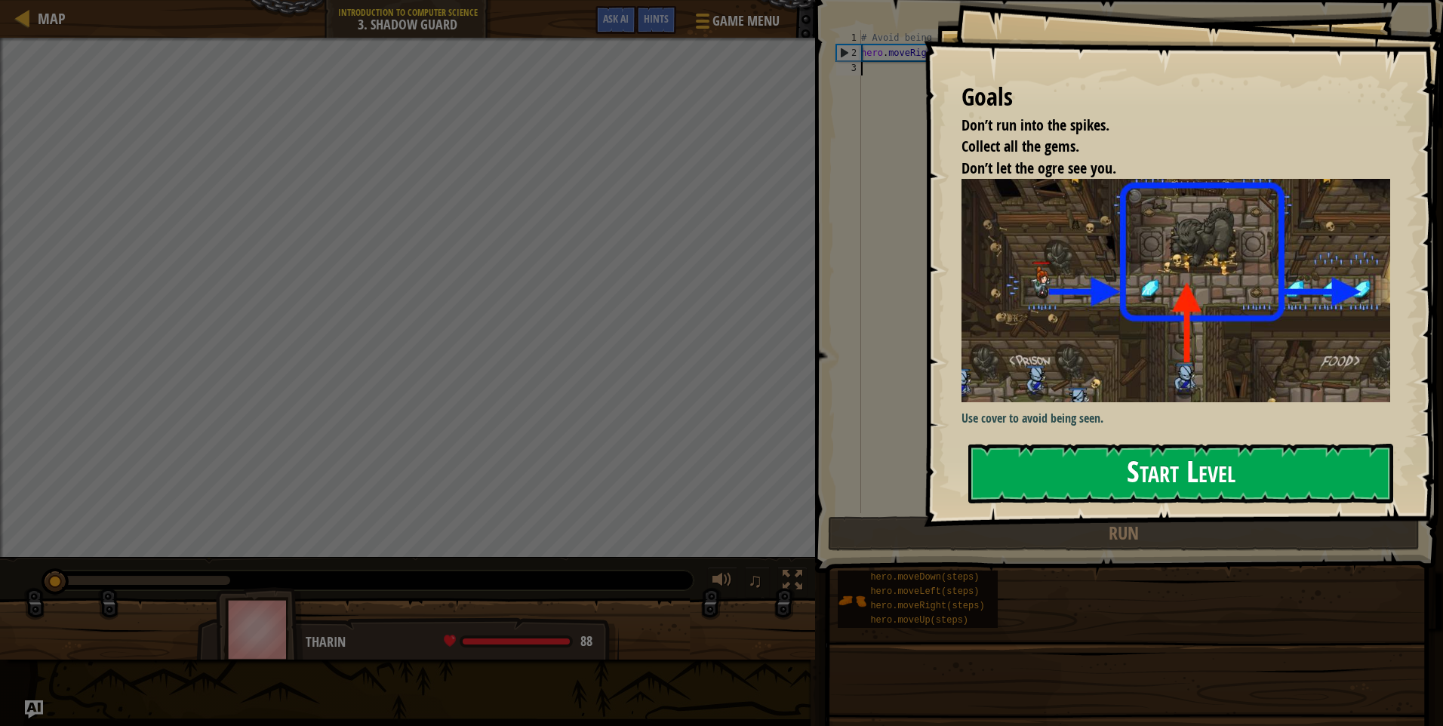
drag, startPoint x: 1150, startPoint y: 481, endPoint x: 1146, endPoint y: 474, distance: 8.8
click at [1150, 481] on button "Start Level" at bounding box center [1180, 474] width 425 height 60
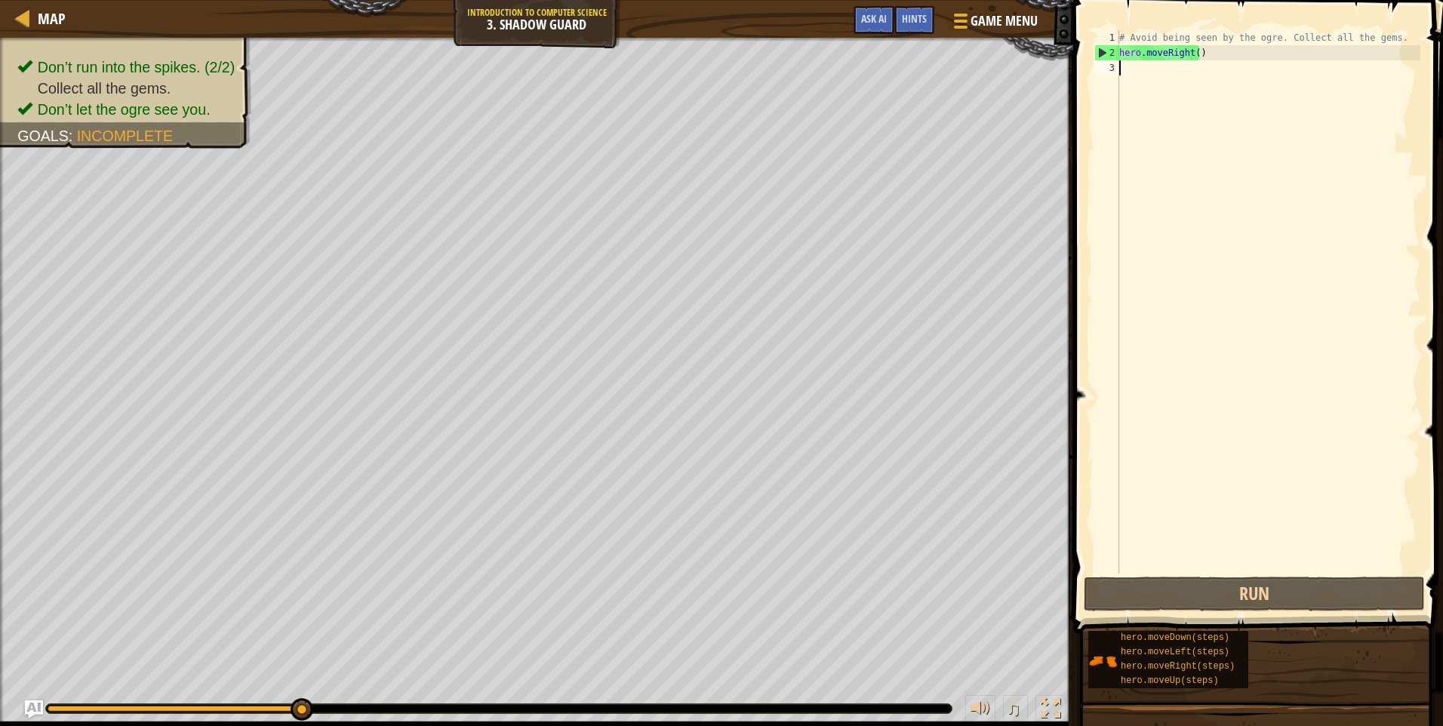
type textarea "h"
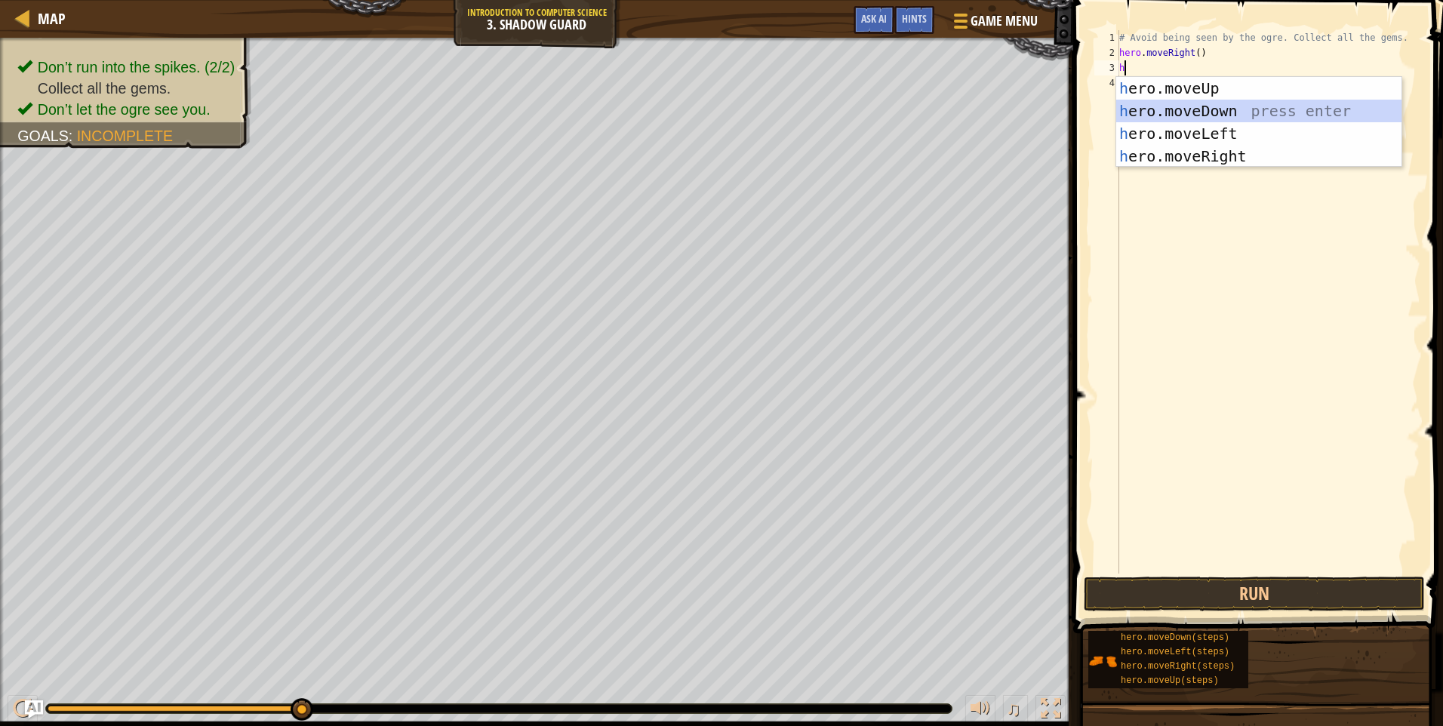
click at [1176, 103] on div "h ero.moveUp press enter h ero.moveDown press enter h ero.moveLeft press enter …" at bounding box center [1258, 145] width 285 height 136
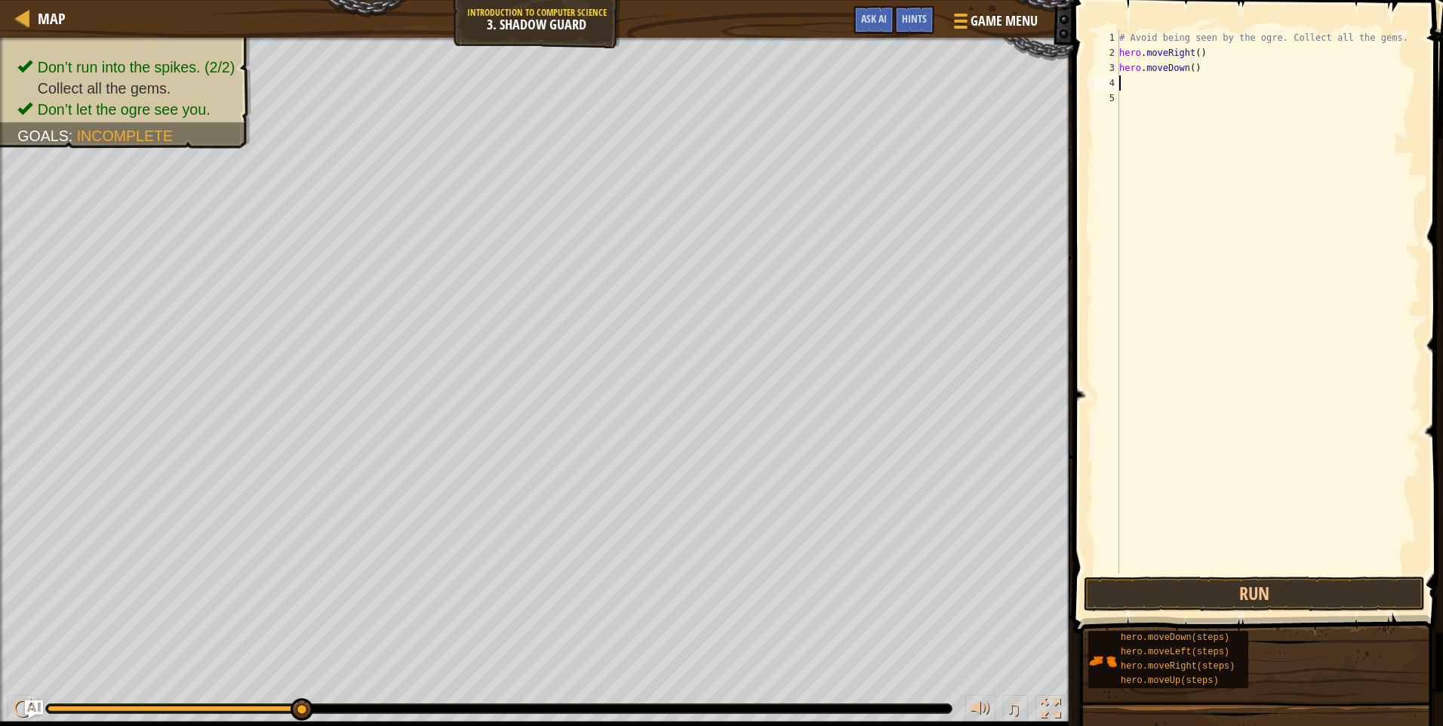
type textarea "h"
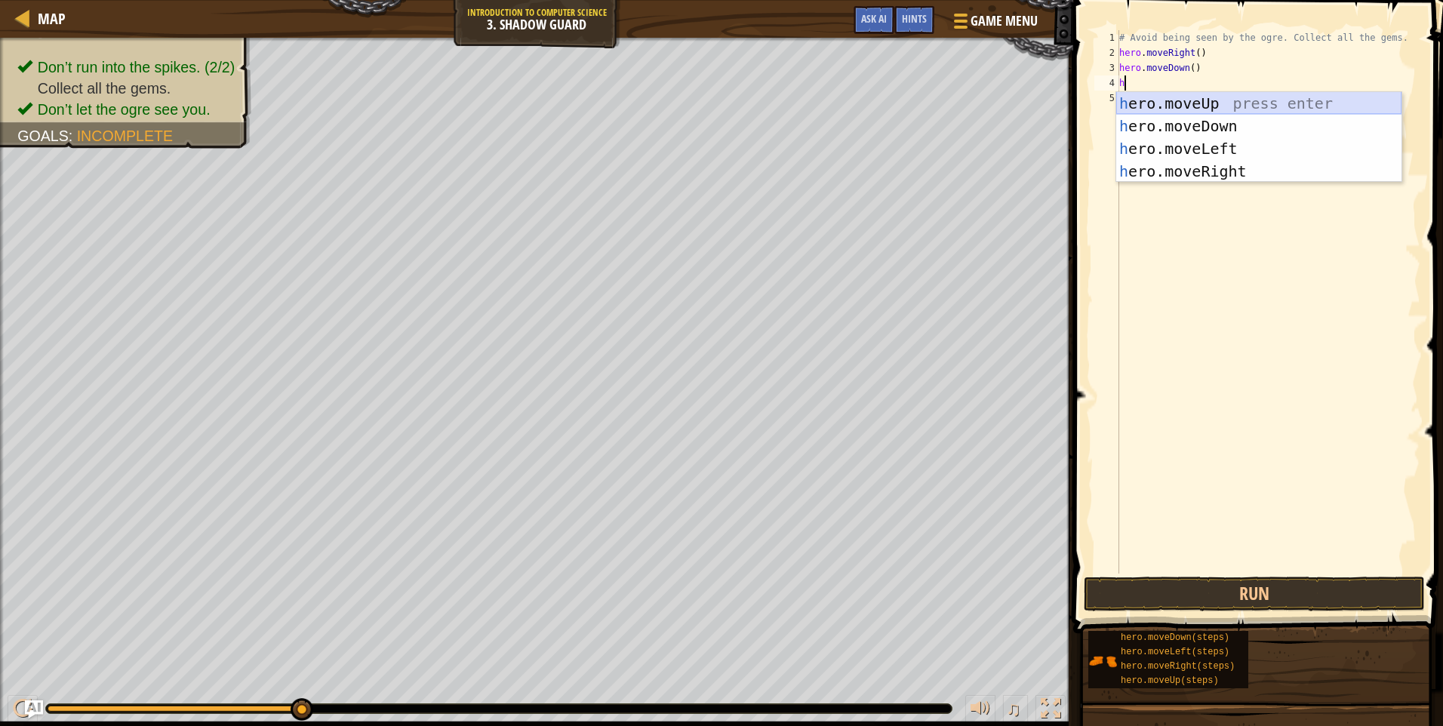
click at [1192, 101] on div "h ero.moveUp press enter h ero.moveDown press enter h ero.moveLeft press enter …" at bounding box center [1258, 160] width 285 height 136
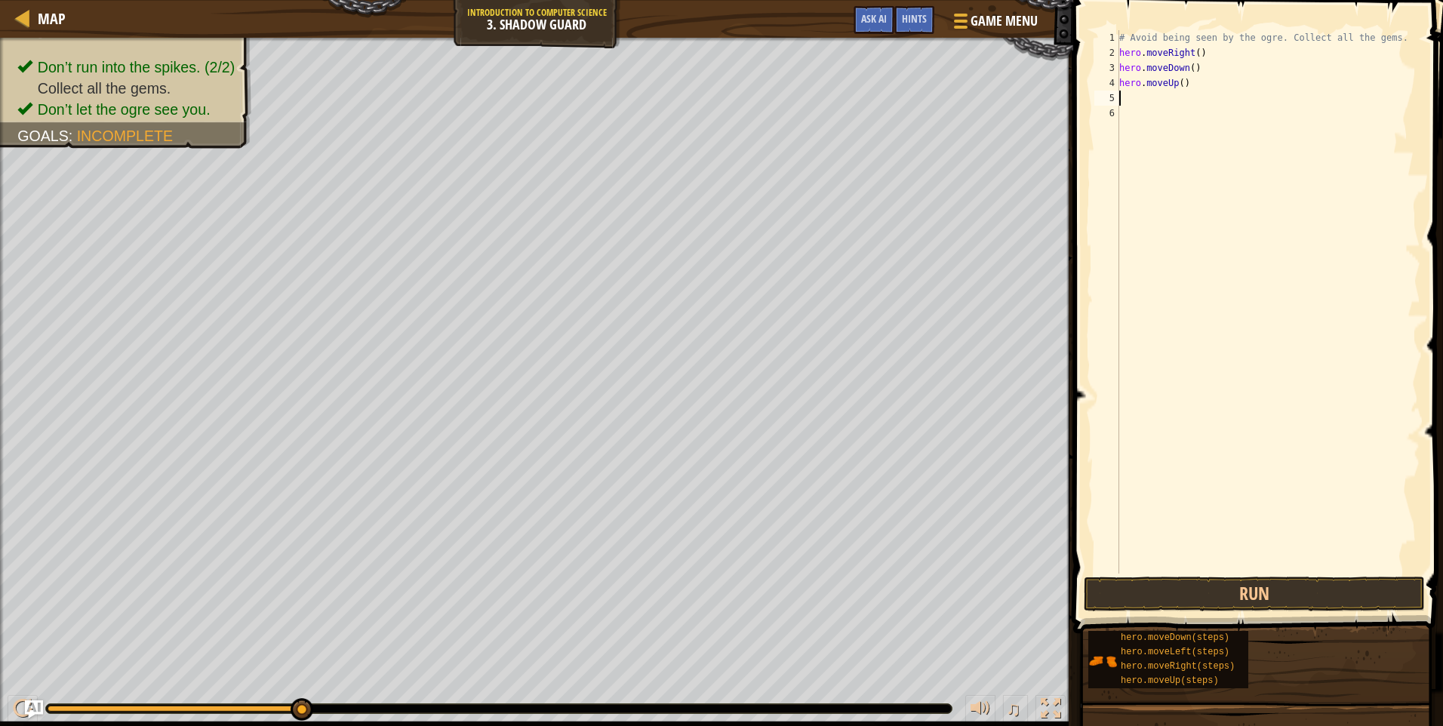
type textarea "h"
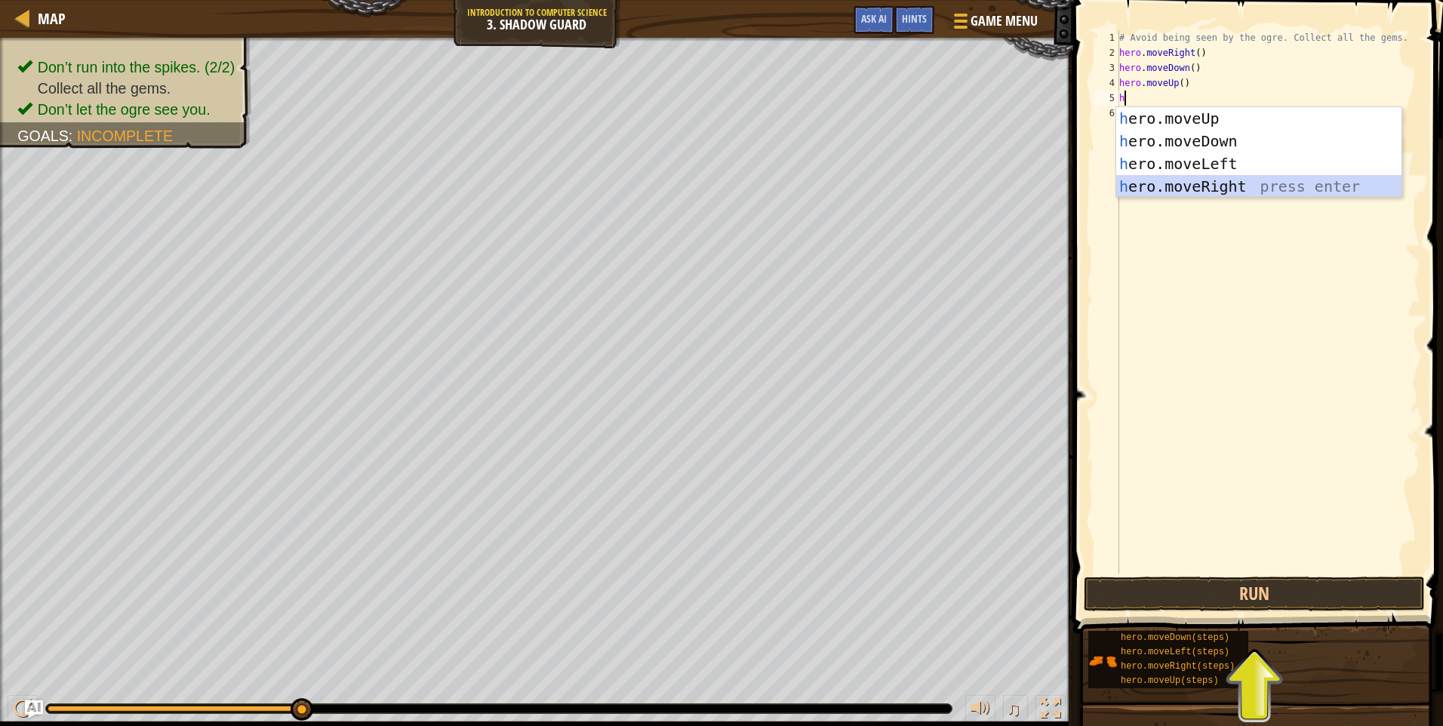
click at [1191, 179] on div "h ero.moveUp press enter h ero.moveDown press enter h ero.moveLeft press enter …" at bounding box center [1258, 175] width 285 height 136
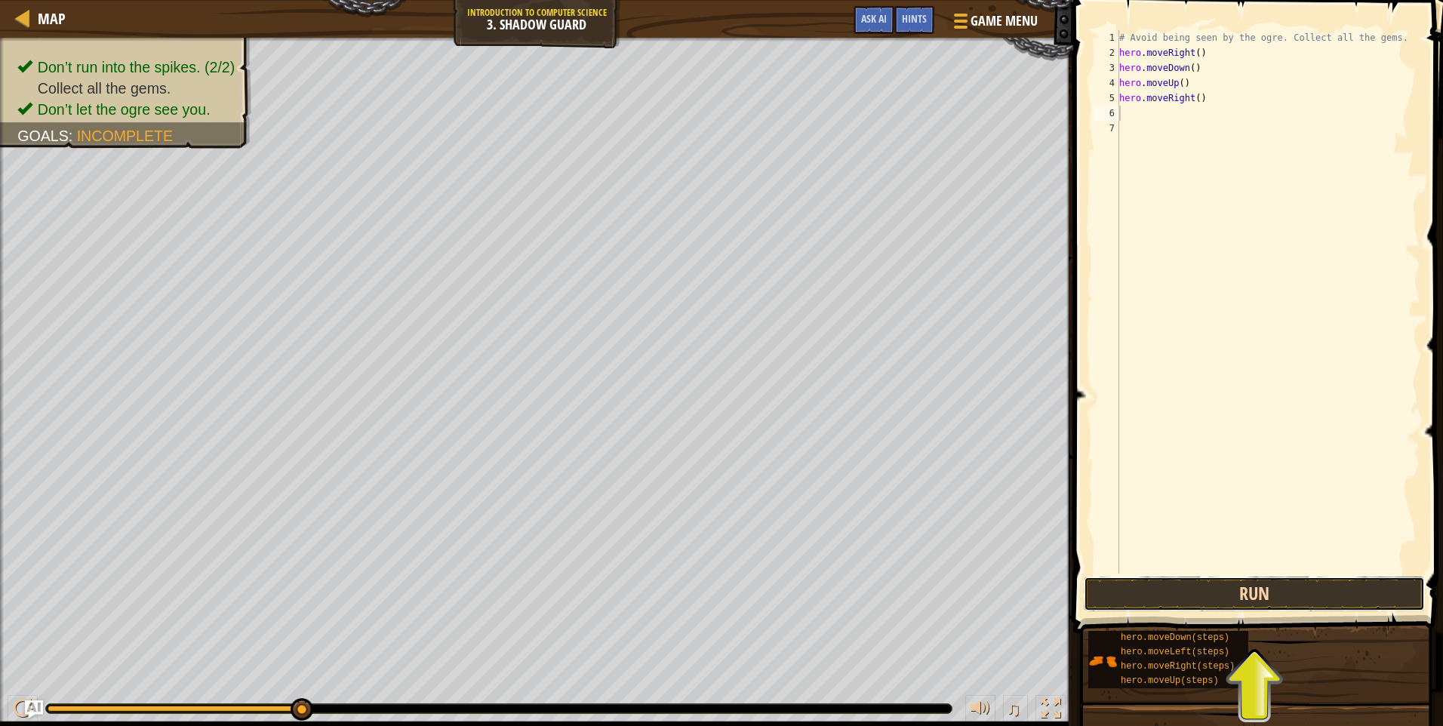
click at [1283, 589] on button "Run" at bounding box center [1254, 594] width 341 height 35
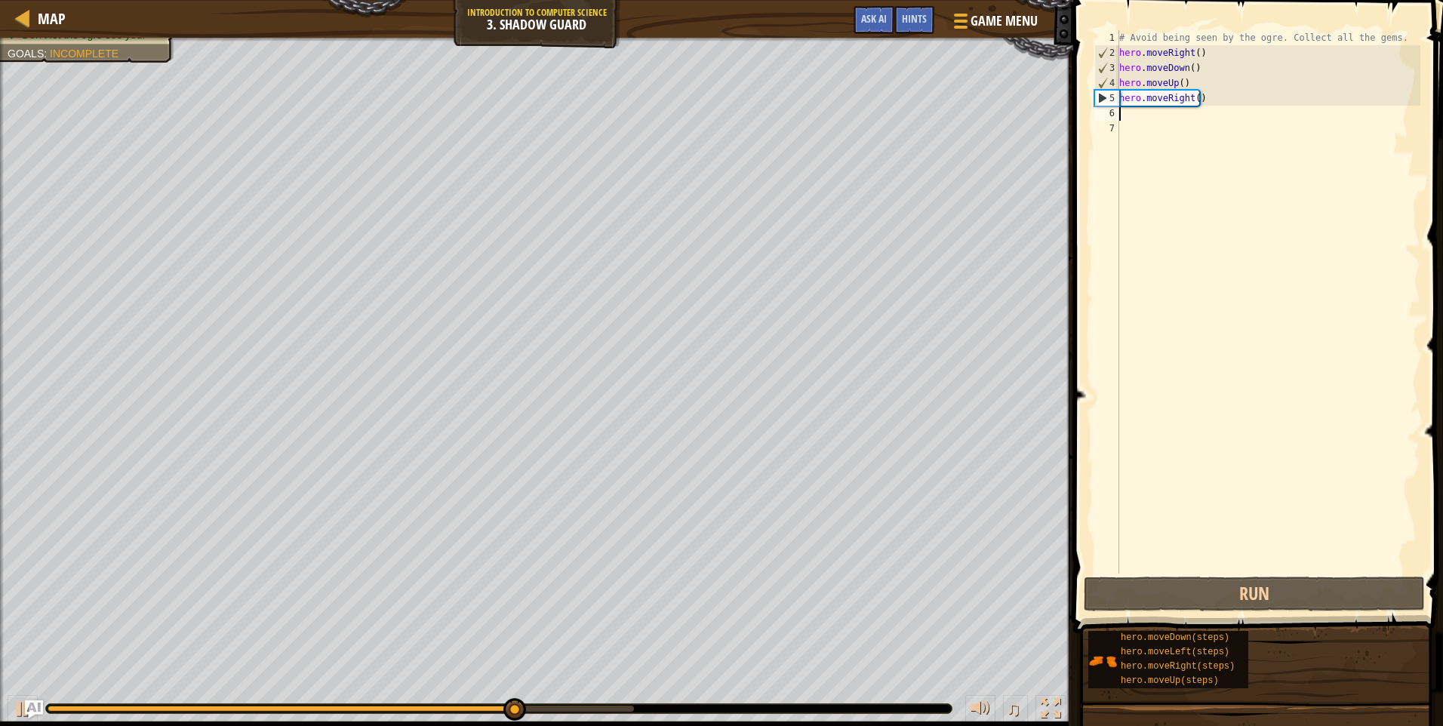
click at [1204, 67] on div "# Avoid being seen by the ogre. Collect all the gems. hero . moveRight ( ) hero…" at bounding box center [1268, 317] width 304 height 574
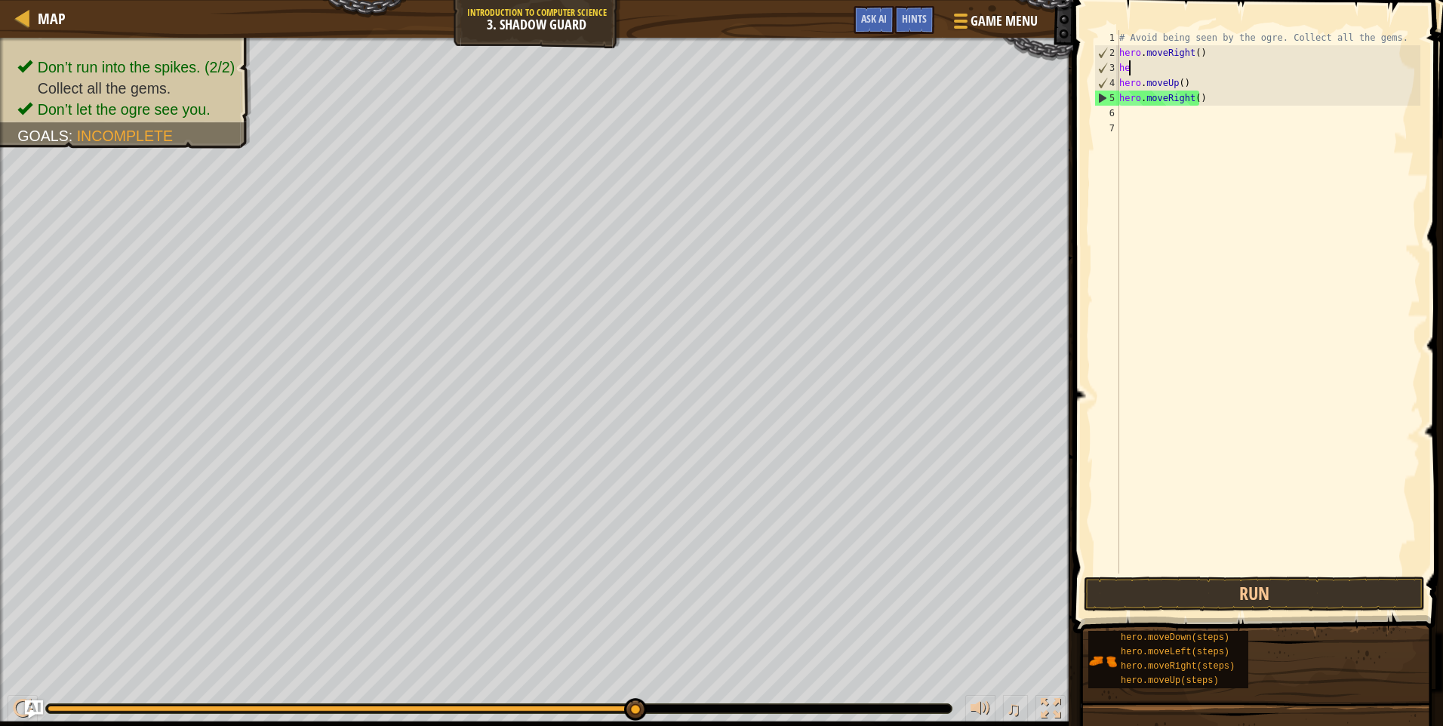
type textarea "h"
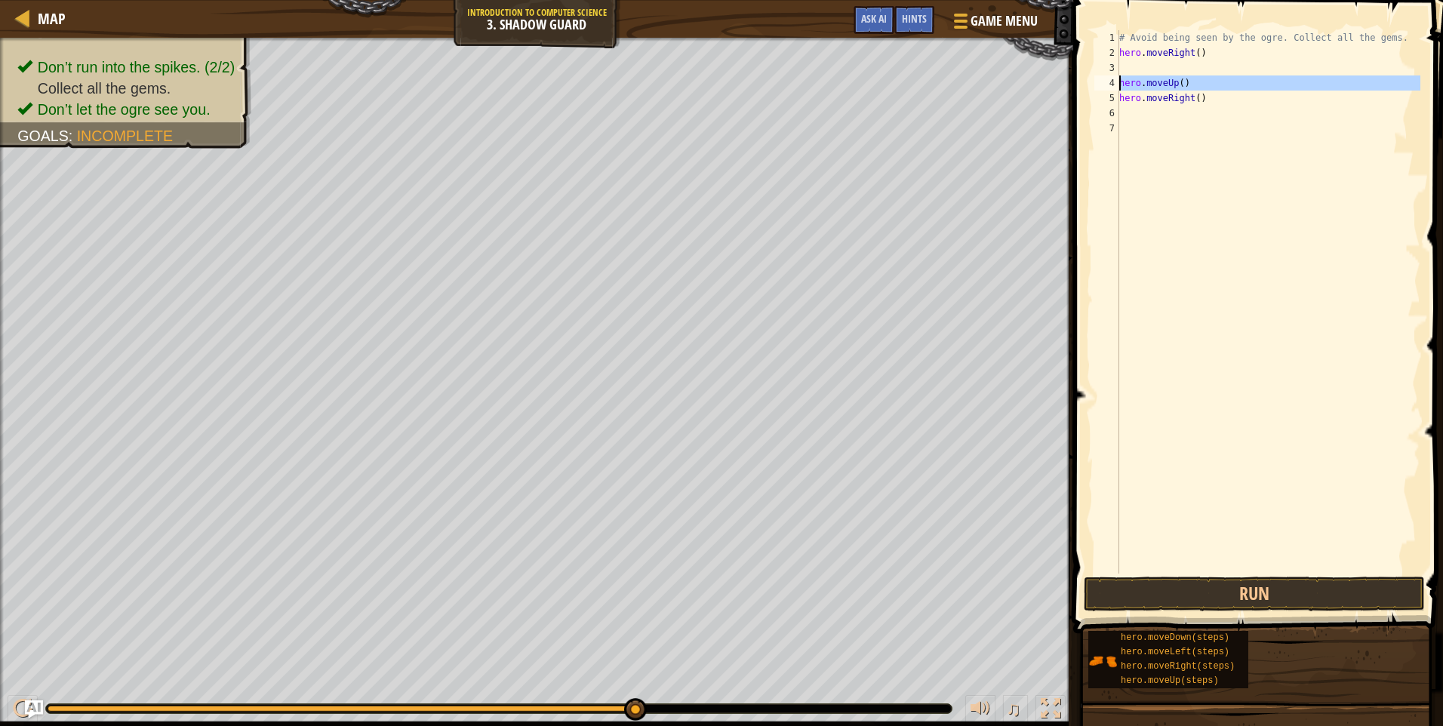
click at [1116, 78] on div "4" at bounding box center [1106, 82] width 25 height 15
click at [1192, 81] on div "# Avoid being seen by the ogre. Collect all the gems. hero . moveRight ( ) hero…" at bounding box center [1268, 317] width 304 height 574
drag, startPoint x: 1195, startPoint y: 89, endPoint x: 1155, endPoint y: 86, distance: 40.9
click at [1131, 87] on div "# Avoid being seen by the ogre. Collect all the gems. hero . moveRight ( ) hero…" at bounding box center [1268, 317] width 304 height 574
drag, startPoint x: 1202, startPoint y: 102, endPoint x: 1139, endPoint y: 100, distance: 63.4
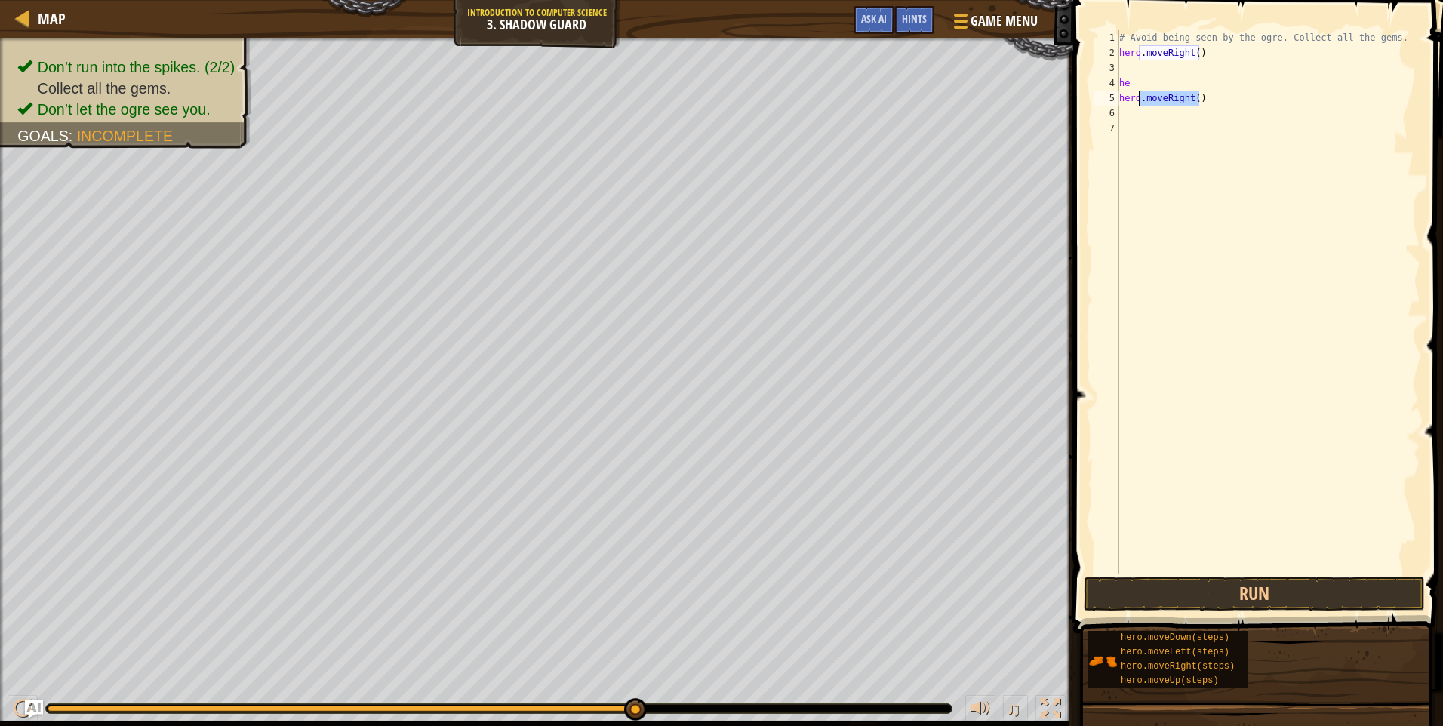
click at [1139, 100] on div "# Avoid being seen by the ogre. Collect all the gems. hero . moveRight ( ) he h…" at bounding box center [1268, 317] width 304 height 574
type textarea "hero"
click at [1127, 63] on div "# Avoid being seen by the ogre. Collect all the gems. hero . moveRight ( ) he h…" at bounding box center [1268, 317] width 304 height 574
type textarea "h"
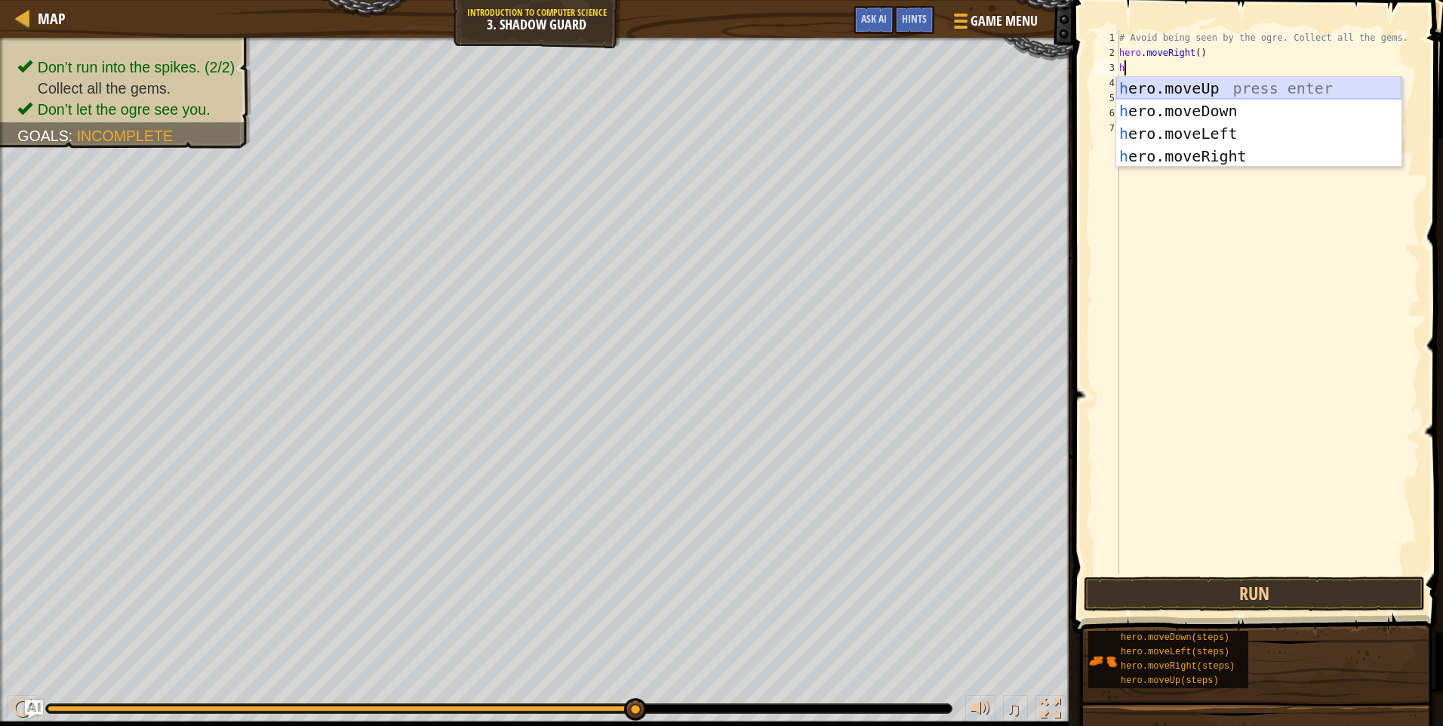
click at [1180, 81] on div "h ero.moveUp press enter h ero.moveDown press enter h ero.moveLeft press enter …" at bounding box center [1258, 145] width 285 height 136
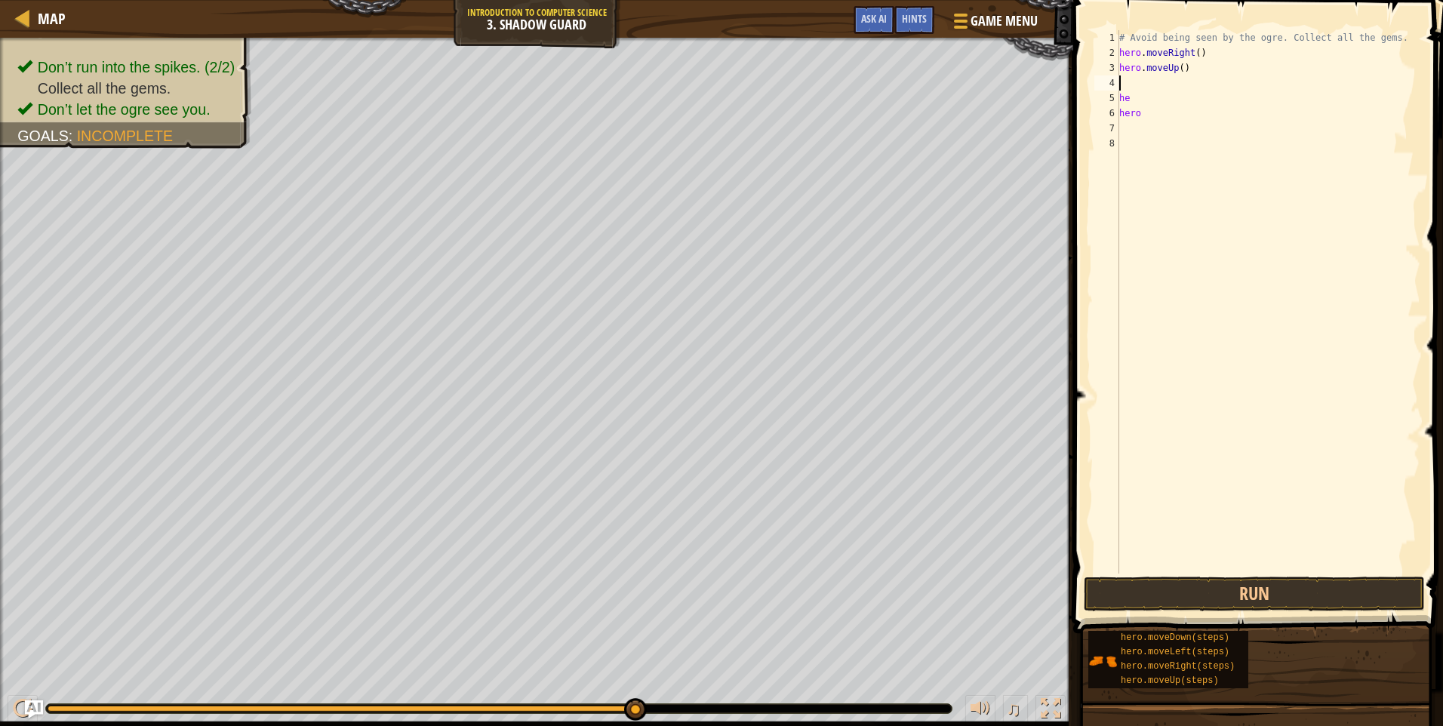
click at [1131, 84] on div "# Avoid being seen by the ogre. Collect all the gems. hero . moveRight ( ) hero…" at bounding box center [1268, 317] width 304 height 574
type textarea "h"
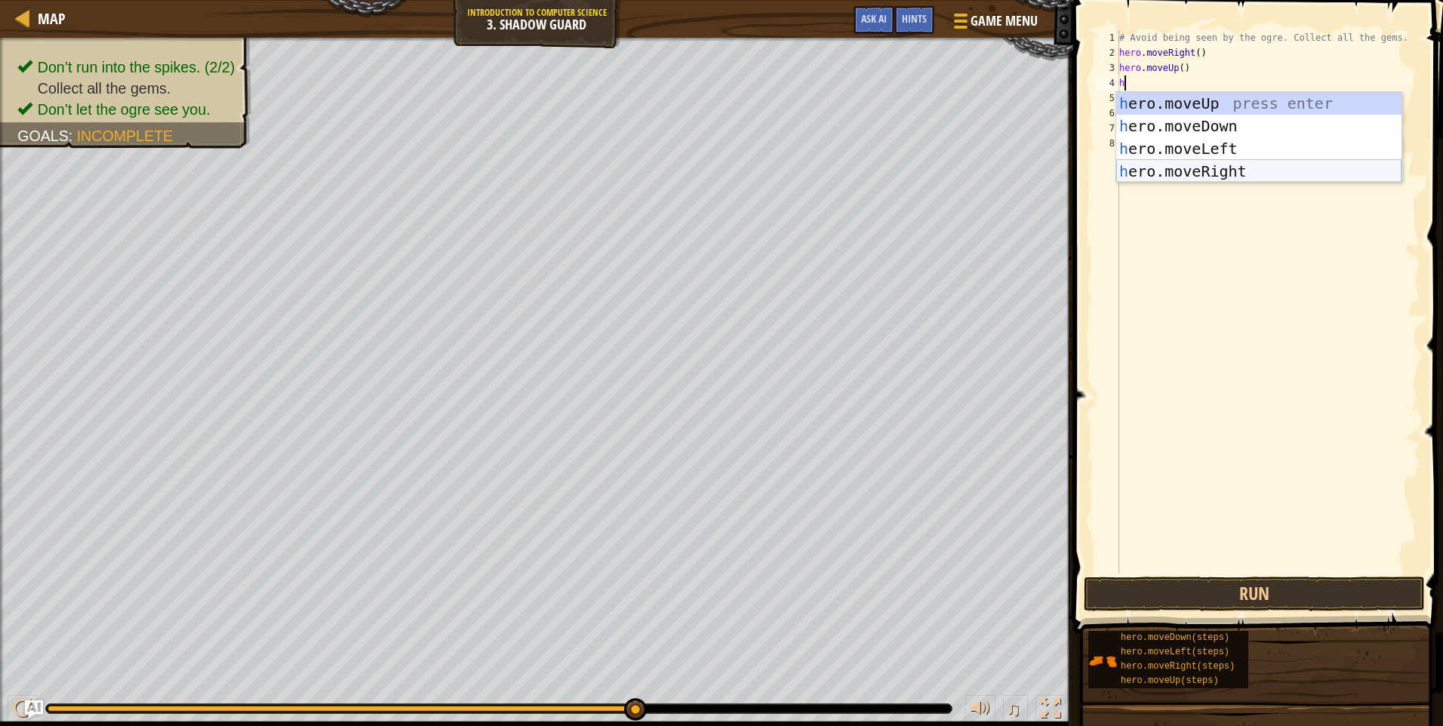
click at [1194, 166] on div "h ero.moveUp press enter h ero.moveDown press enter h ero.moveLeft press enter …" at bounding box center [1258, 160] width 285 height 136
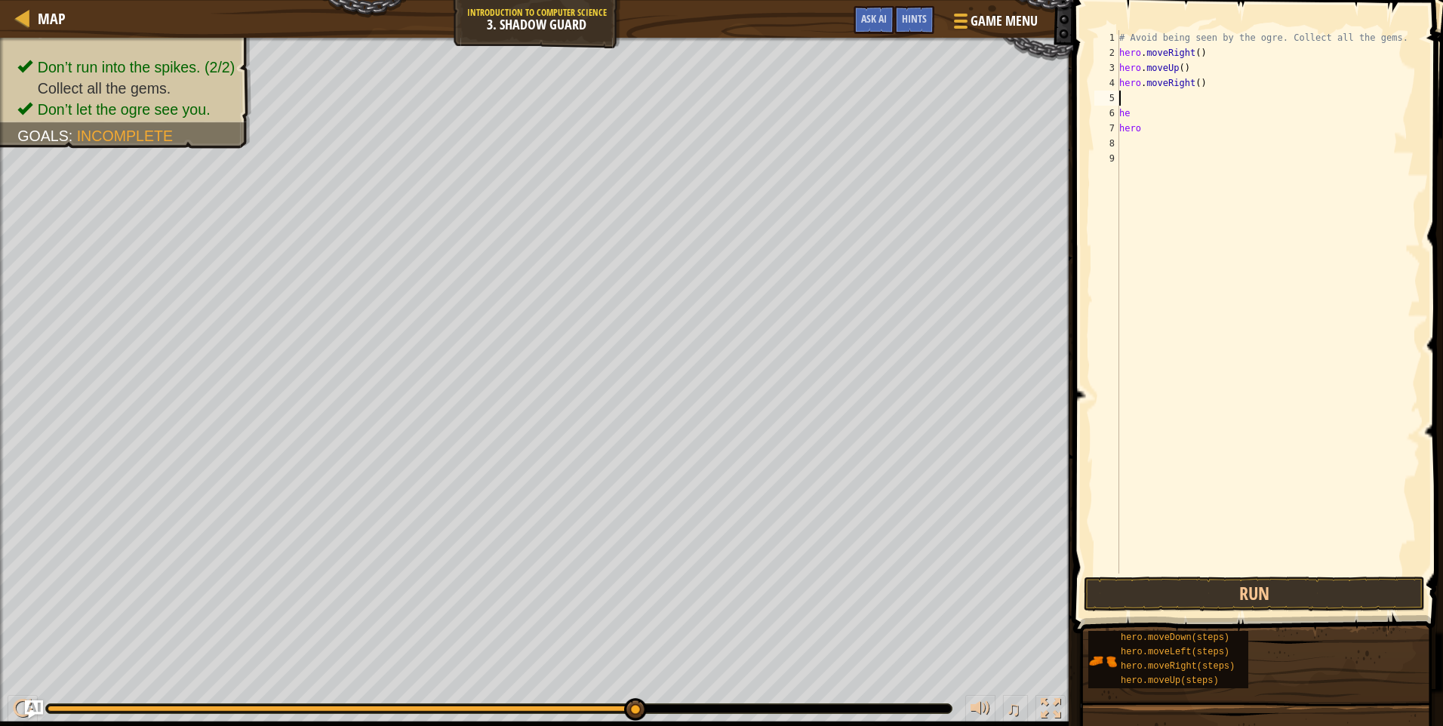
type textarea "h"
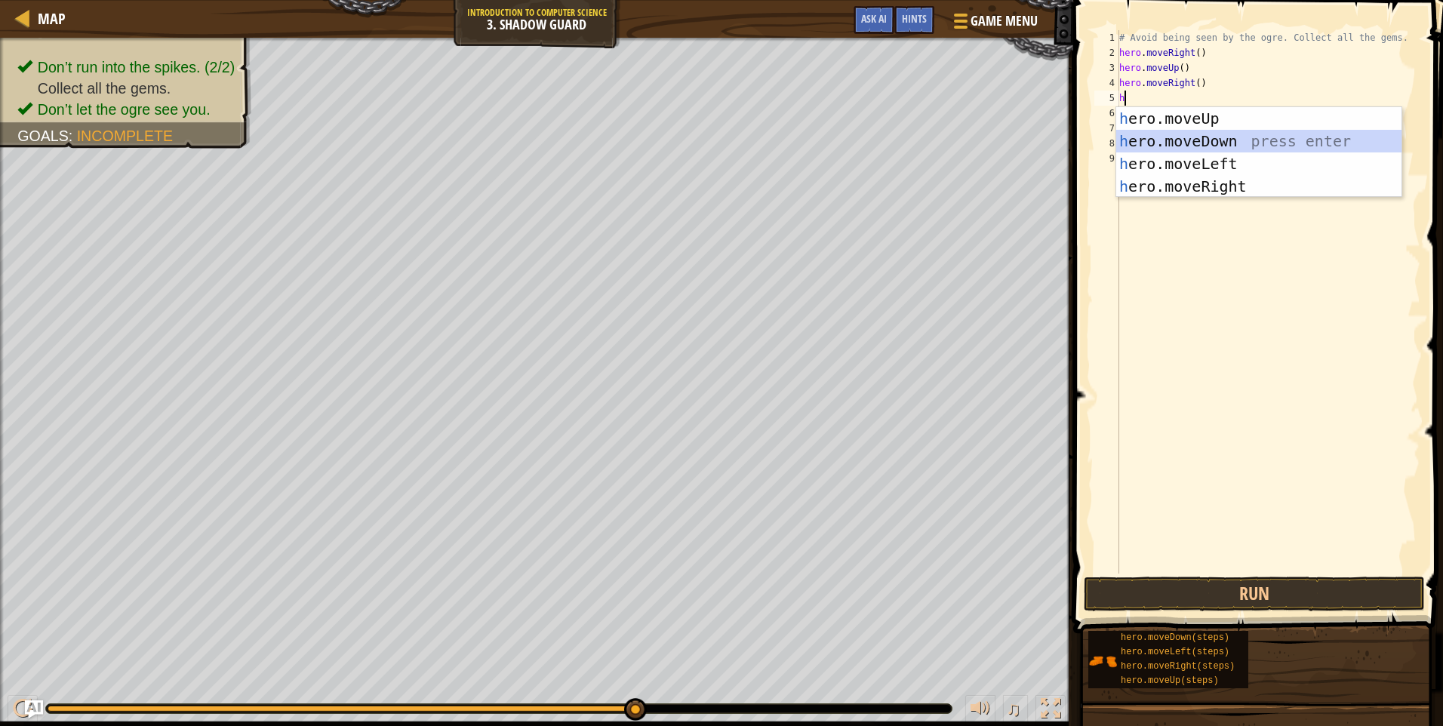
click at [1179, 134] on div "h ero.moveUp press enter h ero.moveDown press enter h ero.moveLeft press enter …" at bounding box center [1258, 175] width 285 height 136
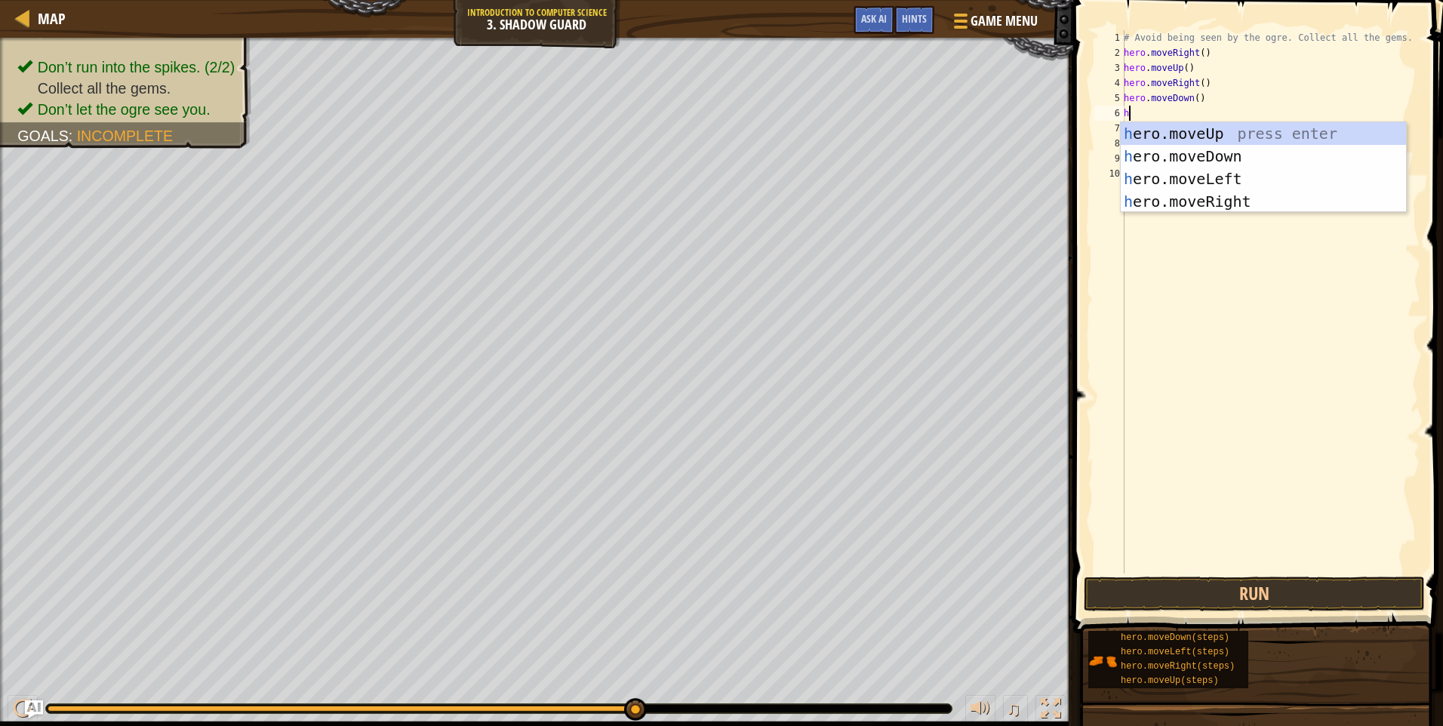
type textarea "h"
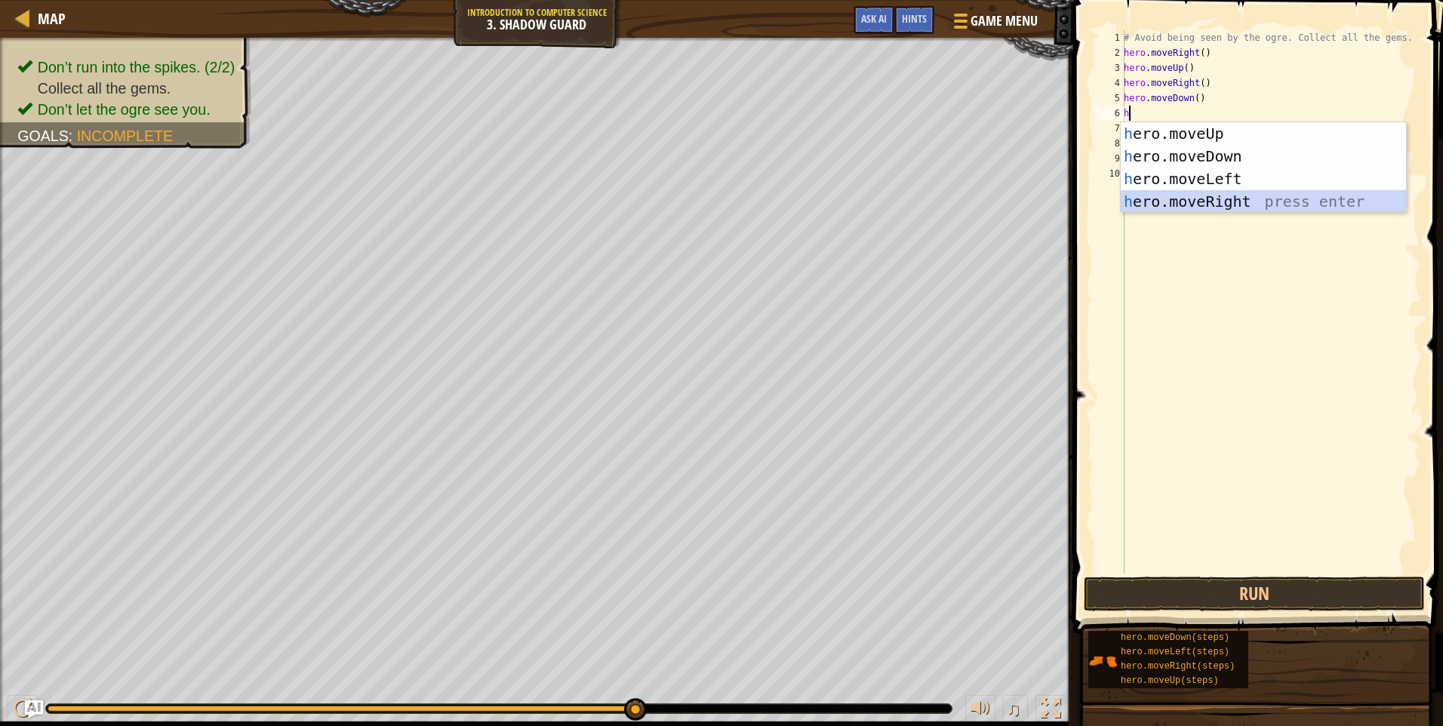
click at [1183, 202] on div "h ero.moveUp press enter h ero.moveDown press enter h ero.moveLeft press enter …" at bounding box center [1263, 190] width 285 height 136
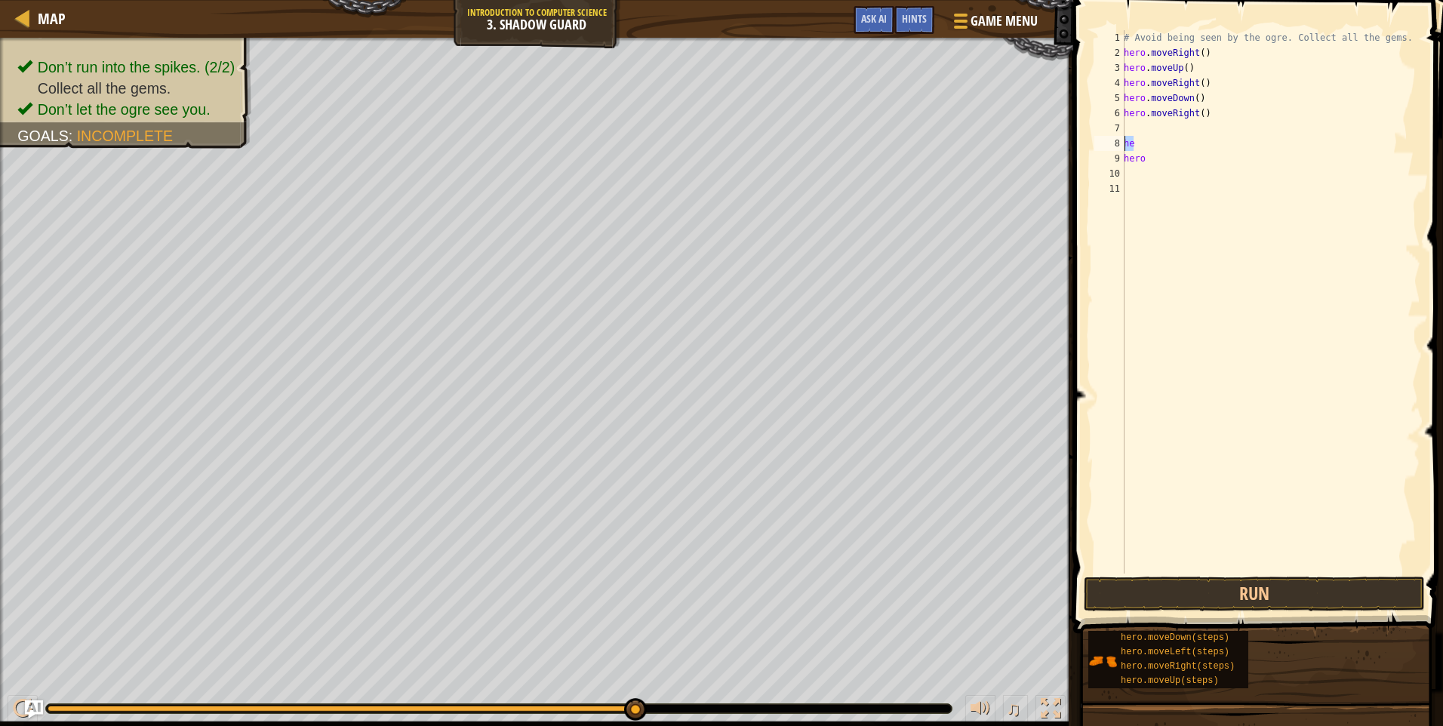
drag, startPoint x: 1135, startPoint y: 143, endPoint x: 1124, endPoint y: 142, distance: 10.6
click at [1124, 142] on div "# Avoid being seen by the ogre. Collect all the gems. hero . moveRight ( ) hero…" at bounding box center [1271, 317] width 300 height 574
type textarea "he"
drag, startPoint x: 1146, startPoint y: 165, endPoint x: 1124, endPoint y: 165, distance: 21.9
click at [1124, 165] on div "# Avoid being seen by the ogre. Collect all the gems. hero . moveRight ( ) hero…" at bounding box center [1271, 317] width 300 height 574
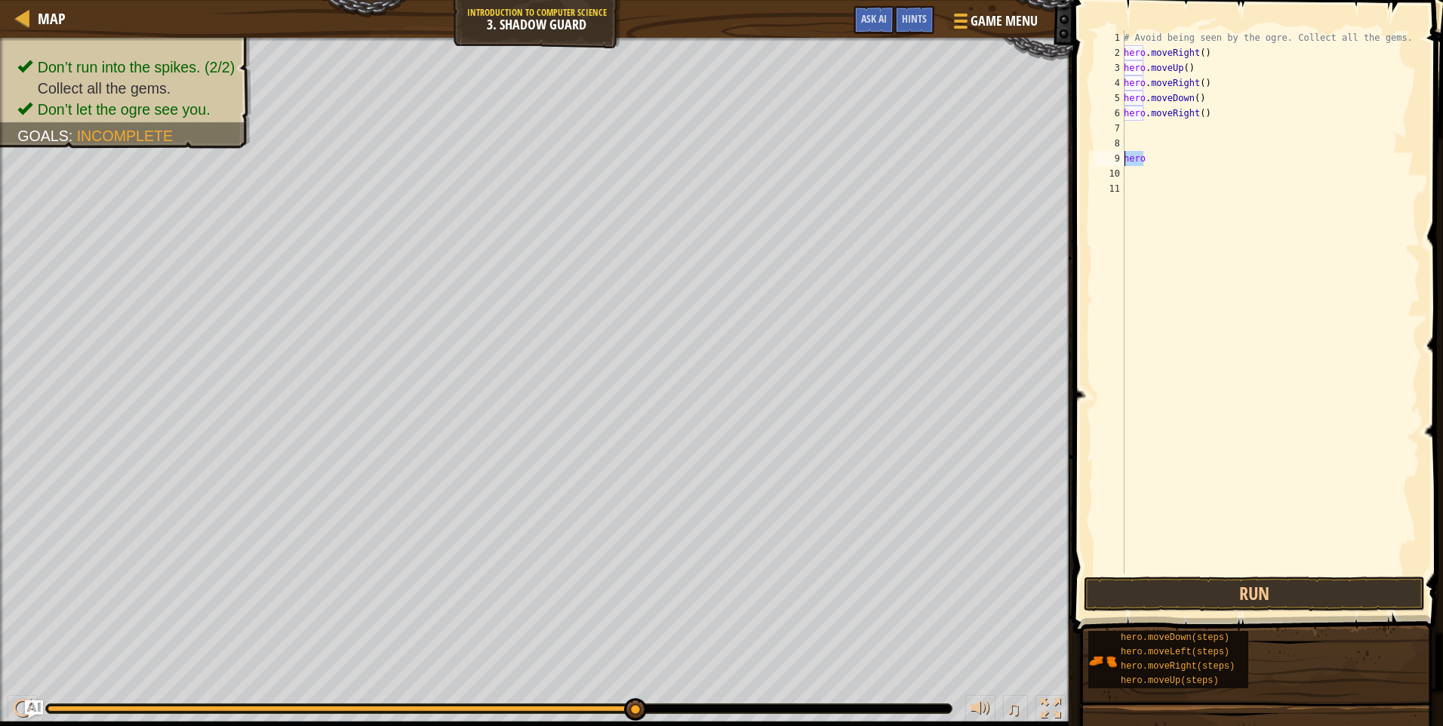
type textarea "hero"
click at [1281, 587] on button "Run" at bounding box center [1254, 594] width 341 height 35
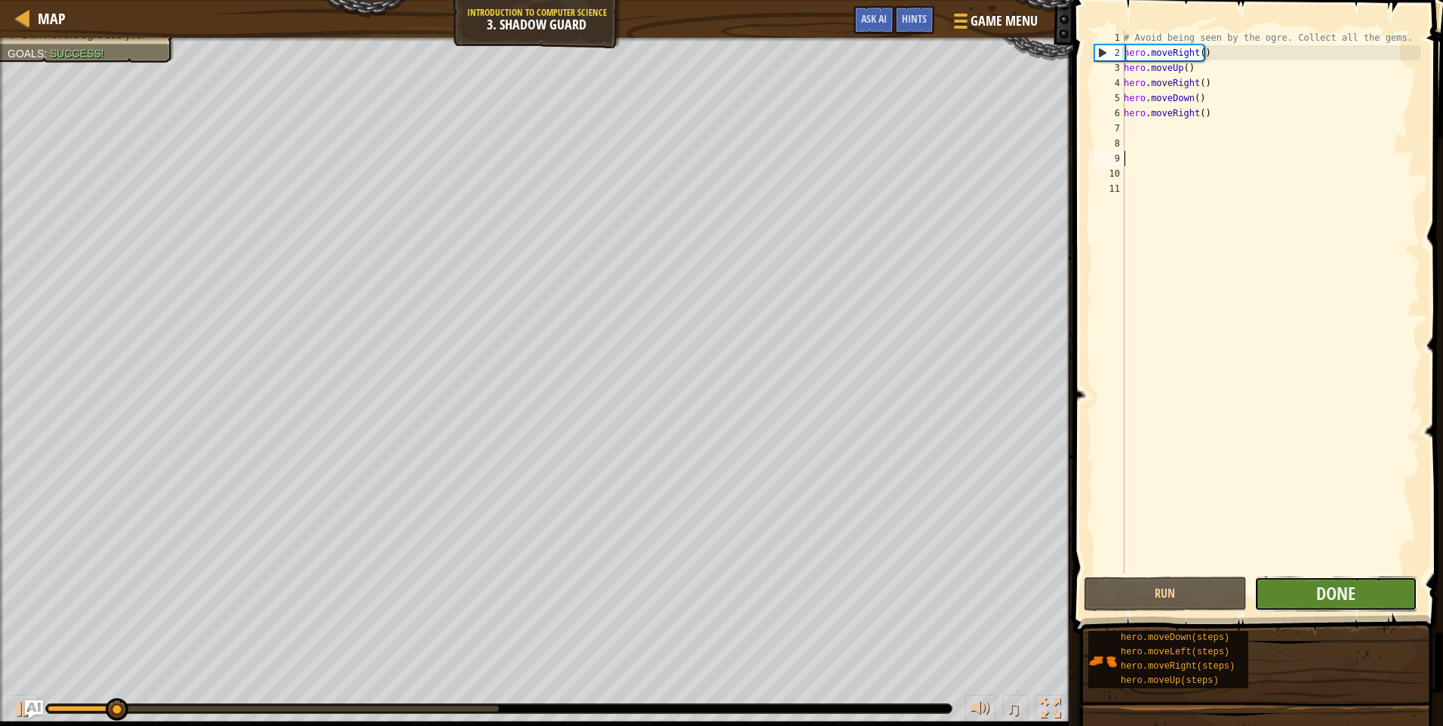
click at [1311, 582] on button "Done" at bounding box center [1335, 594] width 163 height 35
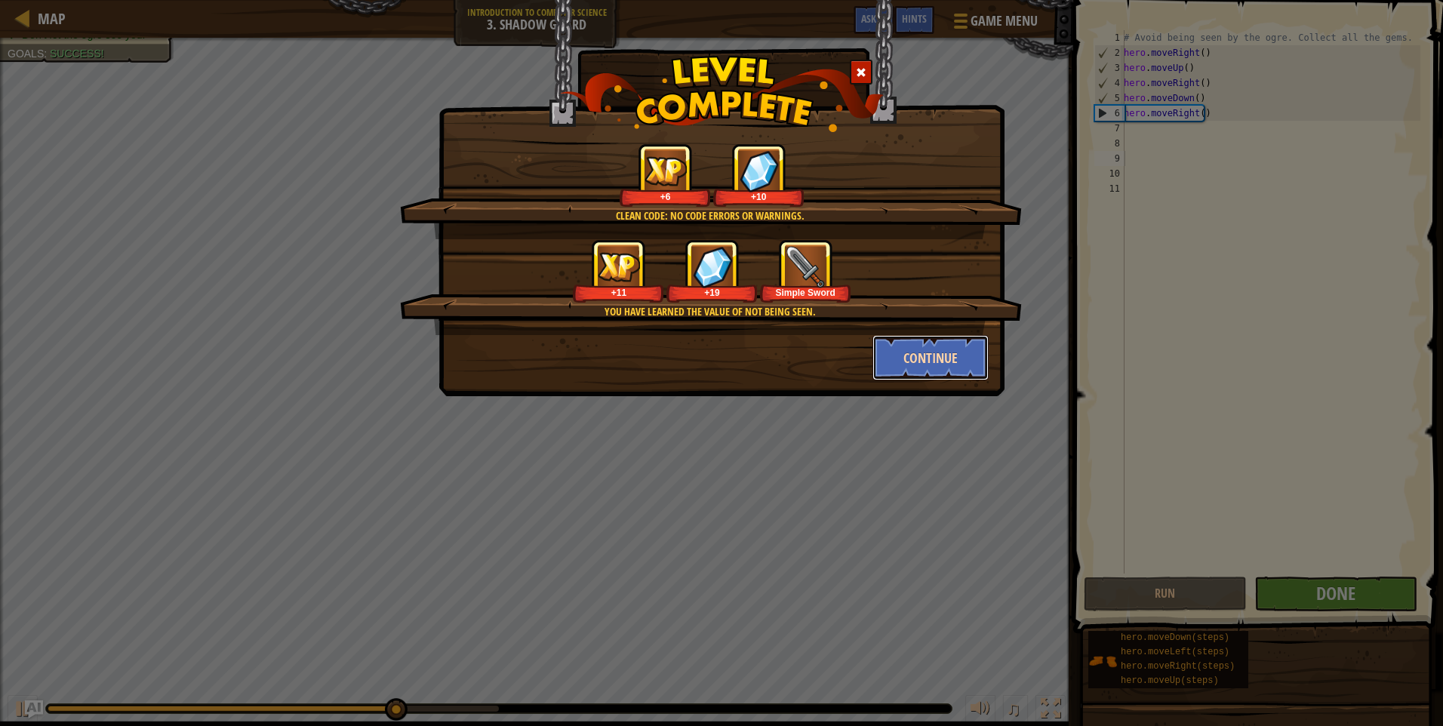
click at [940, 359] on button "Continue" at bounding box center [930, 357] width 117 height 45
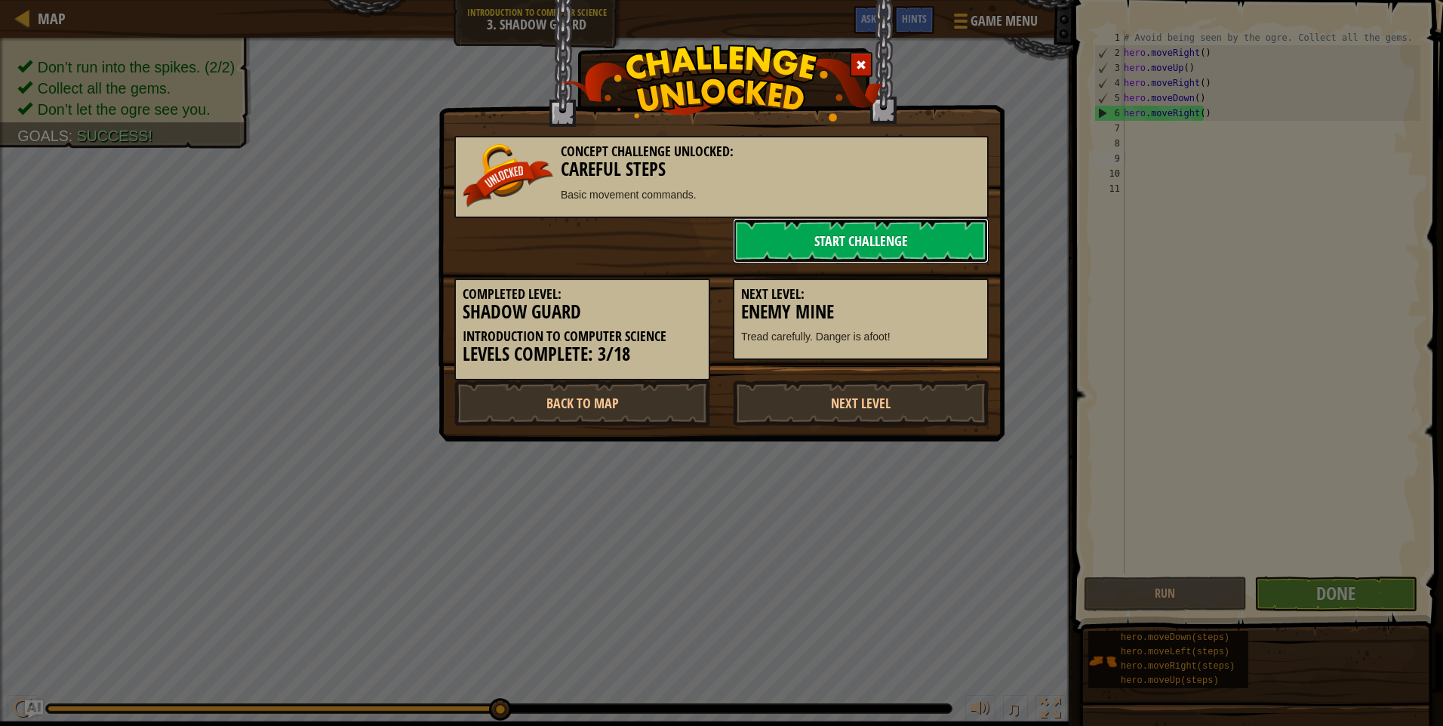
click at [870, 244] on link "Start Challenge" at bounding box center [861, 240] width 256 height 45
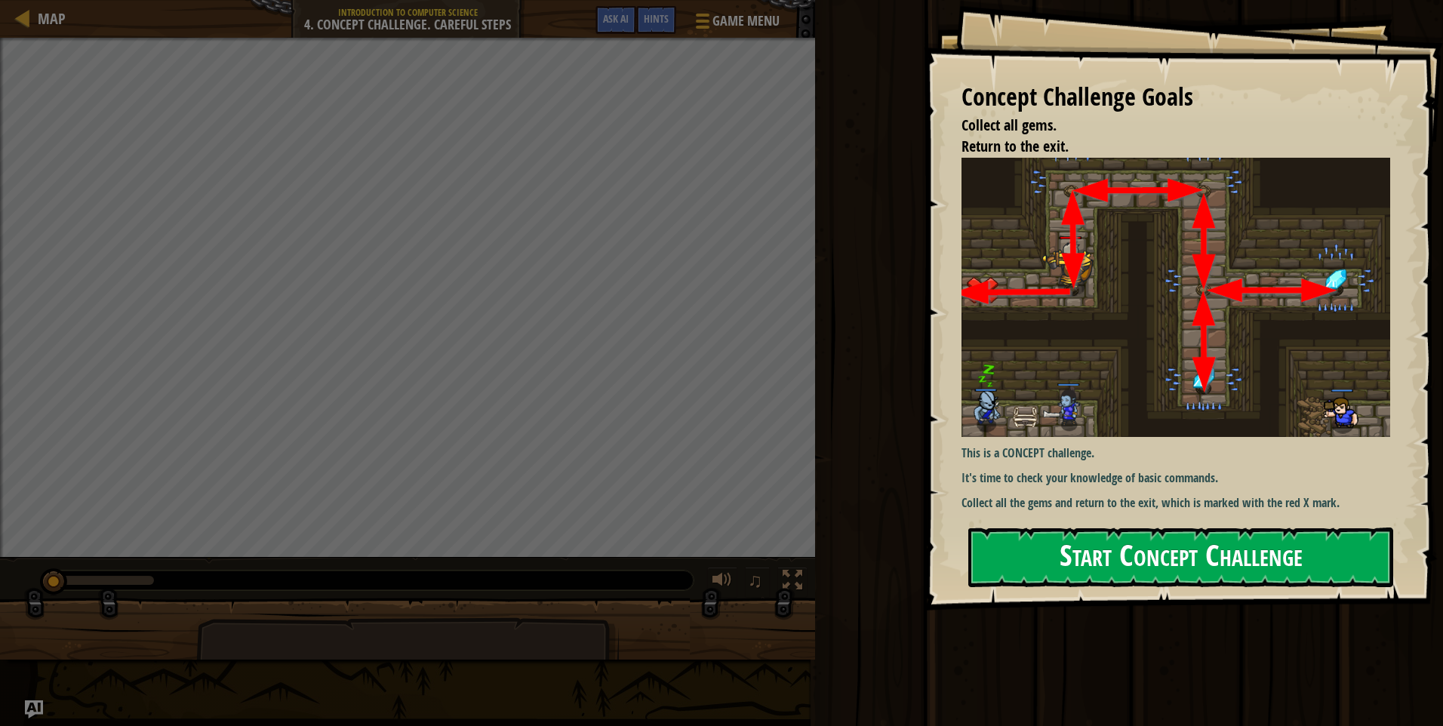
click at [1157, 558] on button "Start Concept Challenge" at bounding box center [1180, 557] width 425 height 60
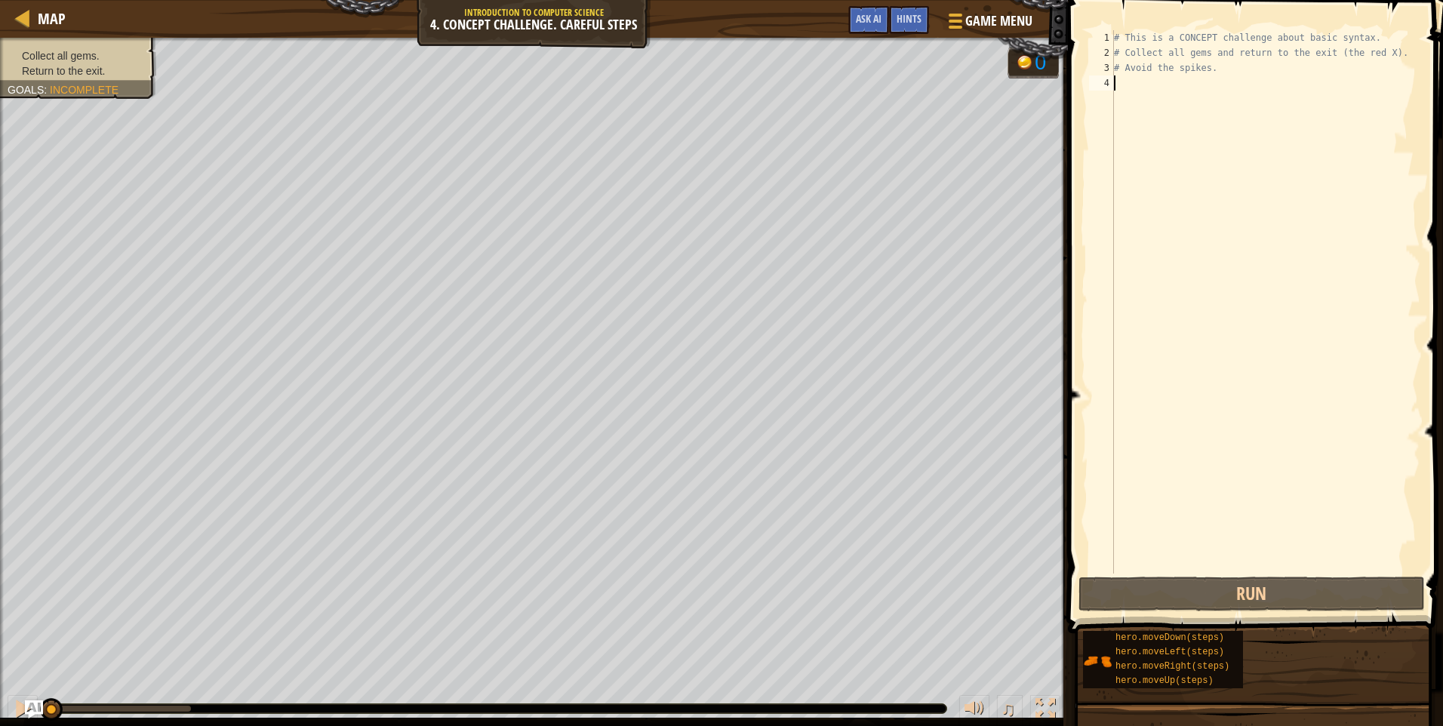
type textarea "h"
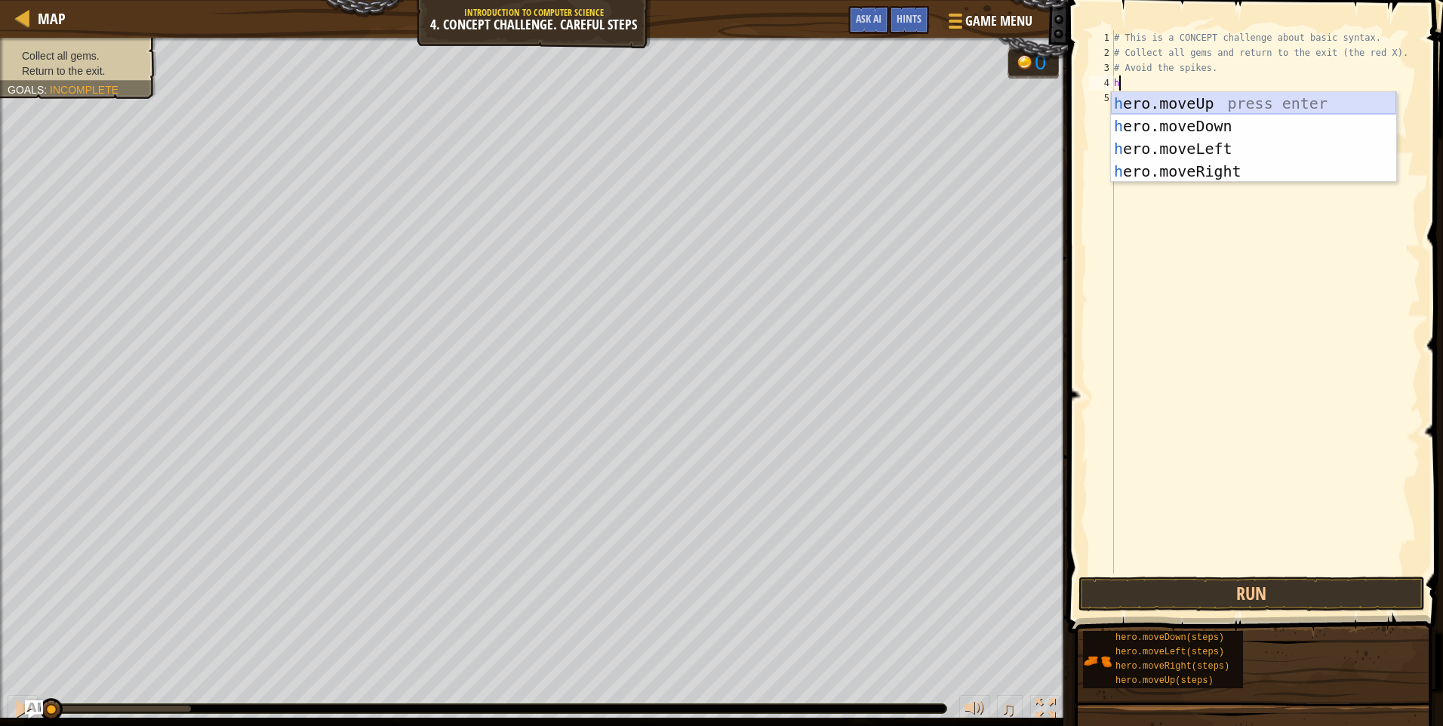
click at [1156, 100] on div "h ero.moveUp press enter h ero.moveDown press enter h ero.moveLeft press enter …" at bounding box center [1253, 160] width 285 height 136
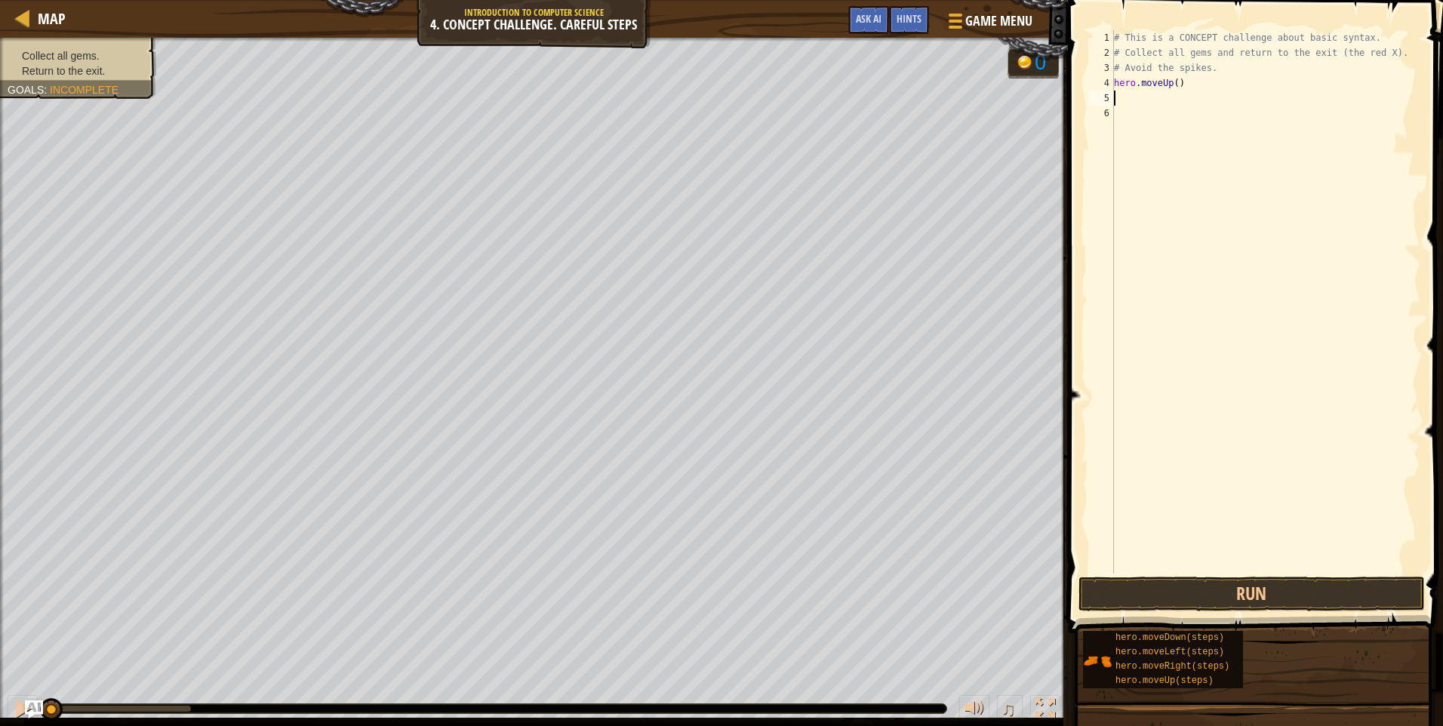
type textarea "h"
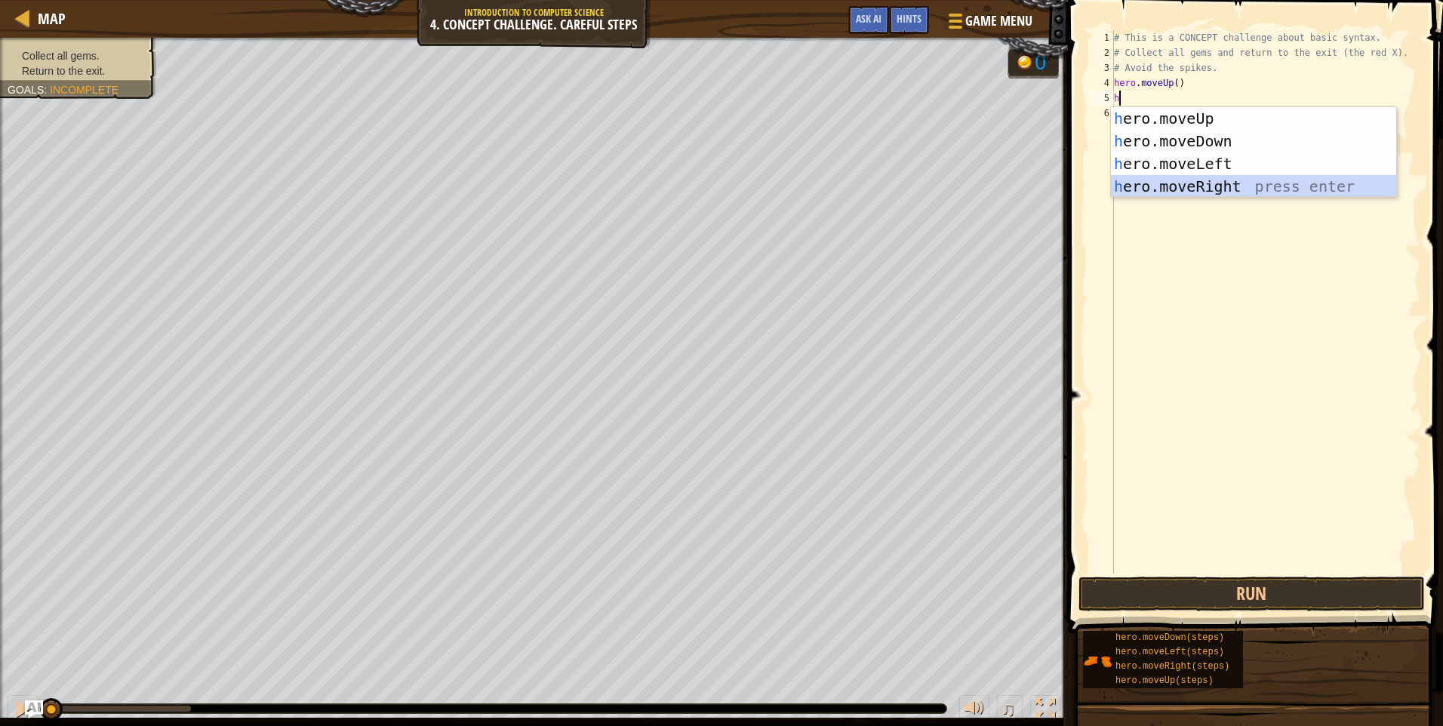
click at [1174, 191] on div "h ero.moveUp press enter h ero.moveDown press enter h ero.moveLeft press enter …" at bounding box center [1253, 175] width 285 height 136
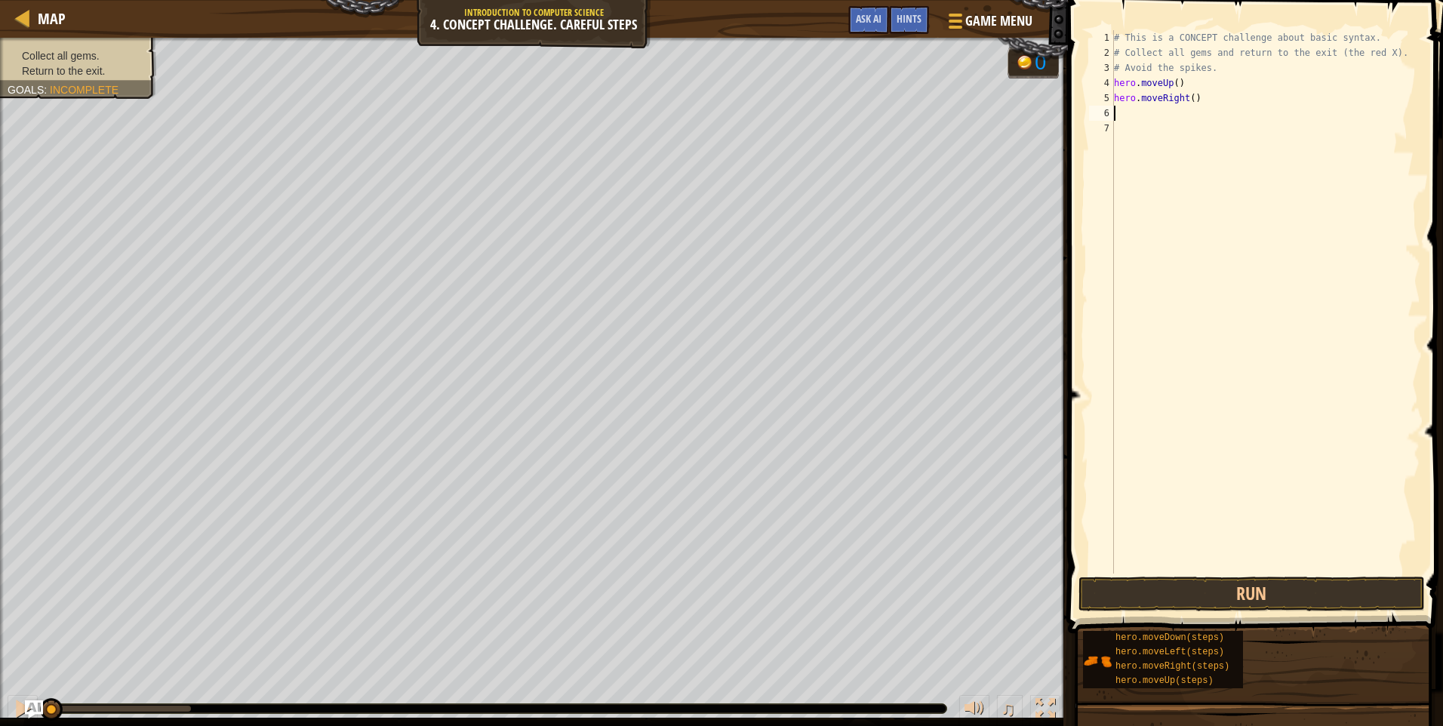
type textarea "h"
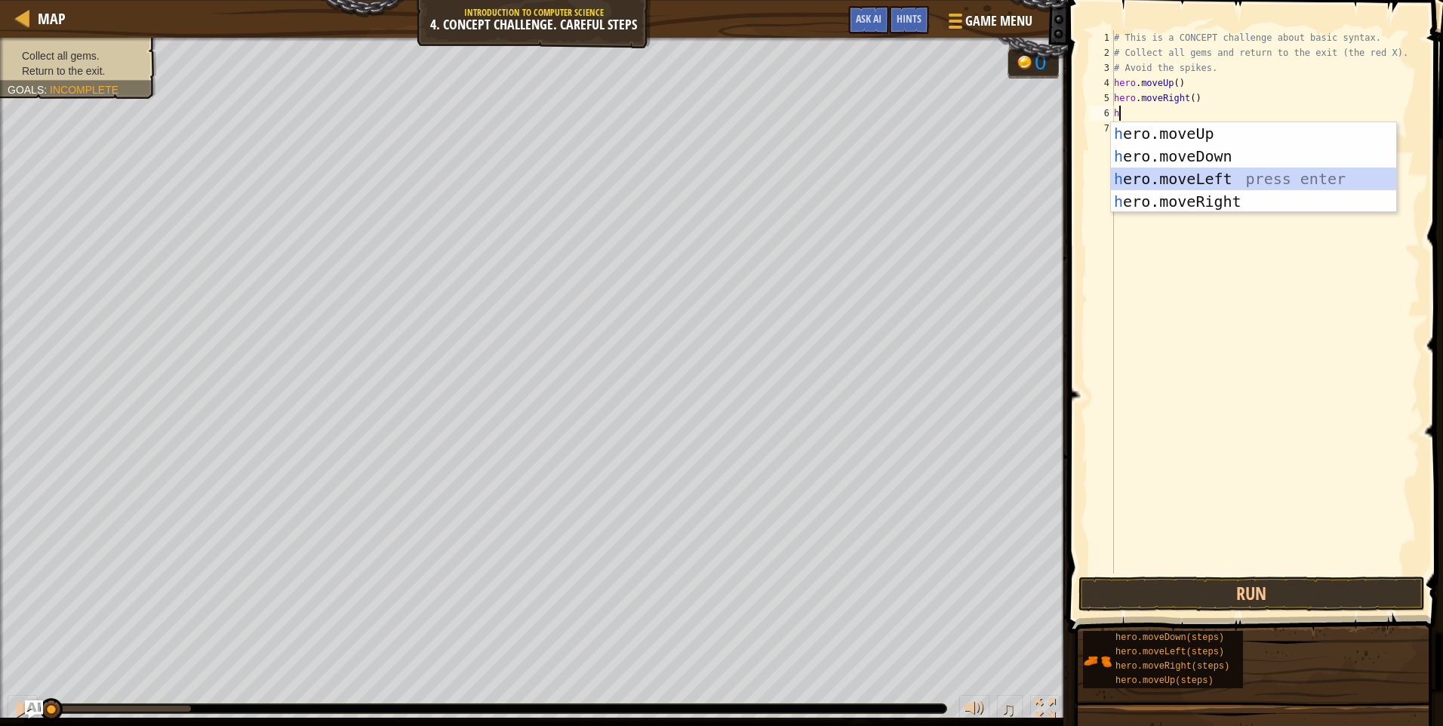
click at [1144, 174] on div "h ero.moveUp press enter h ero.moveDown press enter h ero.moveLeft press enter …" at bounding box center [1253, 190] width 285 height 136
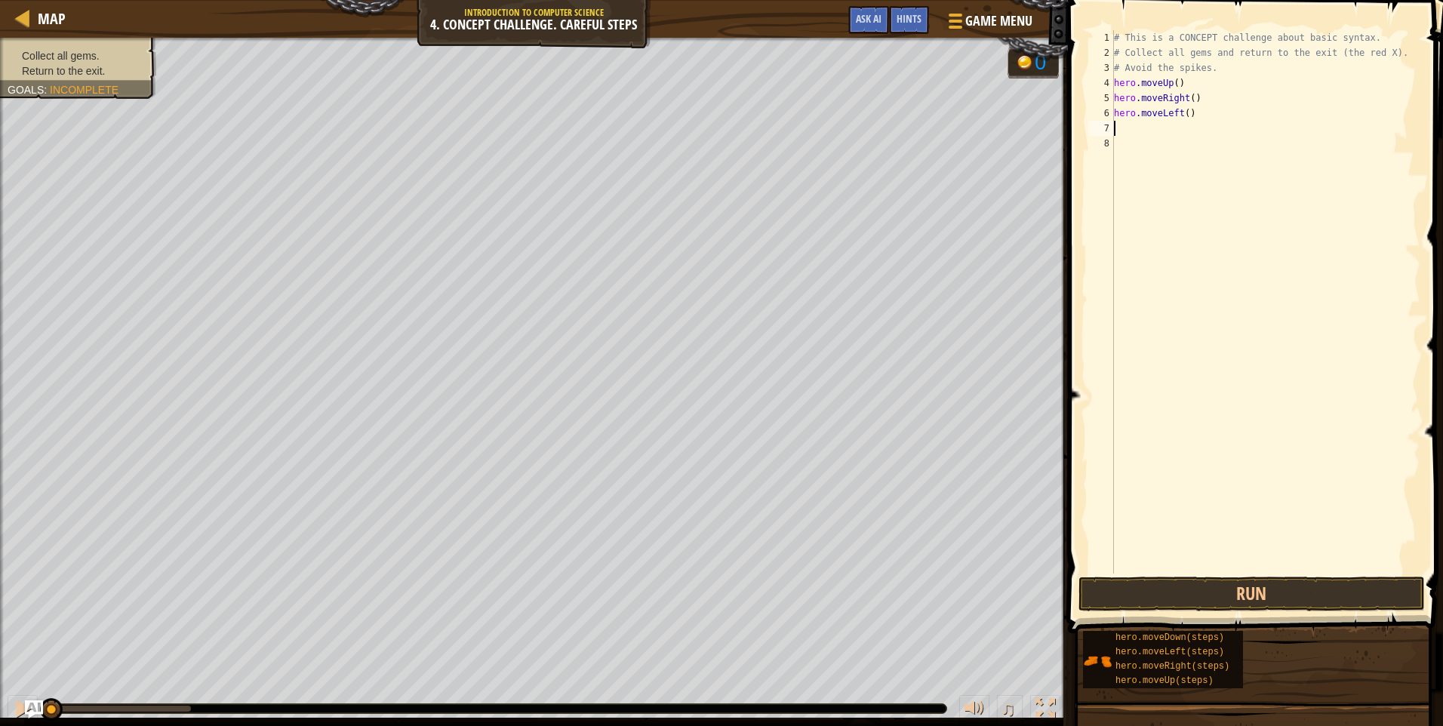
type textarea "h"
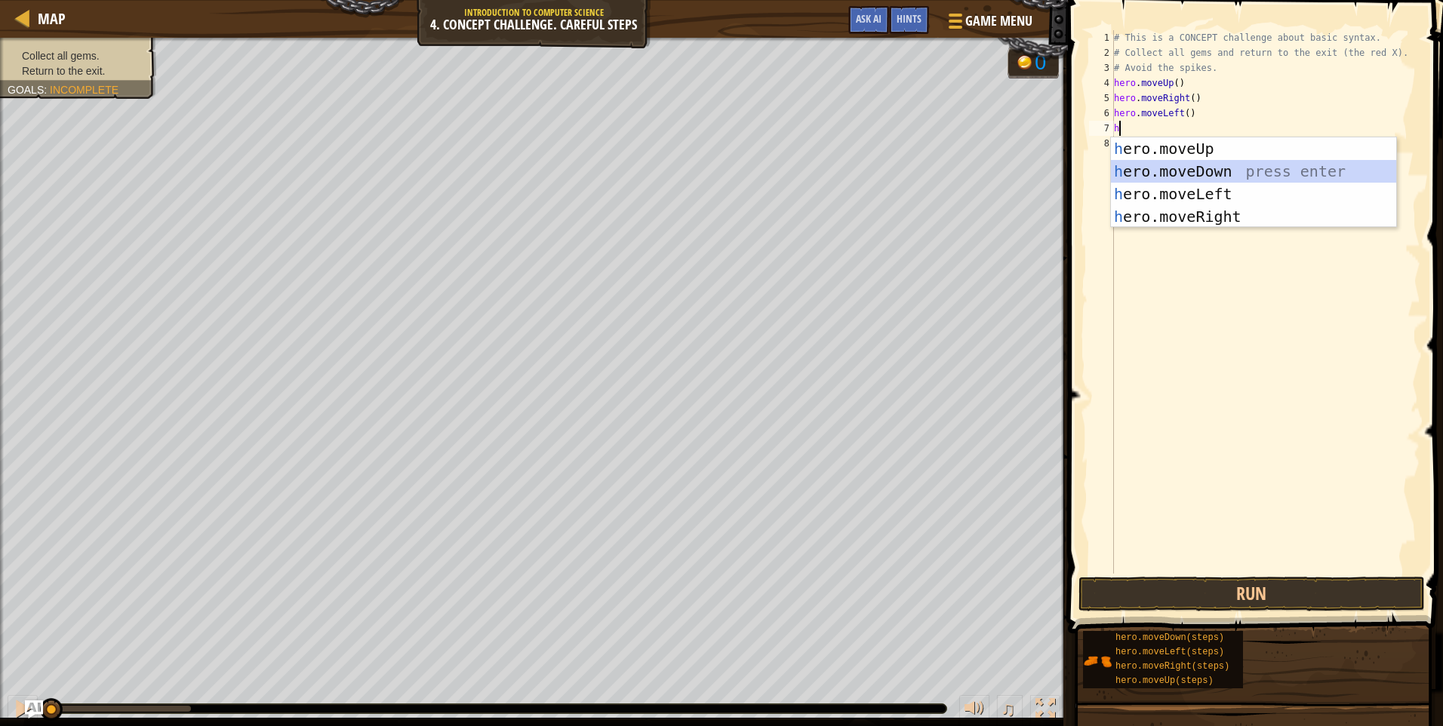
click at [1148, 170] on div "h ero.moveUp press enter h ero.moveDown press enter h ero.moveLeft press enter …" at bounding box center [1253, 205] width 285 height 136
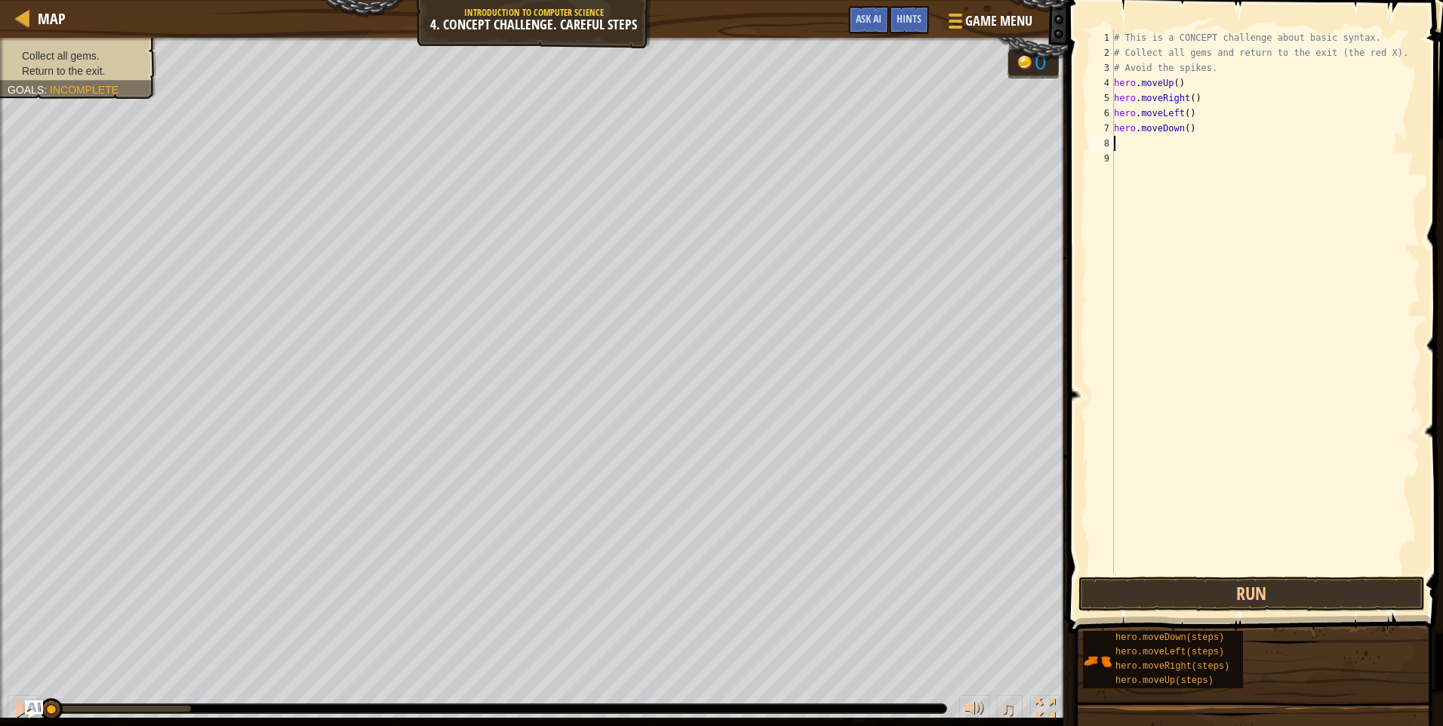
type textarea "h"
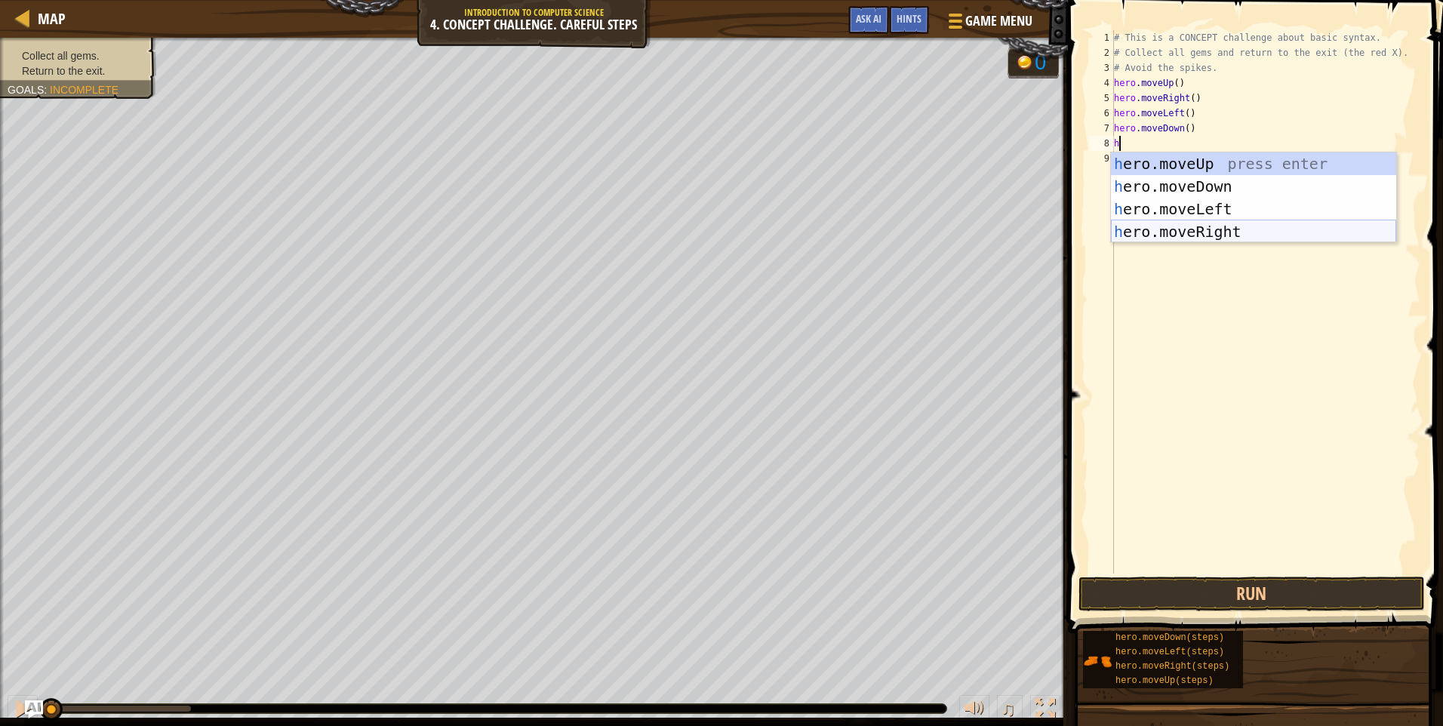
click at [1240, 231] on div "h ero.moveUp press enter h ero.moveDown press enter h ero.moveLeft press enter …" at bounding box center [1253, 220] width 285 height 136
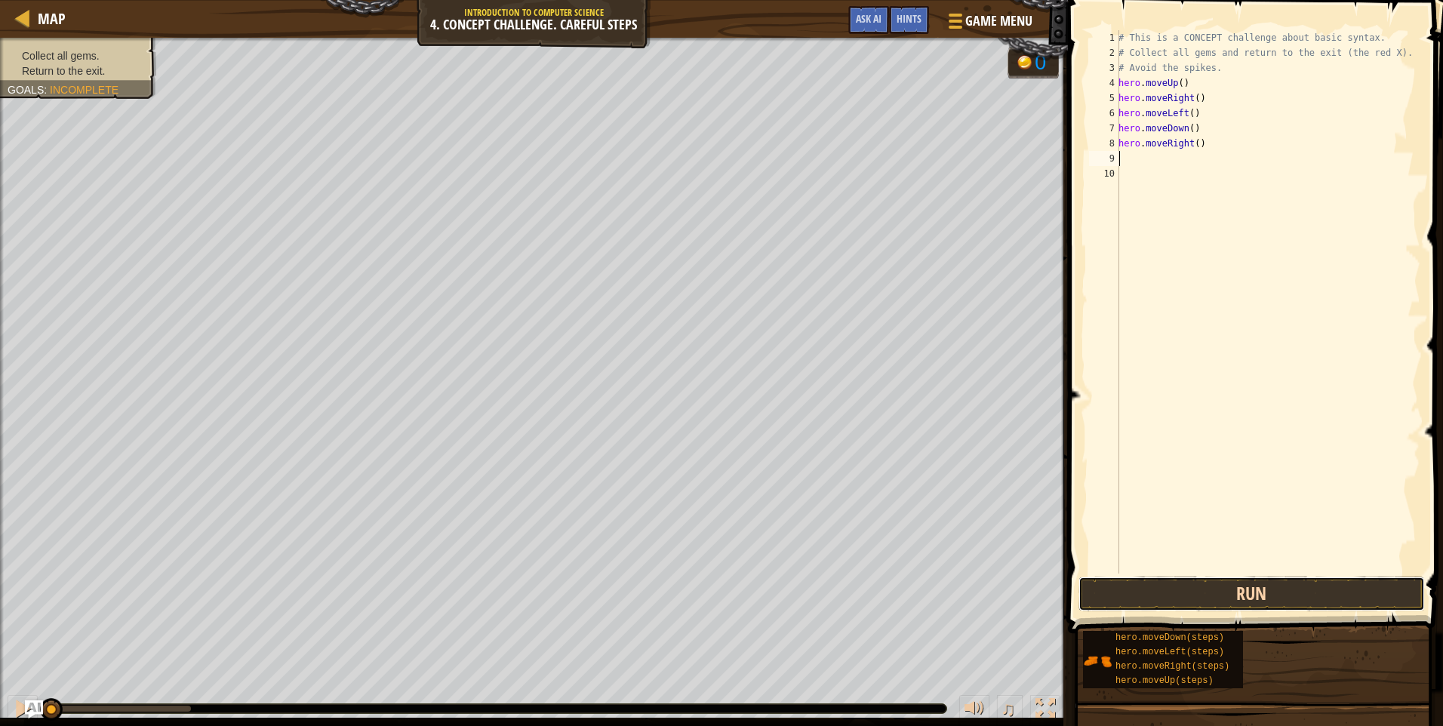
click at [1216, 598] on button "Run" at bounding box center [1251, 594] width 346 height 35
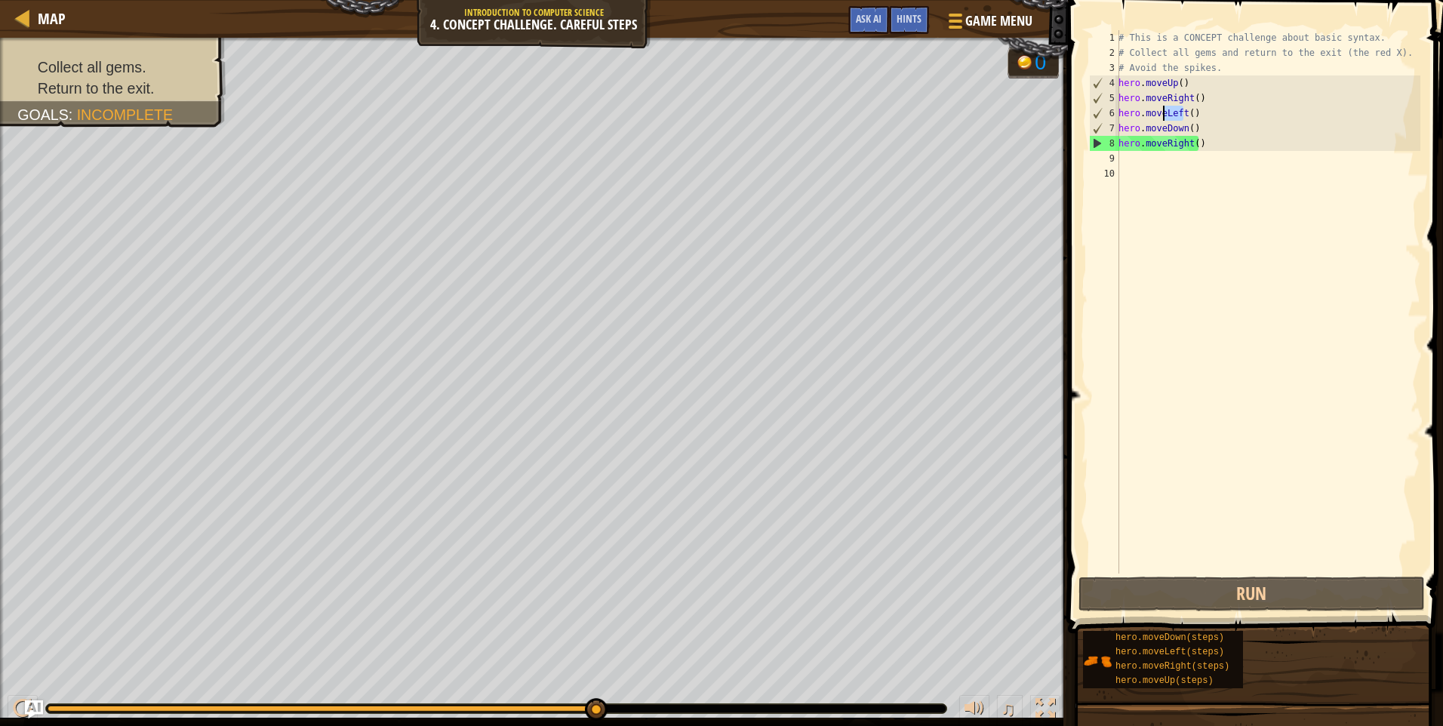
drag, startPoint x: 1182, startPoint y: 112, endPoint x: 1163, endPoint y: 117, distance: 19.6
click at [1163, 117] on div "# This is a CONCEPT challenge about basic syntax. # Collect all gems and return…" at bounding box center [1267, 317] width 305 height 574
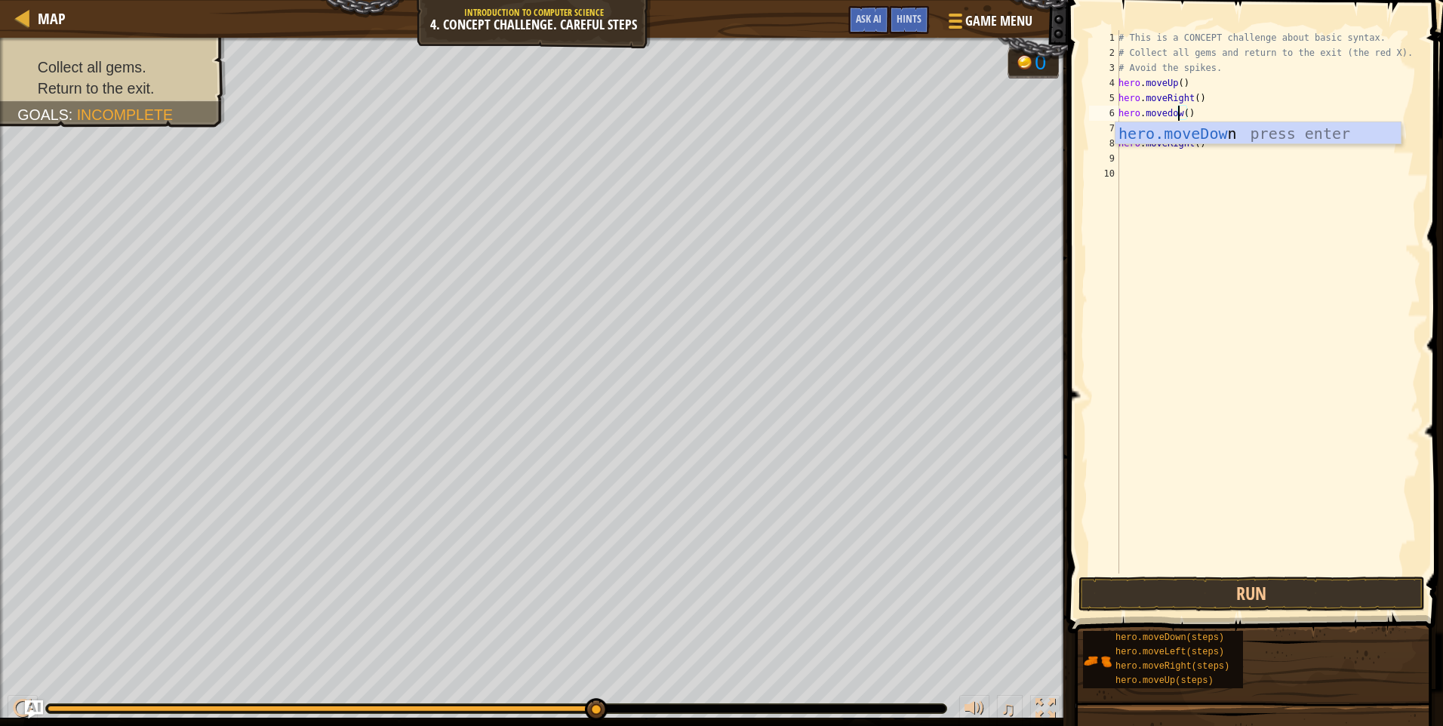
scroll to position [7, 5]
type textarea "hero.movedown()"
